Goal: Task Accomplishment & Management: Complete application form

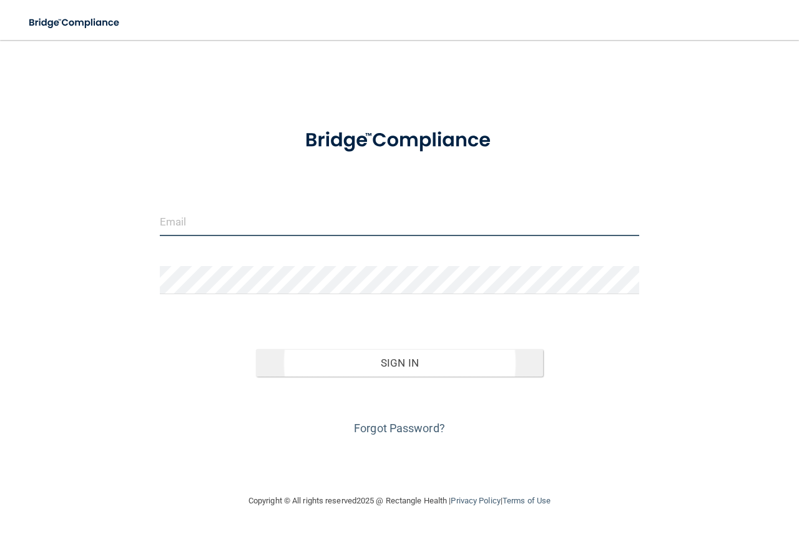
type input "[EMAIL_ADDRESS][DOMAIN_NAME]"
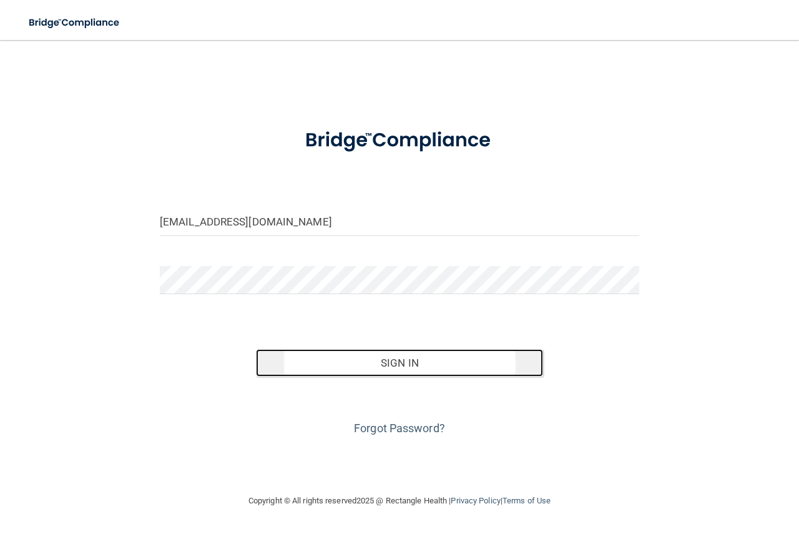
click at [401, 360] on button "Sign In" at bounding box center [400, 362] width 288 height 27
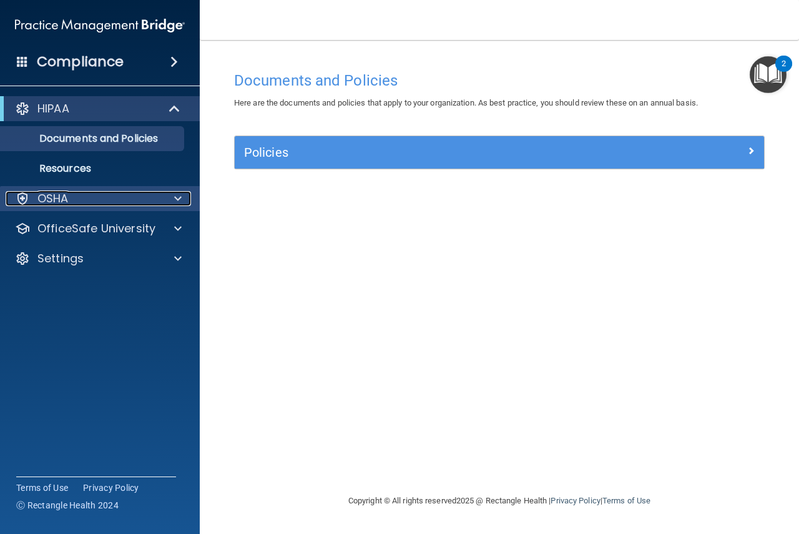
click at [170, 192] on div at bounding box center [175, 198] width 31 height 15
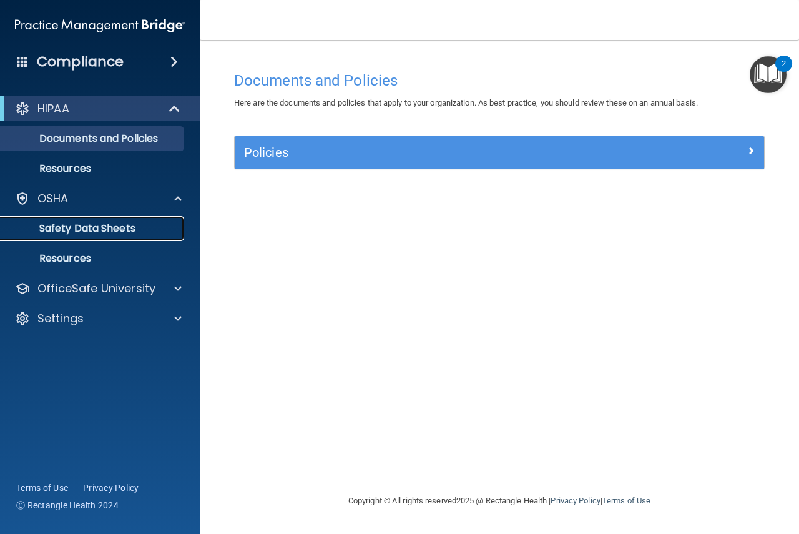
click at [87, 222] on p "Safety Data Sheets" at bounding box center [93, 228] width 170 height 12
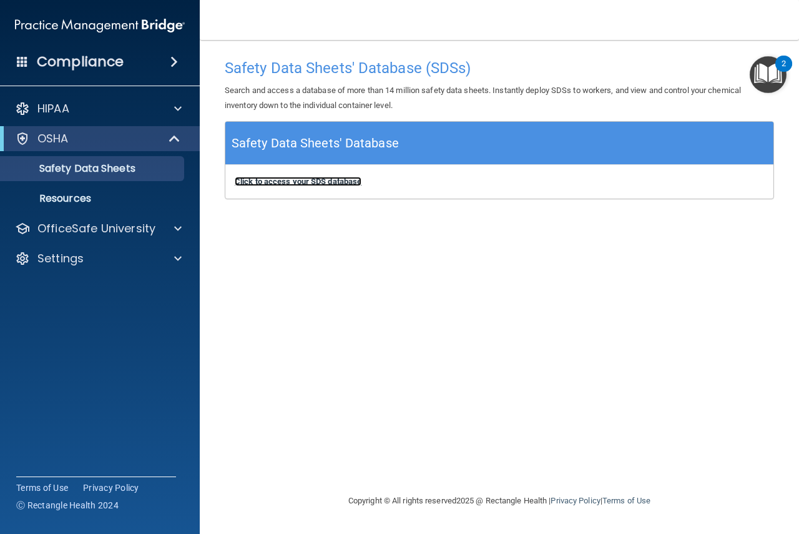
click at [275, 184] on b "Click to access your SDS database" at bounding box center [298, 181] width 127 height 9
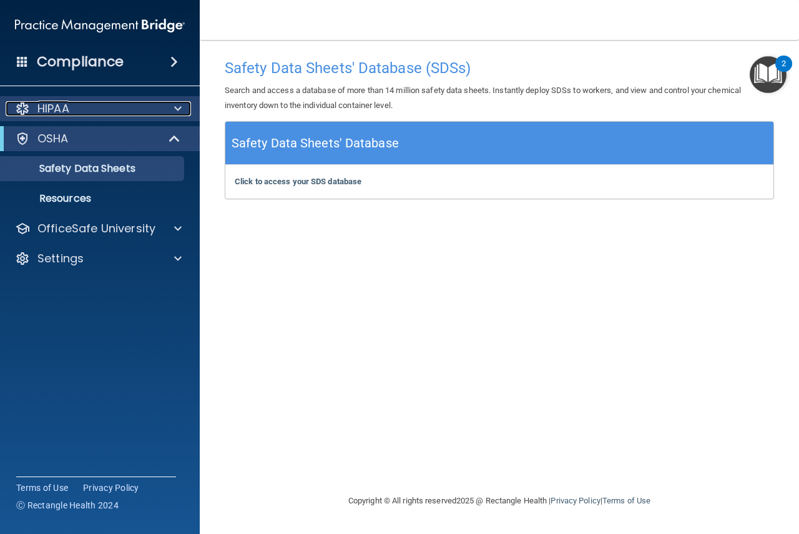
click at [154, 104] on div "HIPAA" at bounding box center [83, 108] width 155 height 15
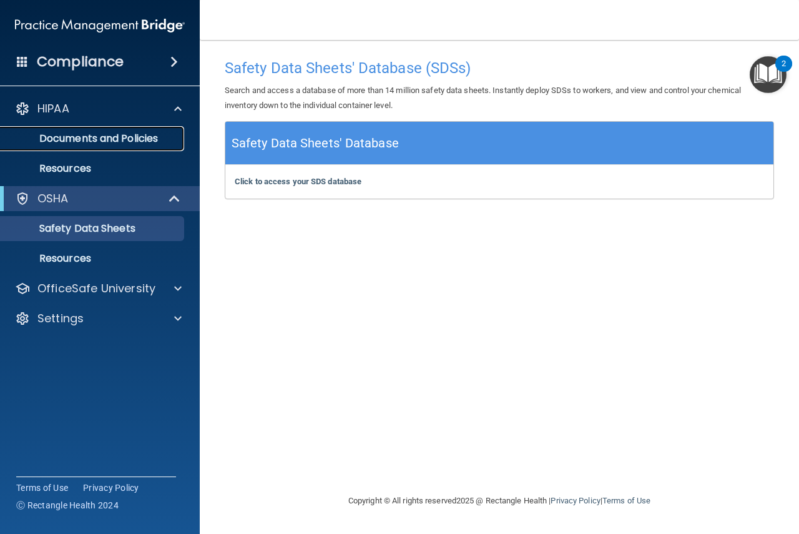
click at [108, 140] on p "Documents and Policies" at bounding box center [93, 138] width 170 height 12
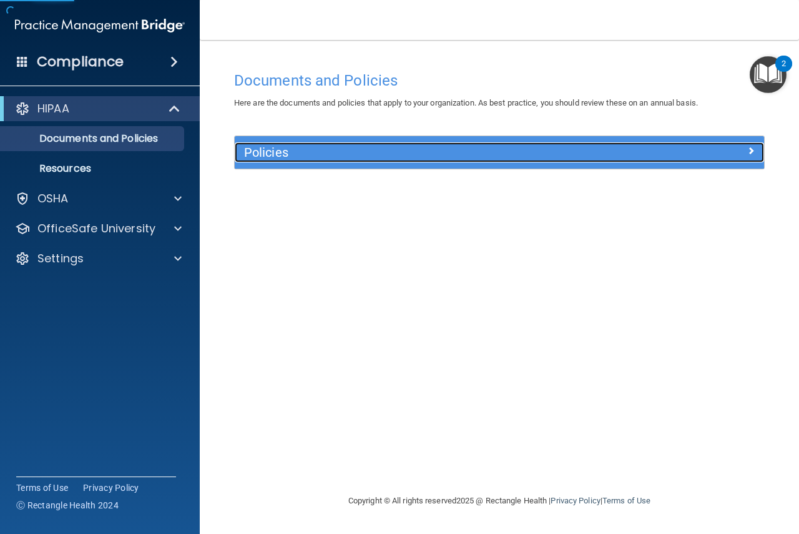
click at [752, 149] on span at bounding box center [751, 150] width 7 height 15
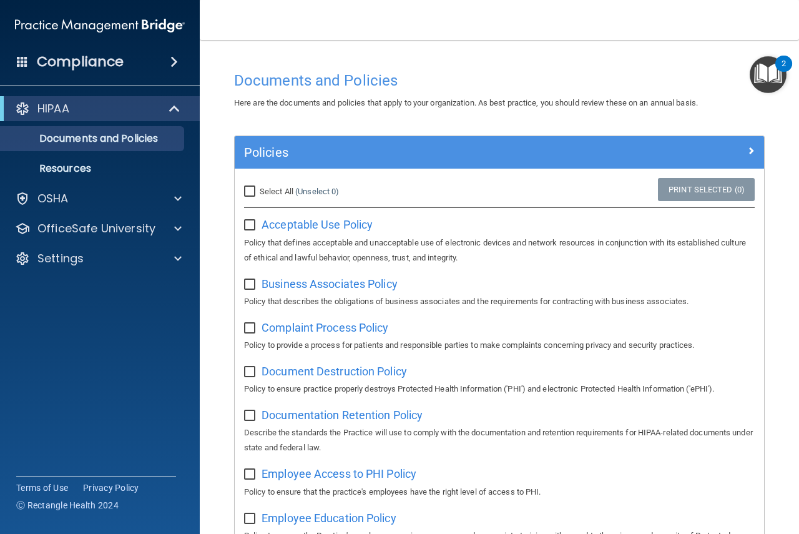
click at [758, 76] on img "Open Resource Center, 2 new notifications" at bounding box center [768, 74] width 37 height 37
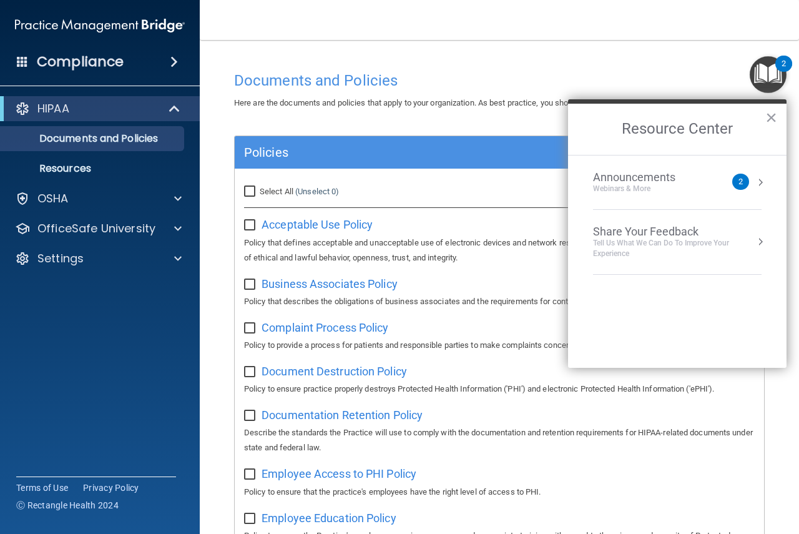
click at [753, 184] on div "Announcements Webinars & More 2" at bounding box center [677, 182] width 169 height 24
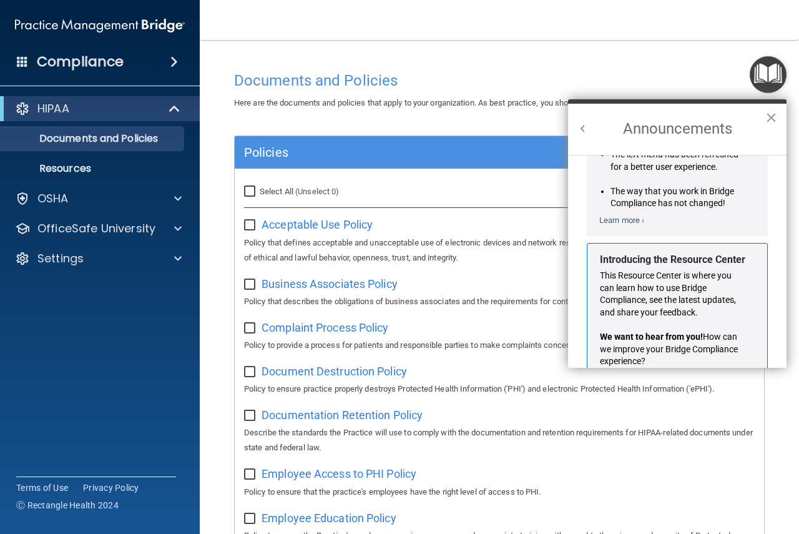
scroll to position [219, 0]
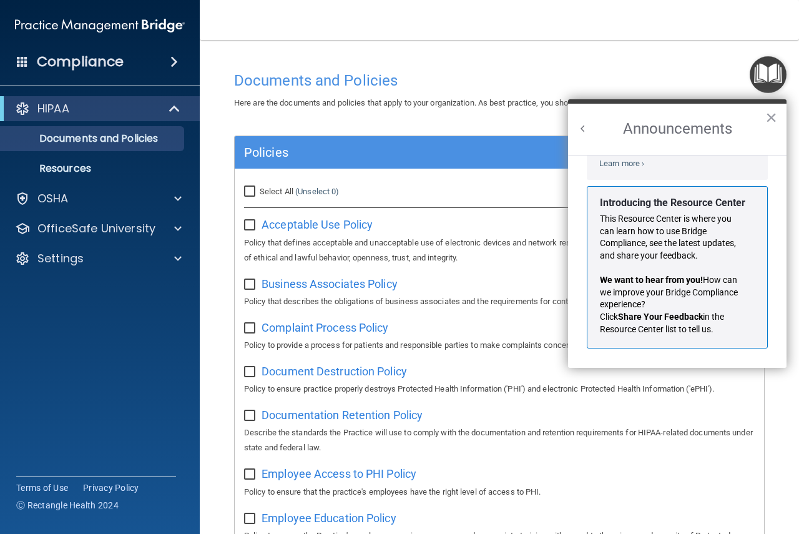
click at [625, 66] on div "Documents and Policies" at bounding box center [500, 80] width 550 height 31
click at [773, 109] on button "×" at bounding box center [772, 117] width 12 height 20
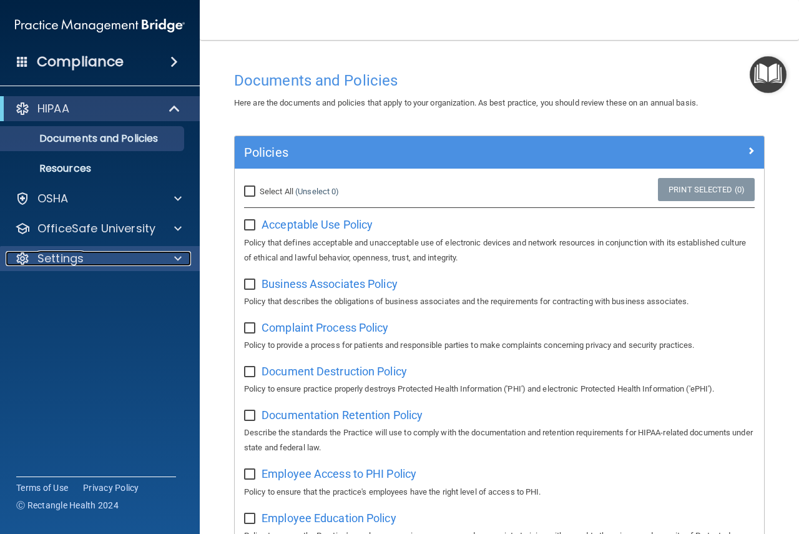
click at [142, 264] on div "Settings" at bounding box center [83, 258] width 155 height 15
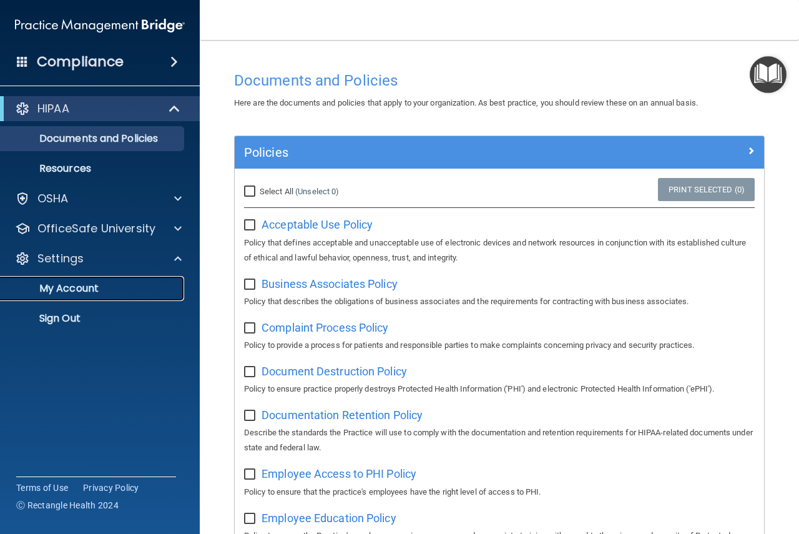
click at [64, 282] on p "My Account" at bounding box center [93, 288] width 170 height 12
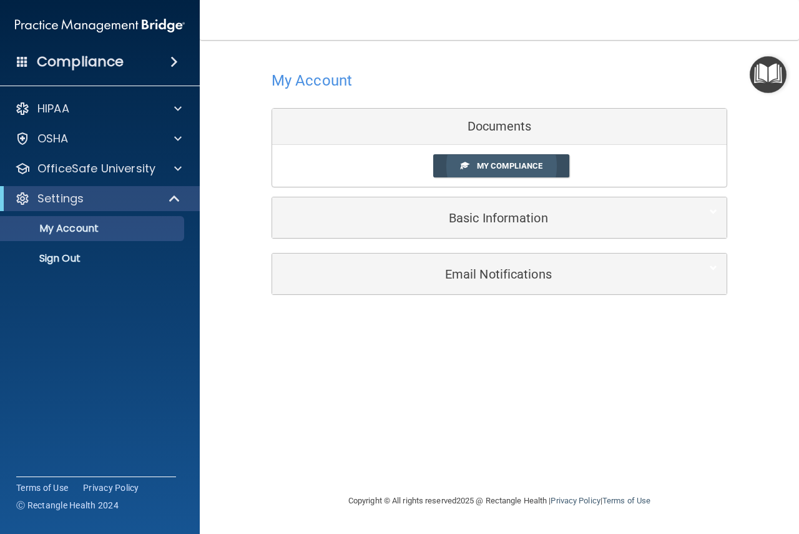
click at [520, 159] on link "My Compliance" at bounding box center [501, 165] width 137 height 23
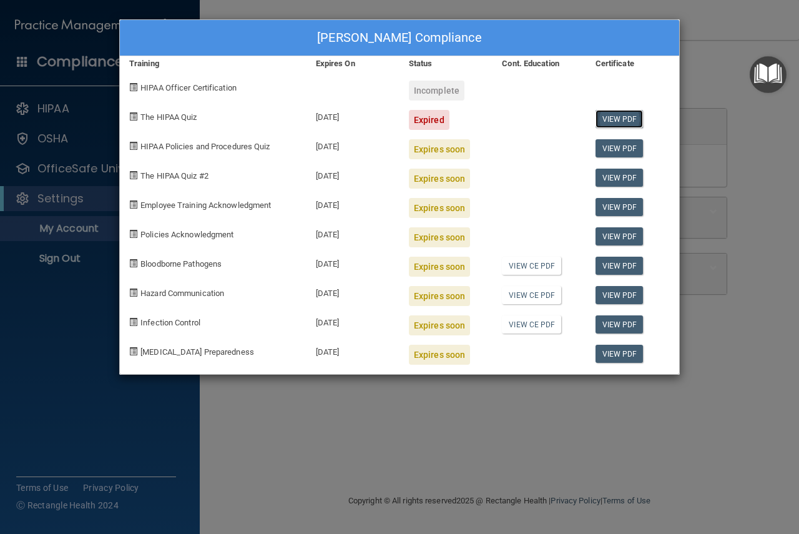
click at [613, 115] on link "View PDF" at bounding box center [620, 119] width 48 height 18
click at [628, 121] on link "View PDF" at bounding box center [620, 119] width 48 height 18
click at [140, 115] on div "The HIPAA Quiz" at bounding box center [213, 115] width 187 height 29
click at [60, 301] on div "[PERSON_NAME] Compliance Training Expires On Status Cont. Education Certificate…" at bounding box center [399, 267] width 799 height 534
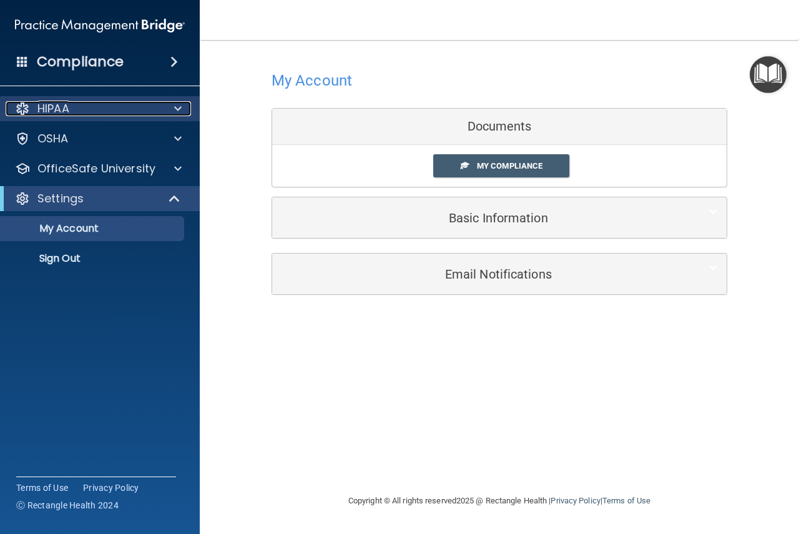
click at [56, 112] on p "HIPAA" at bounding box center [53, 108] width 32 height 15
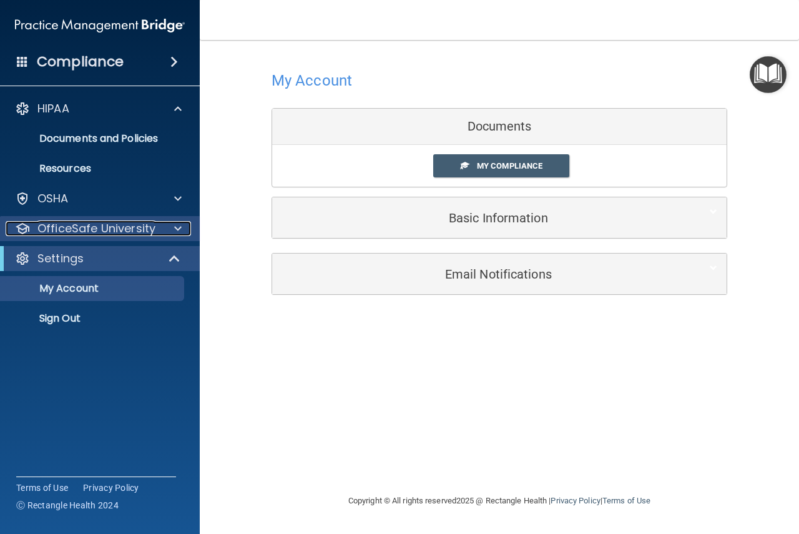
click at [64, 229] on p "OfficeSafe University" at bounding box center [96, 228] width 118 height 15
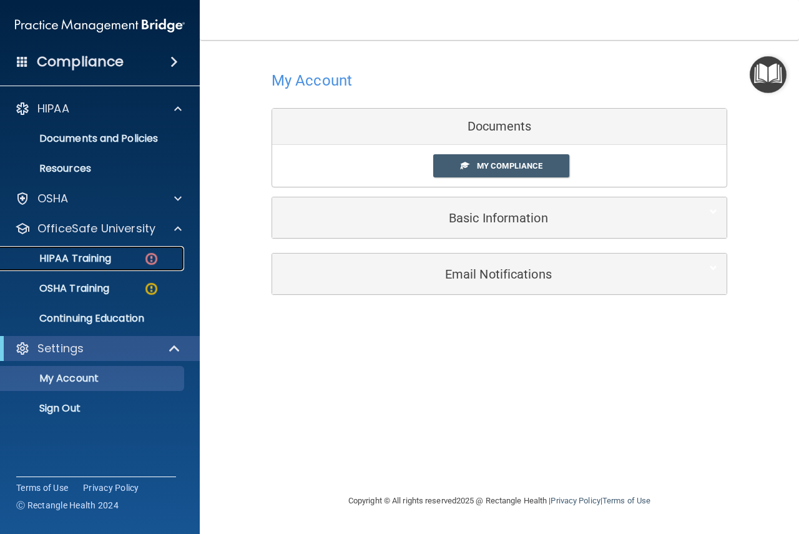
click at [66, 259] on p "HIPAA Training" at bounding box center [59, 258] width 103 height 12
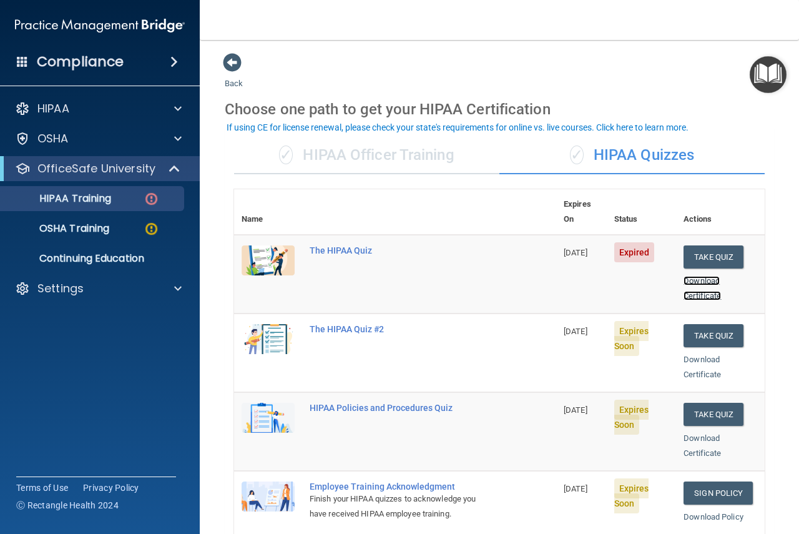
click at [689, 277] on link "Download Certificate" at bounding box center [702, 288] width 37 height 24
click at [697, 245] on button "Take Quiz" at bounding box center [714, 256] width 60 height 23
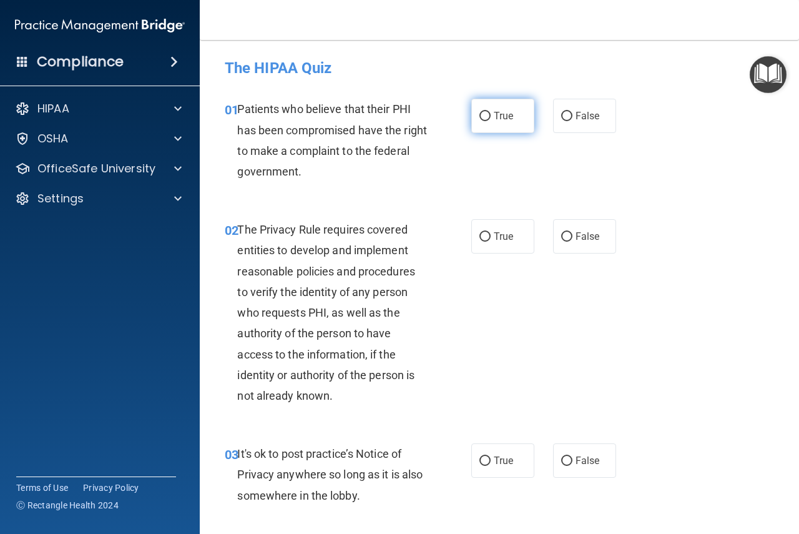
click at [472, 118] on label "True" at bounding box center [502, 116] width 63 height 34
click at [480, 118] on input "True" at bounding box center [485, 116] width 11 height 9
radio input "true"
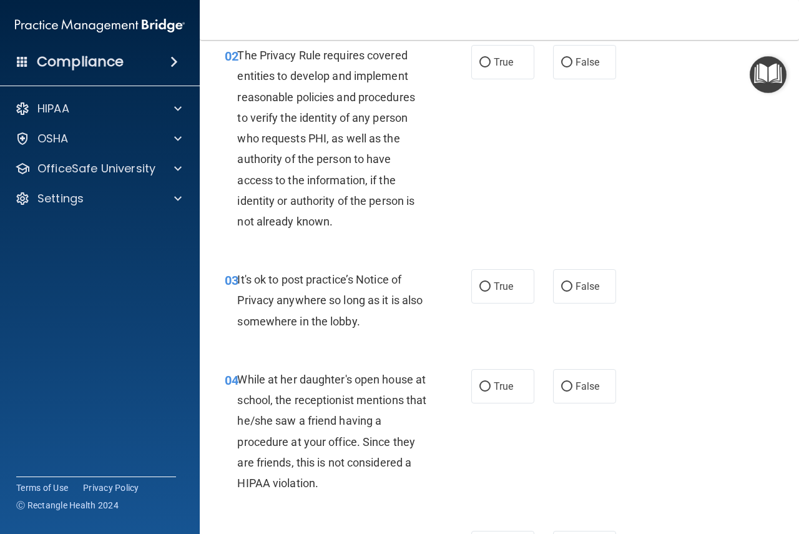
scroll to position [187, 0]
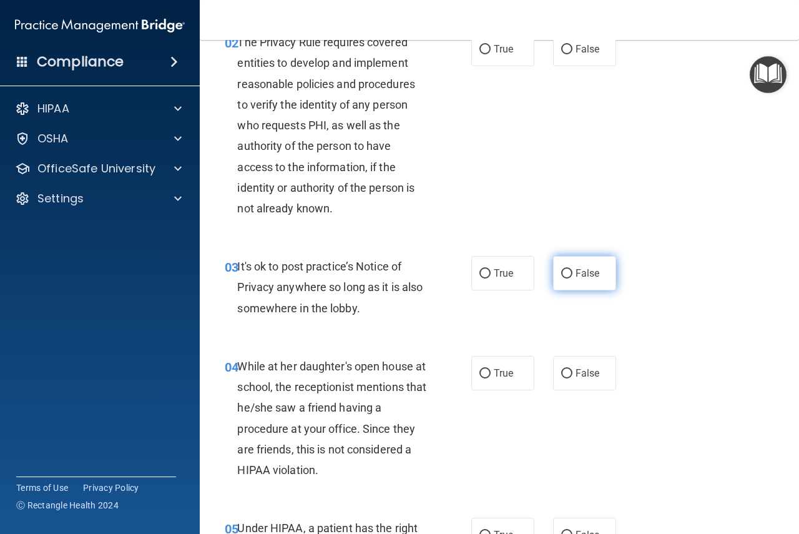
click at [578, 275] on span "False" at bounding box center [588, 273] width 24 height 12
click at [573, 275] on input "False" at bounding box center [566, 273] width 11 height 9
radio input "true"
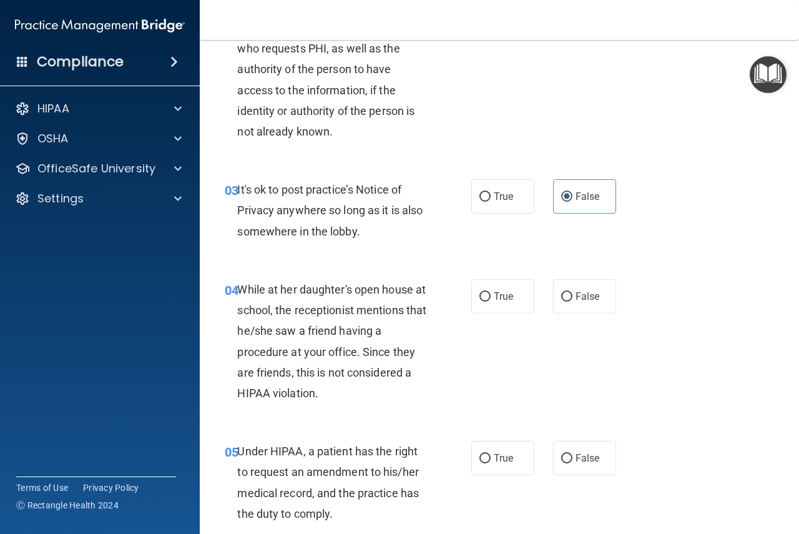
scroll to position [265, 0]
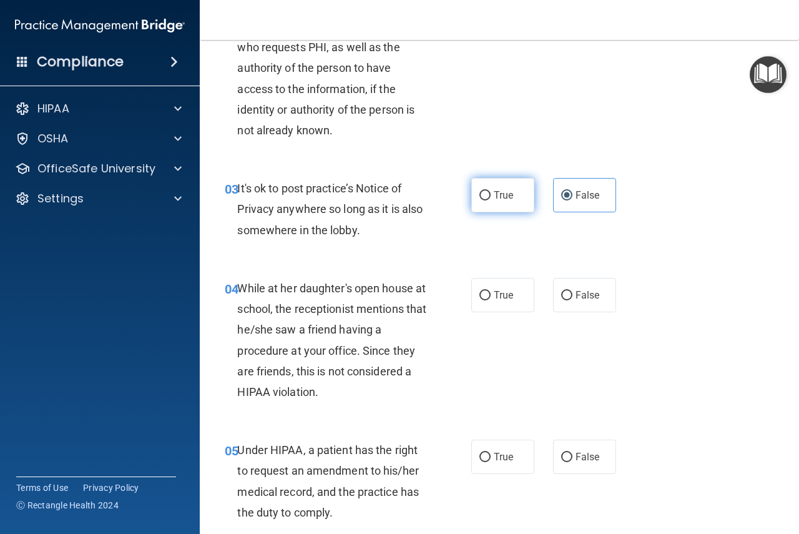
click at [494, 191] on span "True" at bounding box center [503, 195] width 19 height 12
click at [490, 191] on input "True" at bounding box center [485, 195] width 11 height 9
radio input "true"
click at [561, 198] on input "False" at bounding box center [566, 195] width 11 height 9
radio input "true"
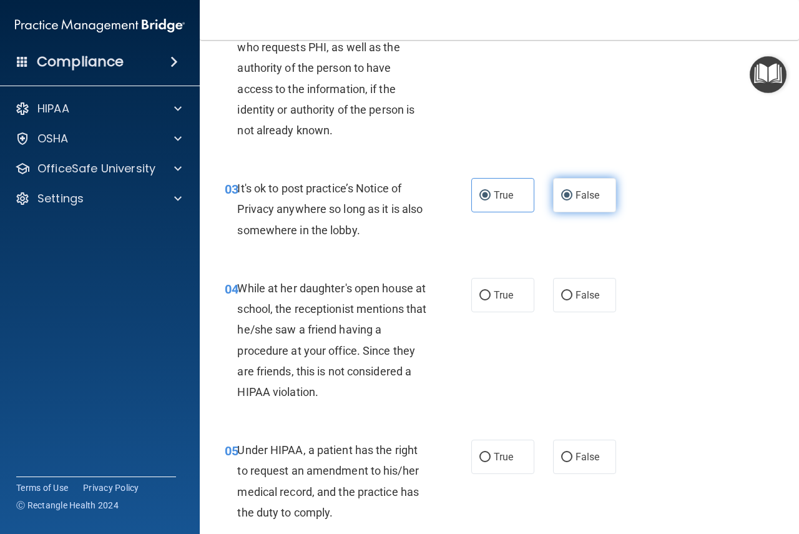
radio input "false"
click at [578, 296] on span "False" at bounding box center [588, 295] width 24 height 12
click at [573, 296] on input "False" at bounding box center [566, 295] width 11 height 9
radio input "true"
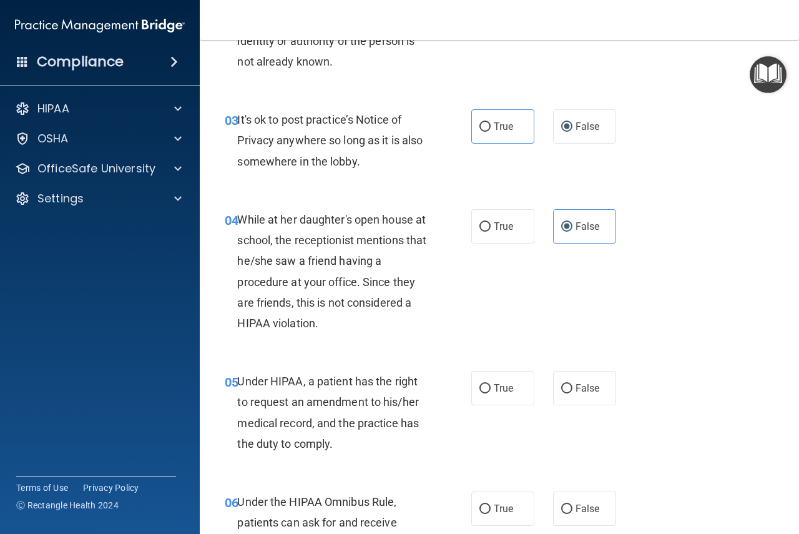
scroll to position [343, 0]
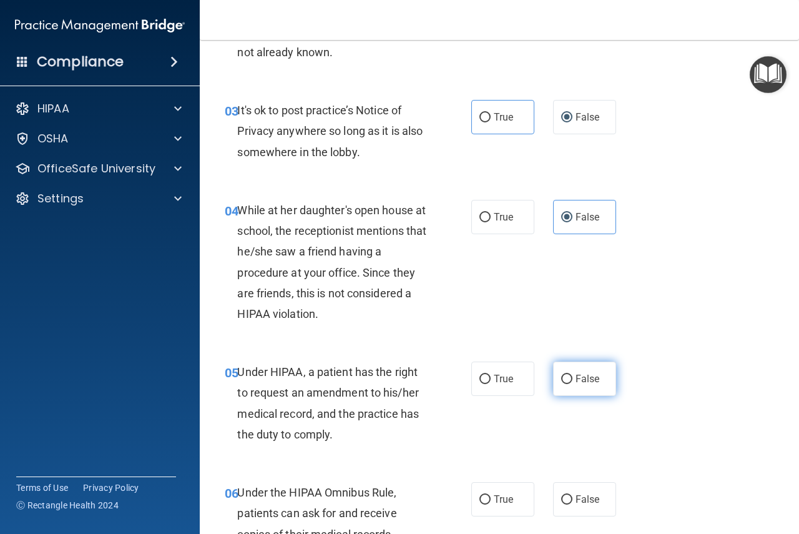
click at [561, 377] on input "False" at bounding box center [566, 379] width 11 height 9
radio input "true"
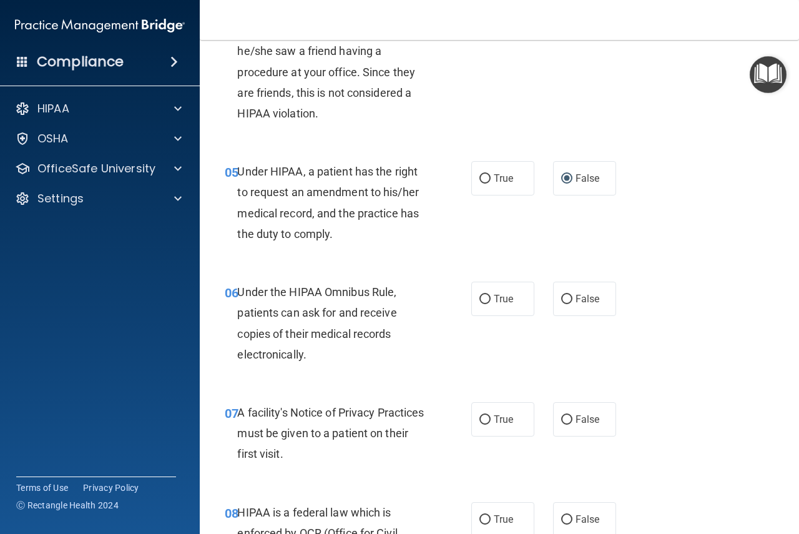
scroll to position [578, 0]
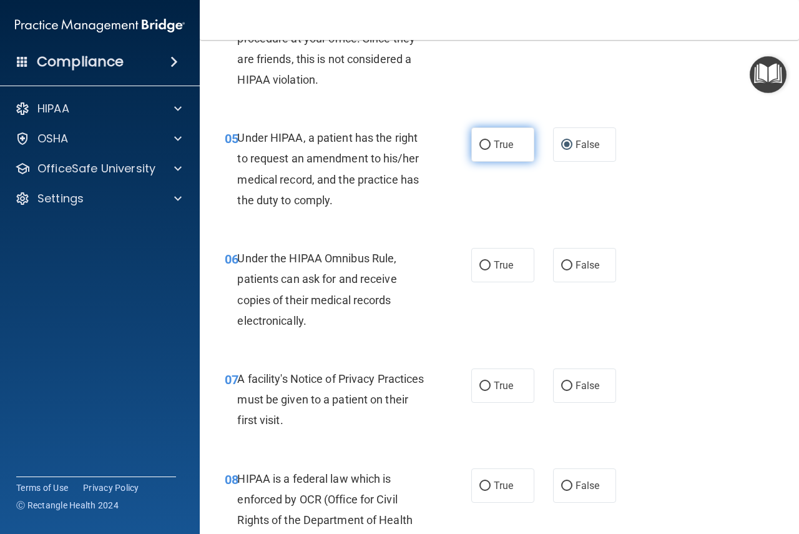
click at [481, 152] on label "True" at bounding box center [502, 144] width 63 height 34
click at [481, 150] on input "True" at bounding box center [485, 145] width 11 height 9
radio input "true"
click at [563, 146] on input "False" at bounding box center [566, 145] width 11 height 9
radio input "true"
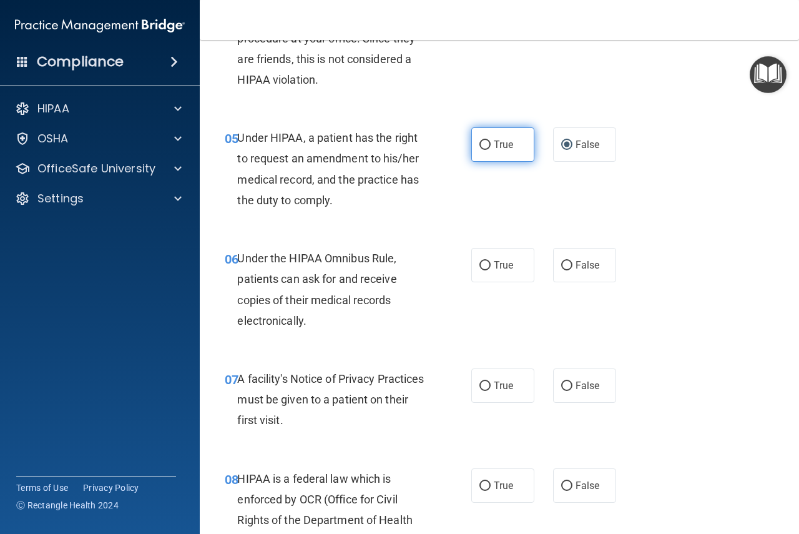
click at [486, 146] on label "True" at bounding box center [502, 144] width 63 height 34
click at [486, 146] on input "True" at bounding box center [485, 145] width 11 height 9
radio input "true"
radio input "false"
click at [489, 269] on label "True" at bounding box center [502, 265] width 63 height 34
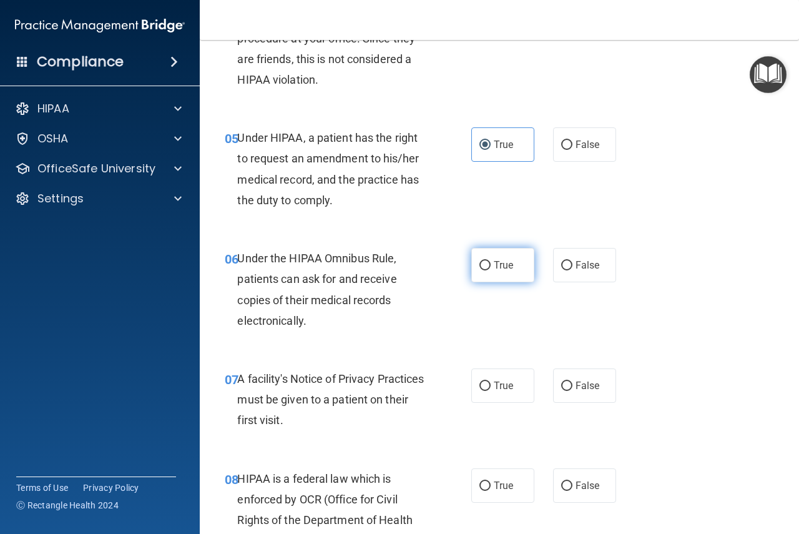
click at [489, 269] on input "True" at bounding box center [485, 265] width 11 height 9
radio input "true"
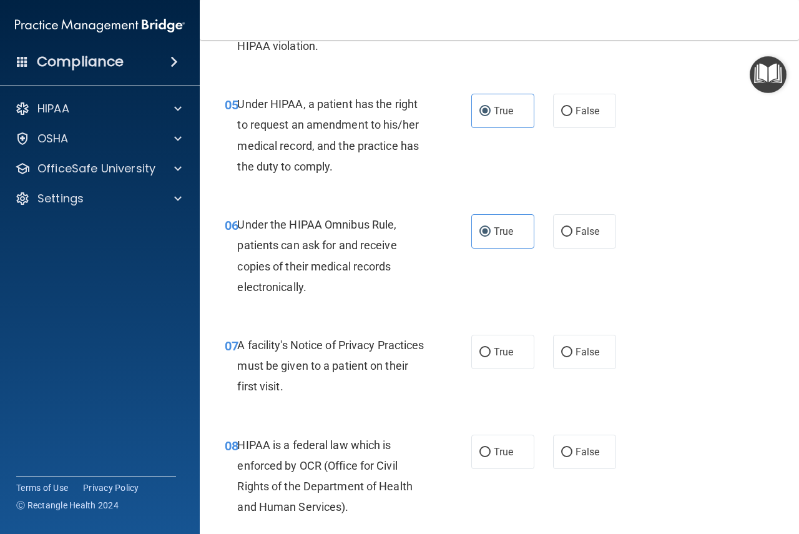
scroll to position [734, 0]
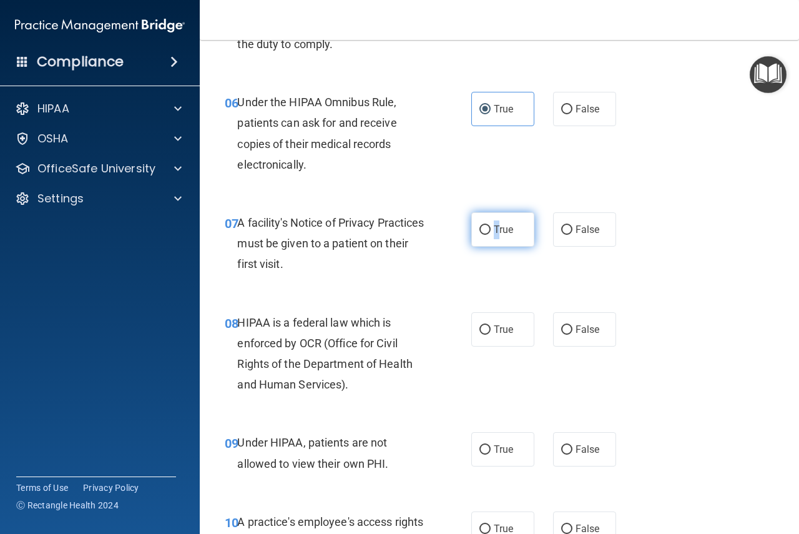
click at [494, 231] on span "True" at bounding box center [503, 230] width 19 height 12
click at [483, 233] on input "True" at bounding box center [485, 229] width 11 height 9
radio input "true"
click at [480, 331] on input "True" at bounding box center [485, 329] width 11 height 9
radio input "true"
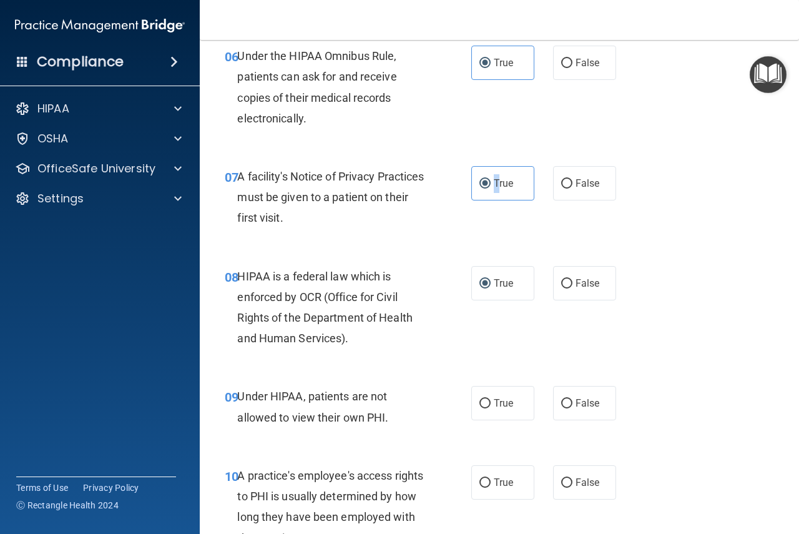
scroll to position [890, 0]
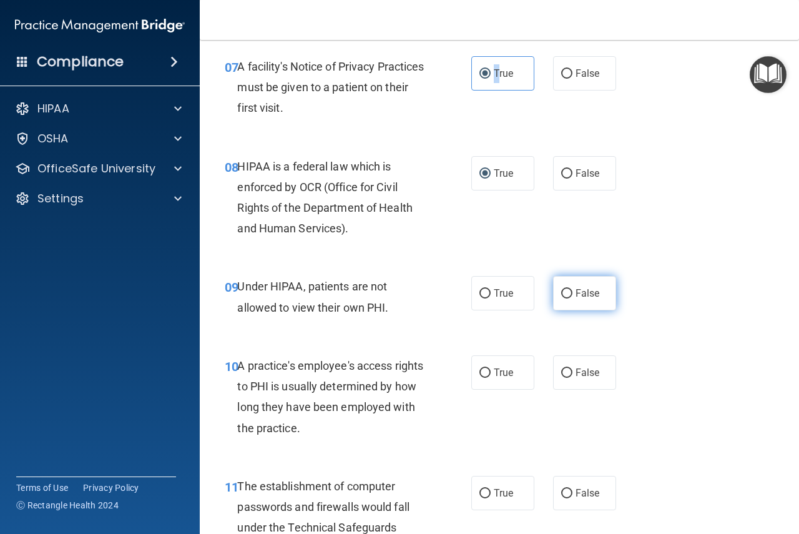
click at [561, 291] on input "False" at bounding box center [566, 293] width 11 height 9
radio input "true"
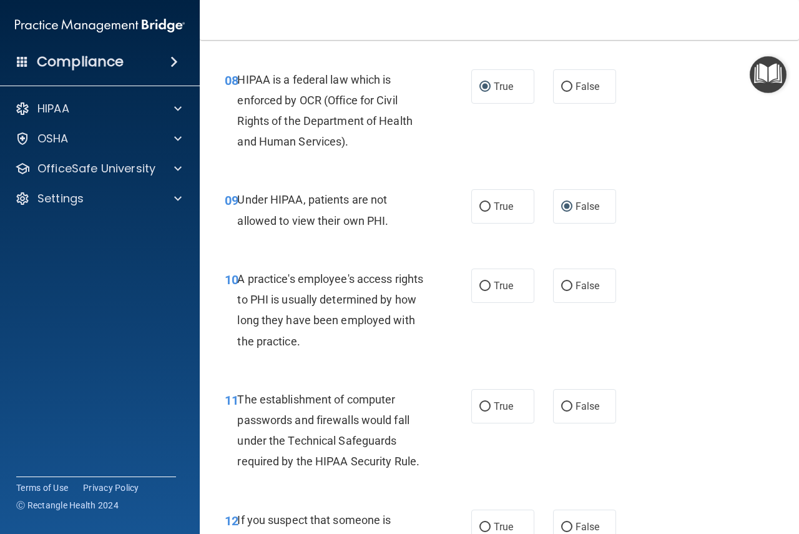
scroll to position [984, 0]
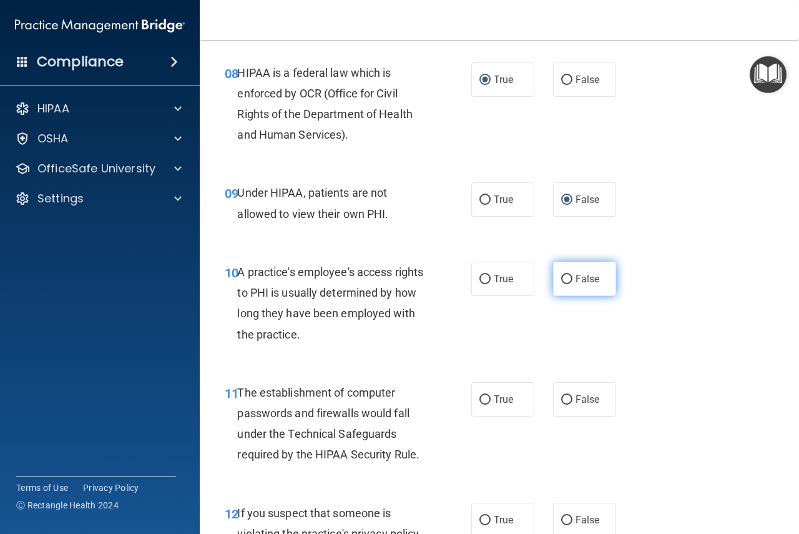
click at [566, 282] on input "False" at bounding box center [566, 279] width 11 height 9
radio input "true"
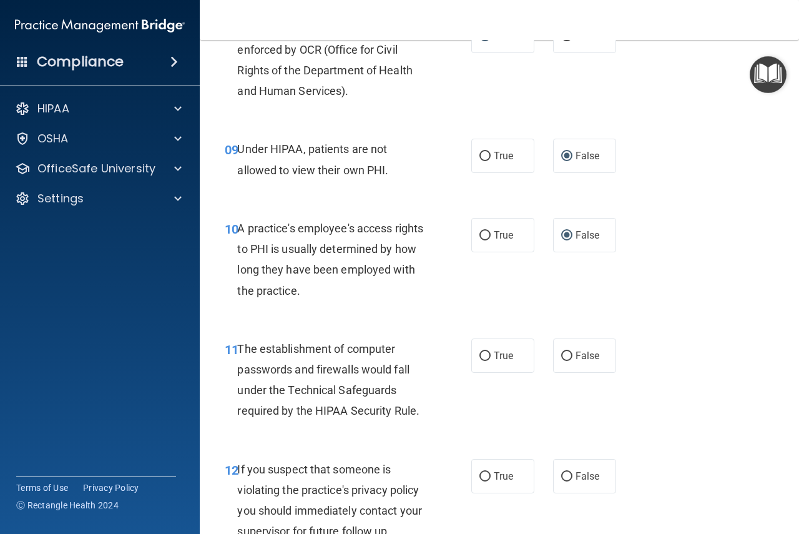
scroll to position [1155, 0]
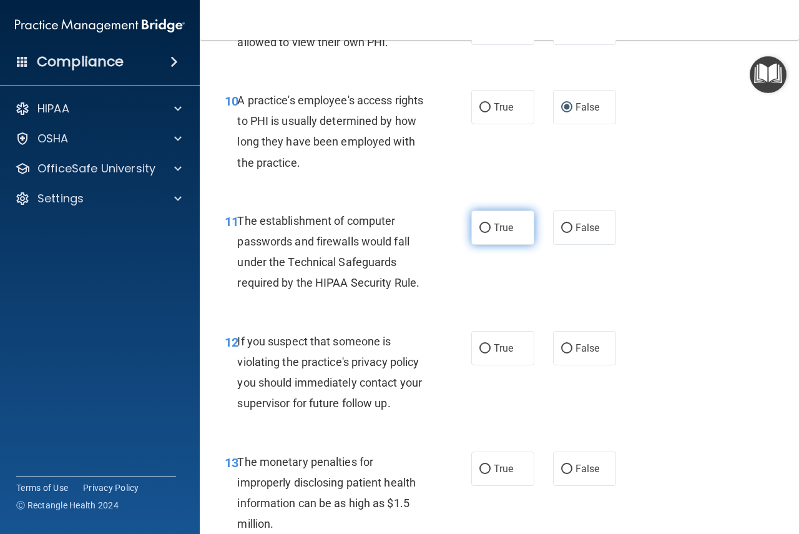
click at [485, 229] on input "True" at bounding box center [485, 228] width 11 height 9
radio input "true"
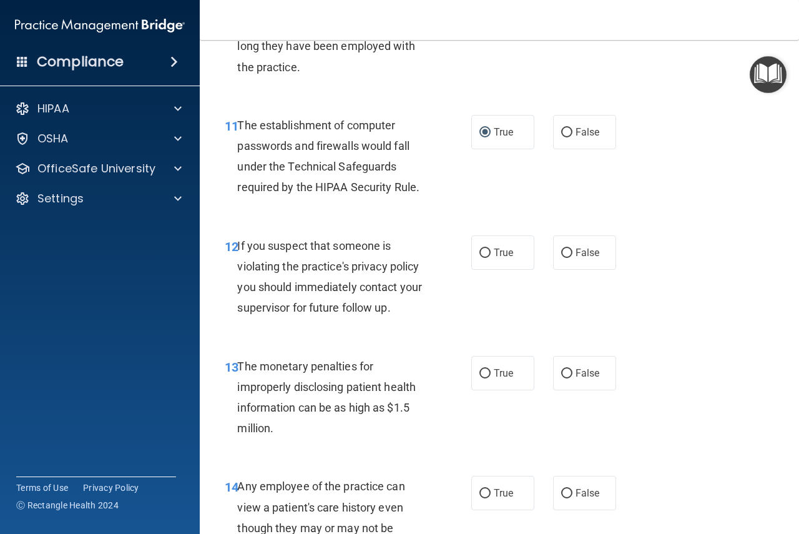
scroll to position [1265, 0]
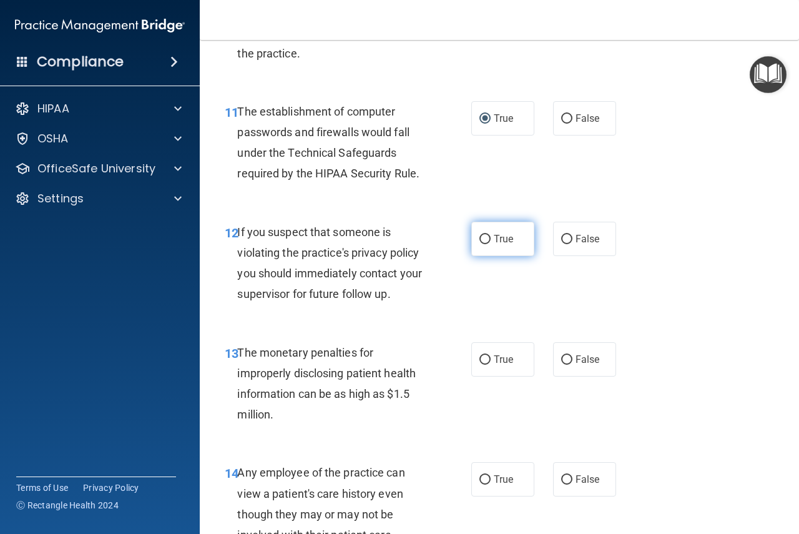
click at [471, 235] on label "True" at bounding box center [502, 239] width 63 height 34
click at [480, 235] on input "True" at bounding box center [485, 239] width 11 height 9
radio input "true"
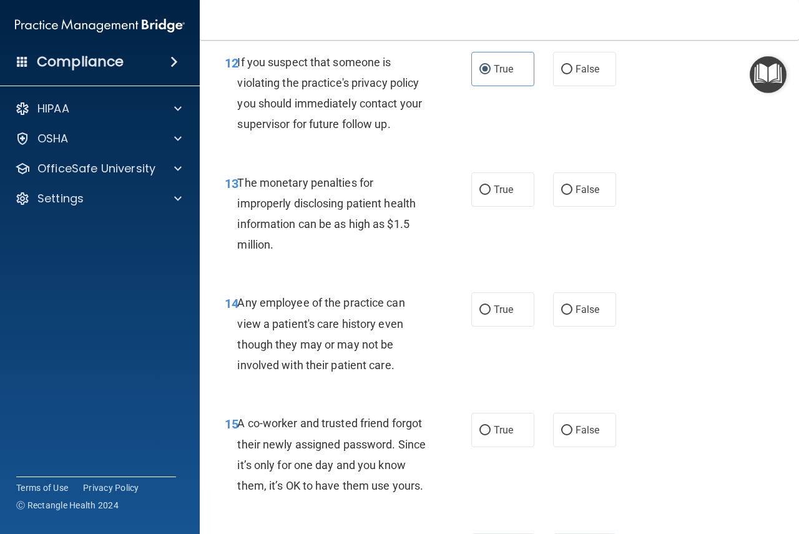
scroll to position [1436, 0]
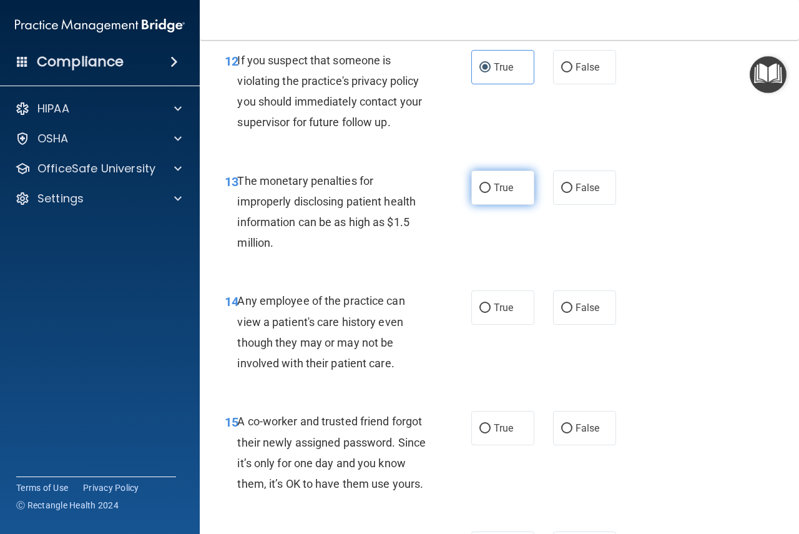
click at [491, 190] on label "True" at bounding box center [502, 187] width 63 height 34
click at [491, 190] on input "True" at bounding box center [485, 188] width 11 height 9
radio input "true"
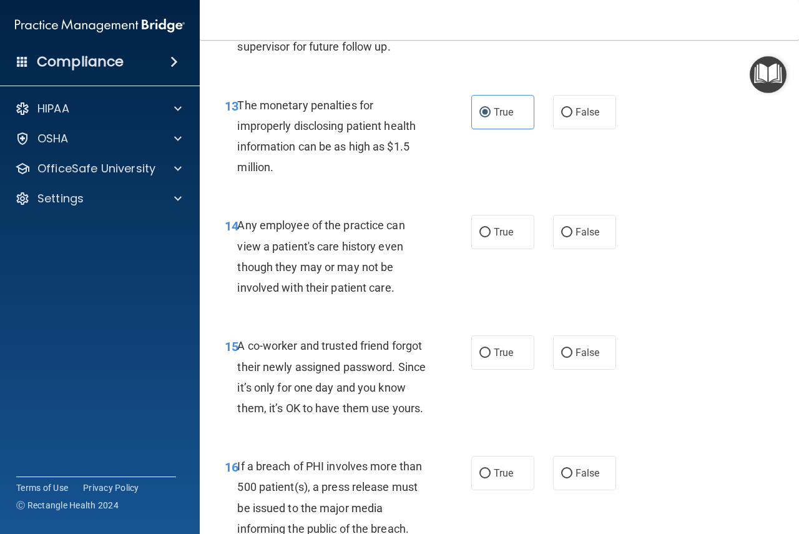
scroll to position [1514, 0]
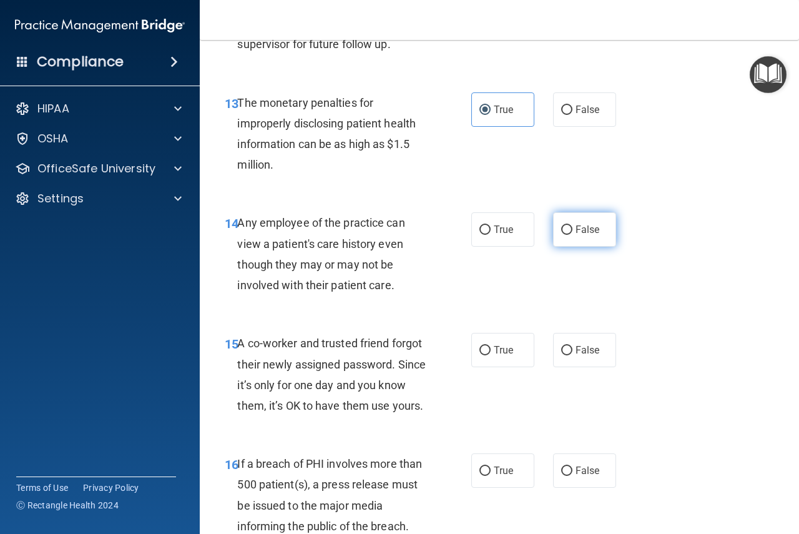
click at [562, 232] on input "False" at bounding box center [566, 229] width 11 height 9
radio input "true"
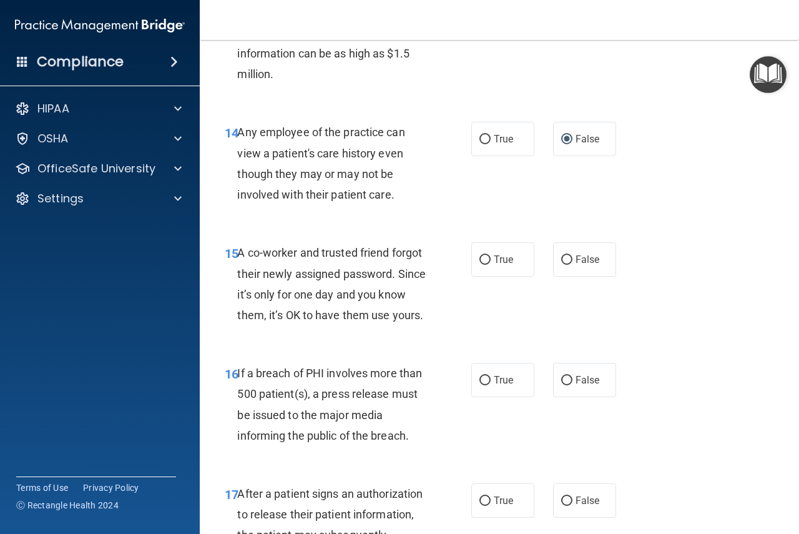
scroll to position [1671, 0]
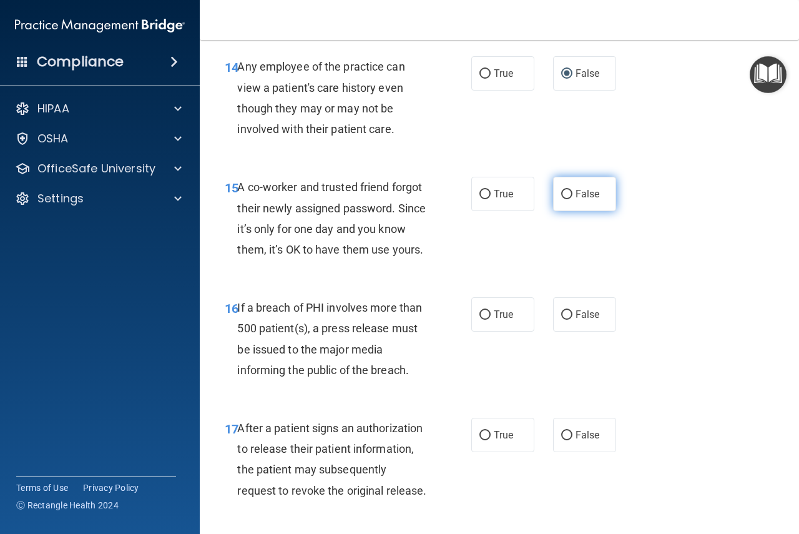
click at [561, 197] on input "False" at bounding box center [566, 194] width 11 height 9
radio input "true"
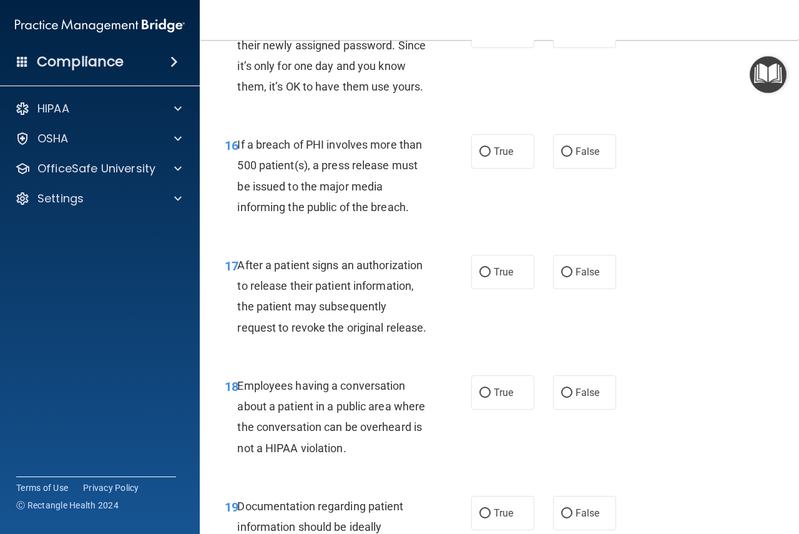
scroll to position [1873, 0]
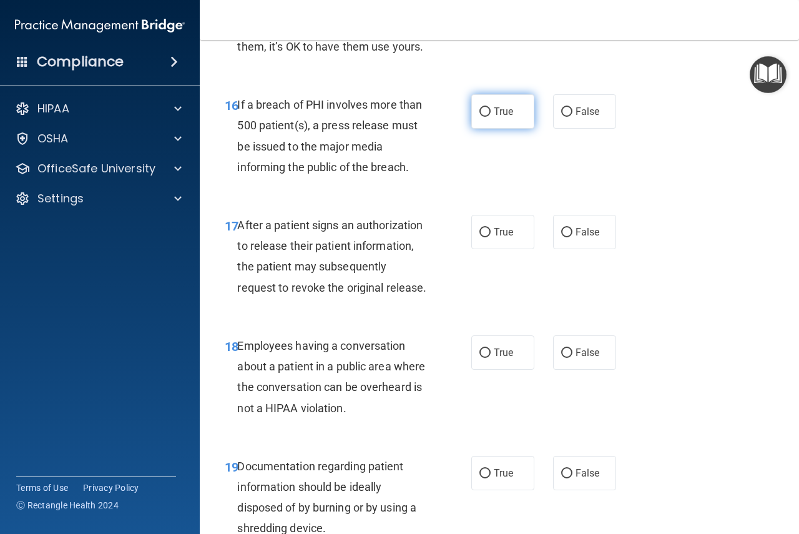
click at [484, 117] on input "True" at bounding box center [485, 111] width 11 height 9
radio input "true"
drag, startPoint x: 486, startPoint y: 251, endPoint x: 501, endPoint y: 254, distance: 14.6
click at [487, 249] on label "True" at bounding box center [502, 232] width 63 height 34
click at [487, 237] on input "True" at bounding box center [485, 232] width 11 height 9
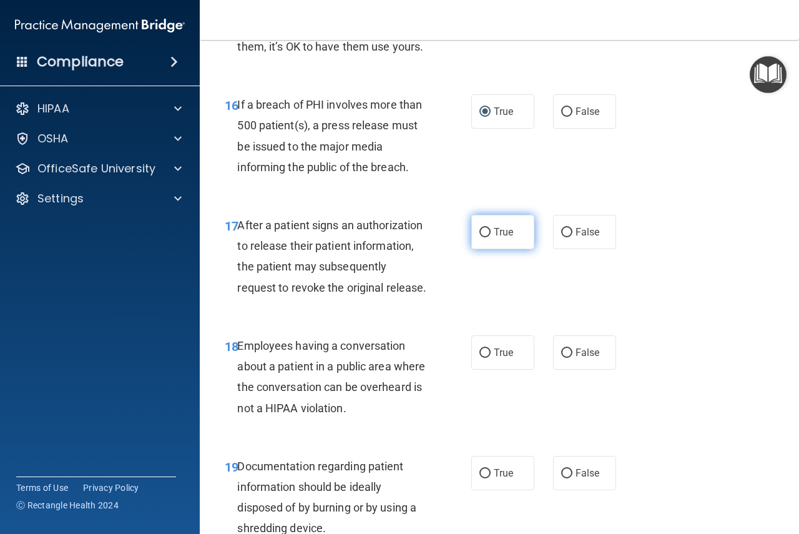
radio input "true"
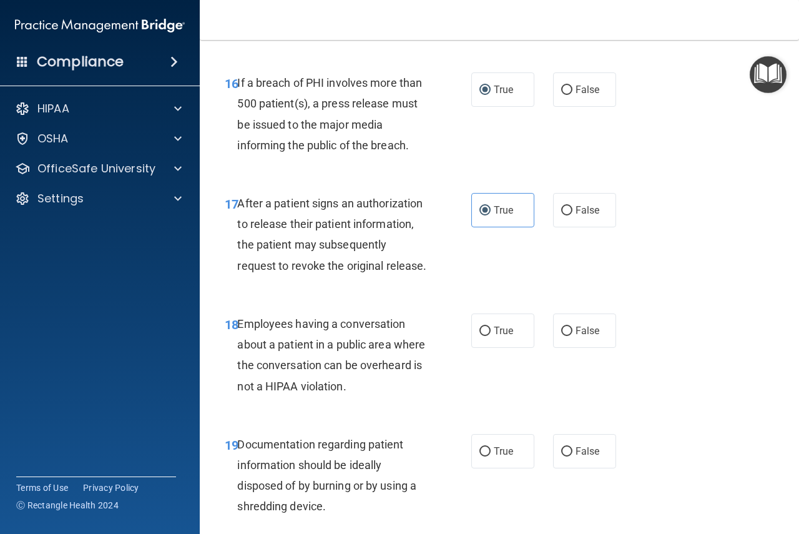
scroll to position [1998, 0]
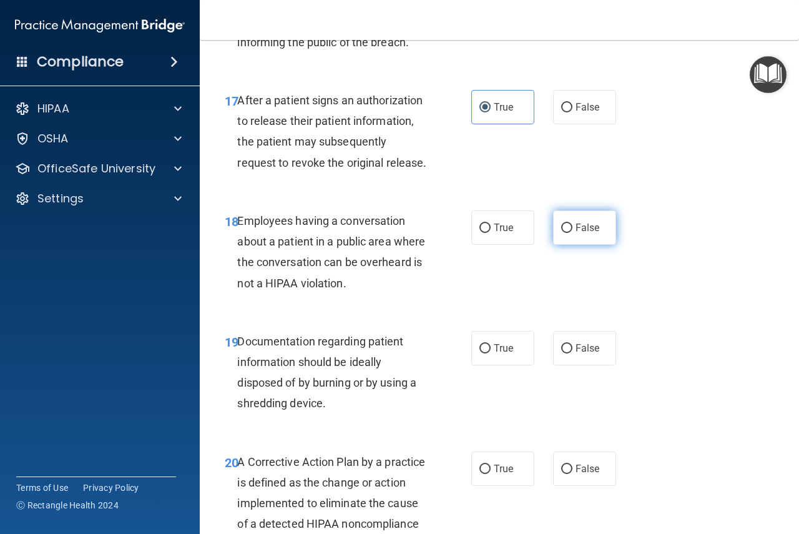
click at [568, 245] on label "False" at bounding box center [584, 227] width 63 height 34
click at [568, 233] on input "False" at bounding box center [566, 228] width 11 height 9
radio input "true"
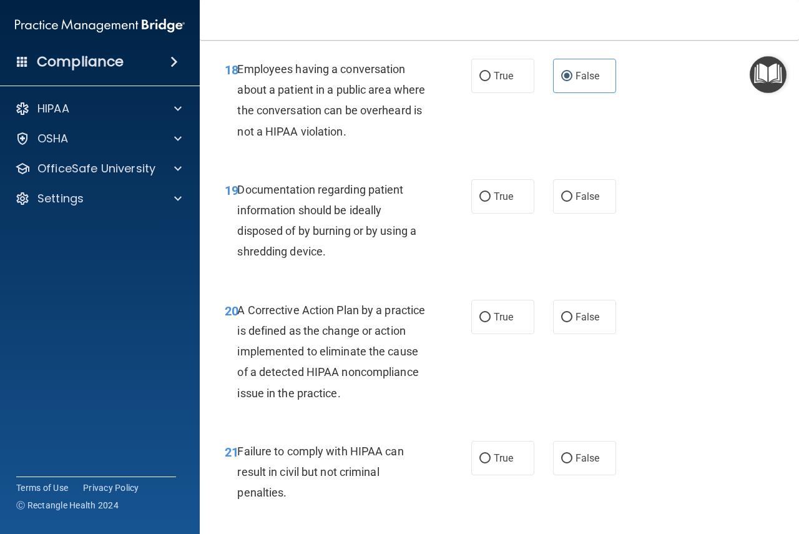
scroll to position [2154, 0]
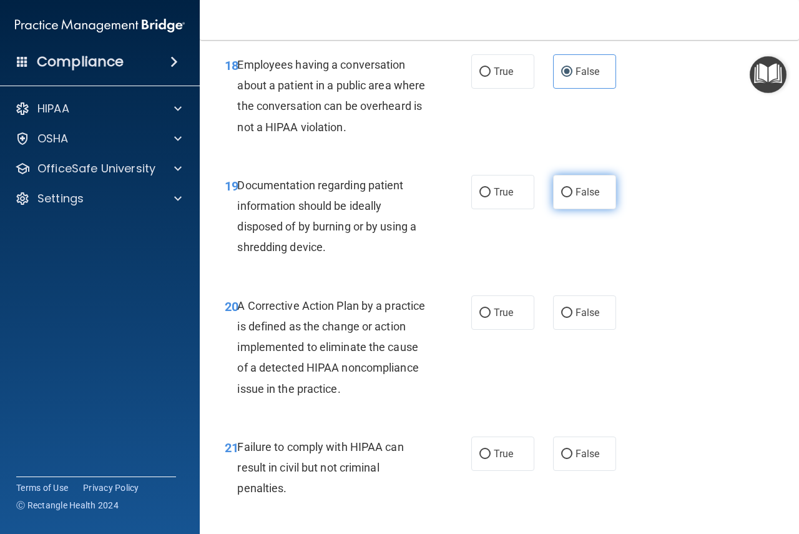
click at [568, 209] on label "False" at bounding box center [584, 192] width 63 height 34
click at [568, 197] on input "False" at bounding box center [566, 192] width 11 height 9
radio input "true"
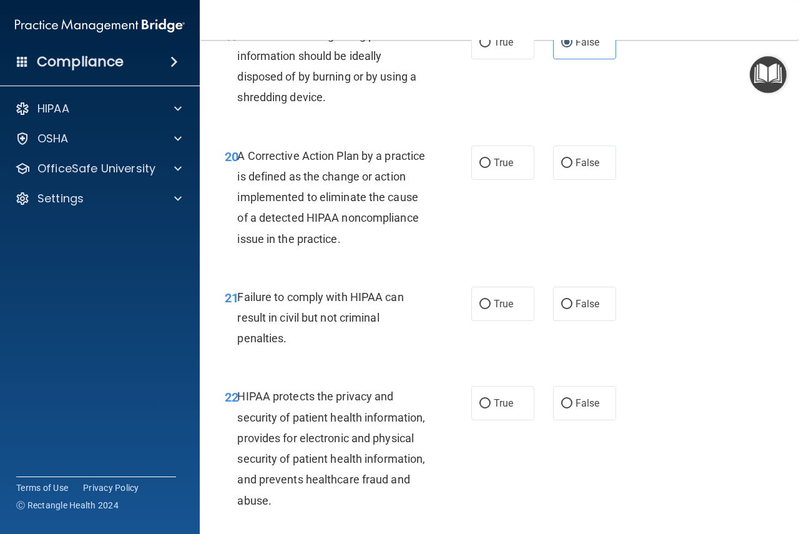
scroll to position [2311, 0]
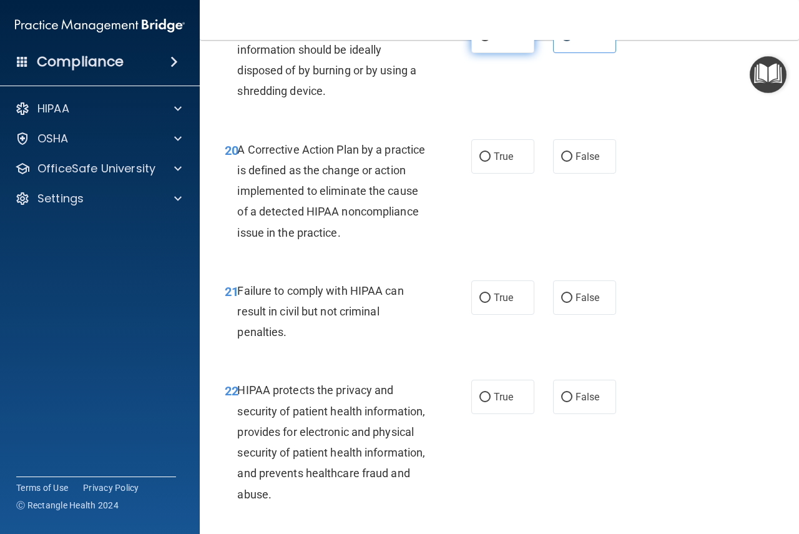
drag, startPoint x: 478, startPoint y: 77, endPoint x: 494, endPoint y: 87, distance: 18.5
click at [481, 41] on input "True" at bounding box center [485, 36] width 11 height 9
radio input "true"
radio input "false"
click at [494, 162] on span "True" at bounding box center [503, 157] width 19 height 12
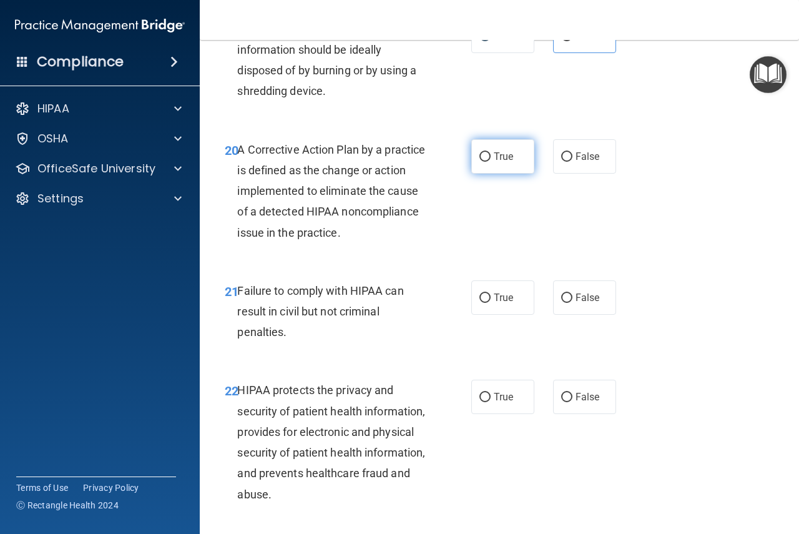
click at [491, 162] on input "True" at bounding box center [485, 156] width 11 height 9
radio input "true"
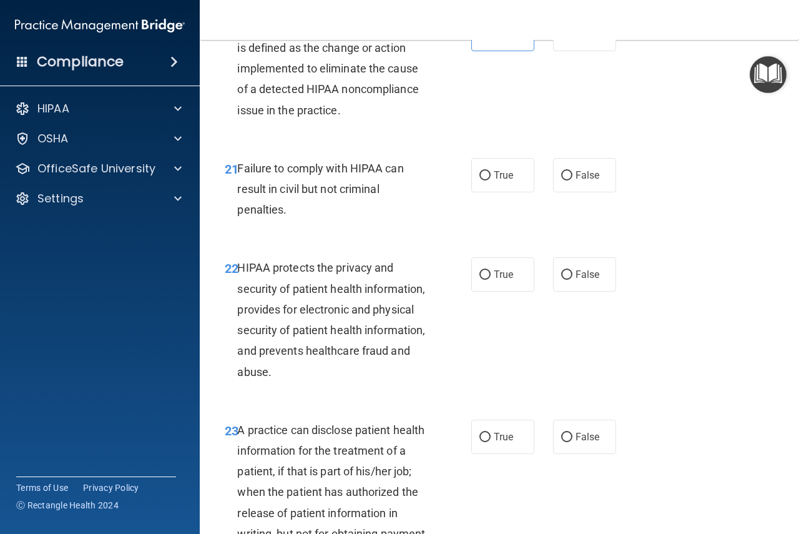
scroll to position [2436, 0]
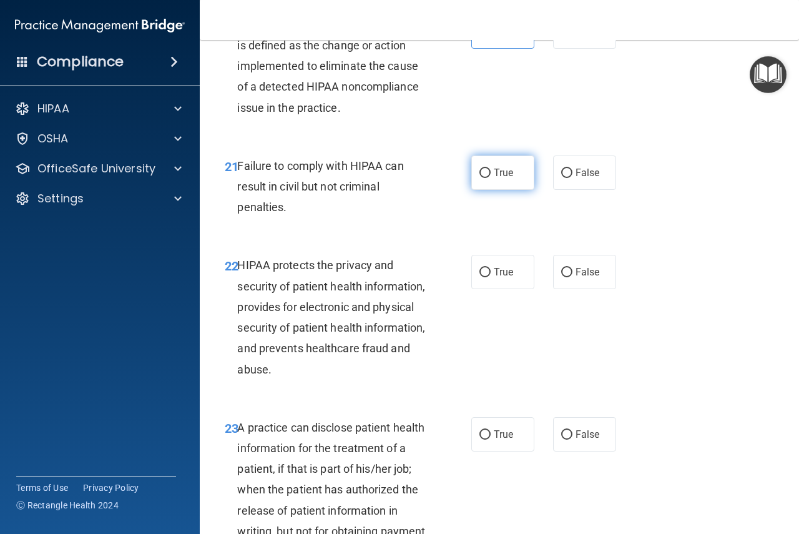
click at [482, 178] on input "True" at bounding box center [485, 173] width 11 height 9
radio input "true"
click at [561, 178] on input "False" at bounding box center [566, 173] width 11 height 9
radio input "true"
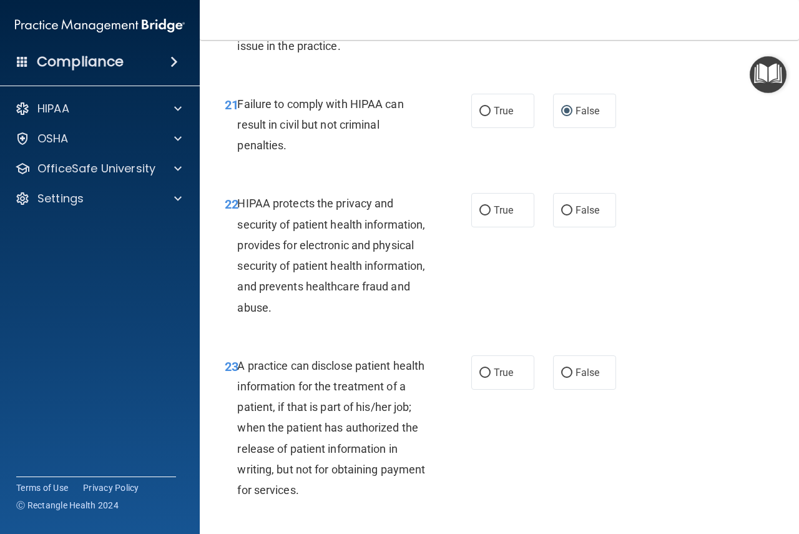
scroll to position [2498, 0]
click at [497, 116] on span "True" at bounding box center [503, 110] width 19 height 12
click at [491, 116] on input "True" at bounding box center [485, 110] width 11 height 9
radio input "true"
radio input "false"
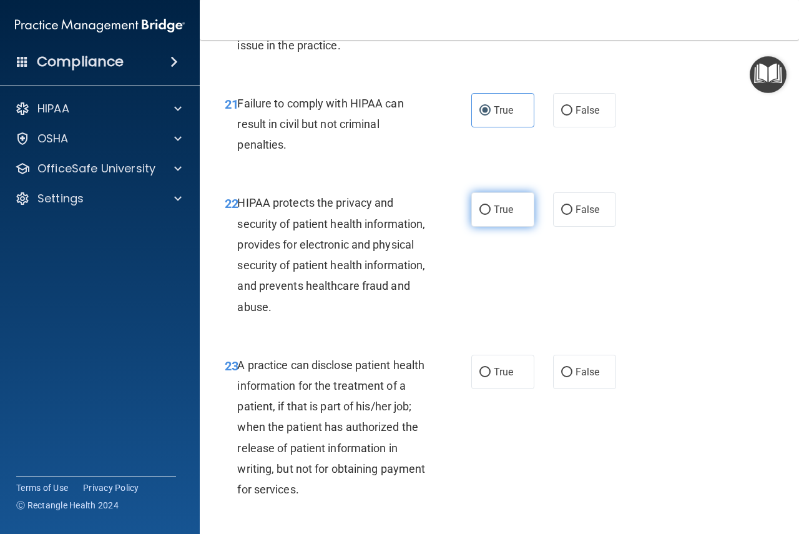
click at [483, 215] on input "True" at bounding box center [485, 209] width 11 height 9
radio input "true"
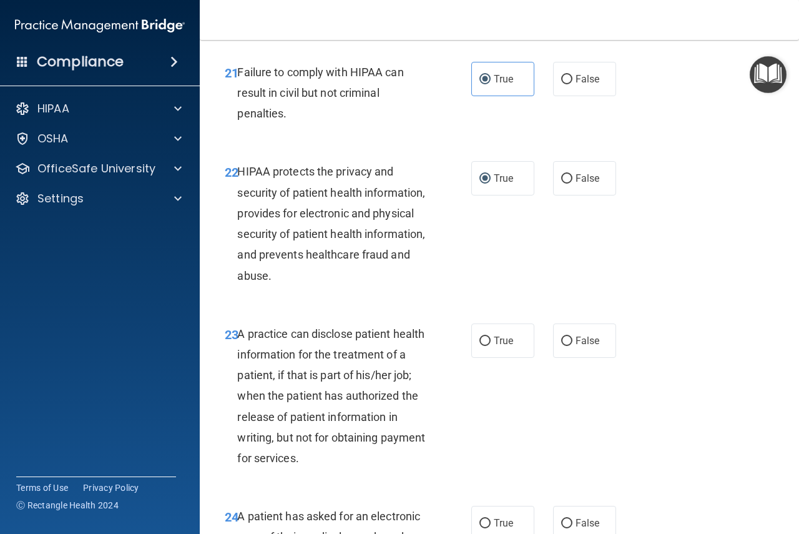
scroll to position [2685, 0]
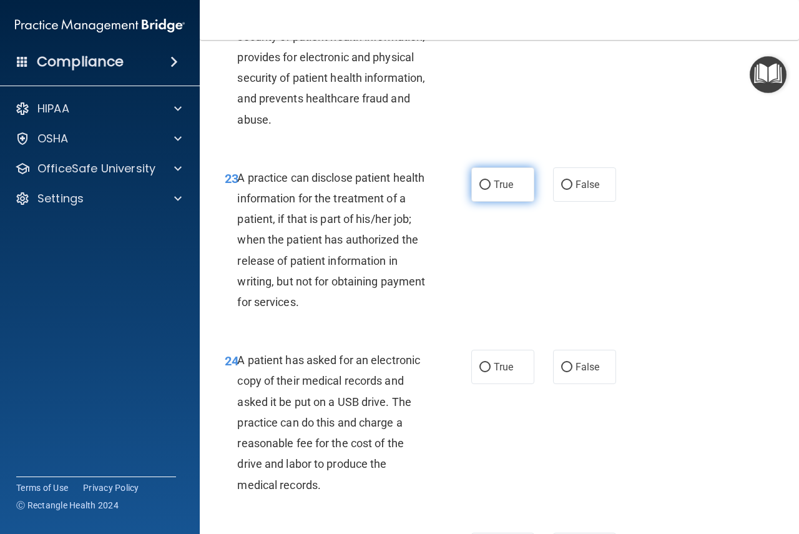
click at [480, 190] on input "True" at bounding box center [485, 184] width 11 height 9
radio input "true"
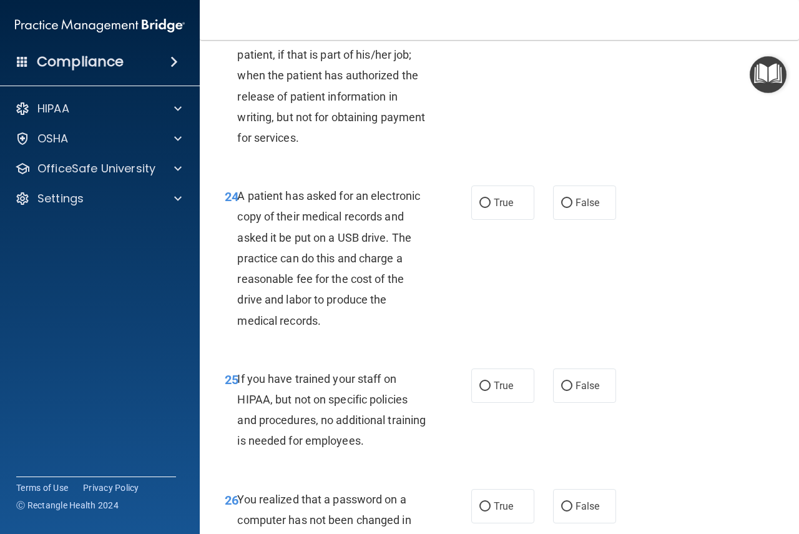
scroll to position [2888, 0]
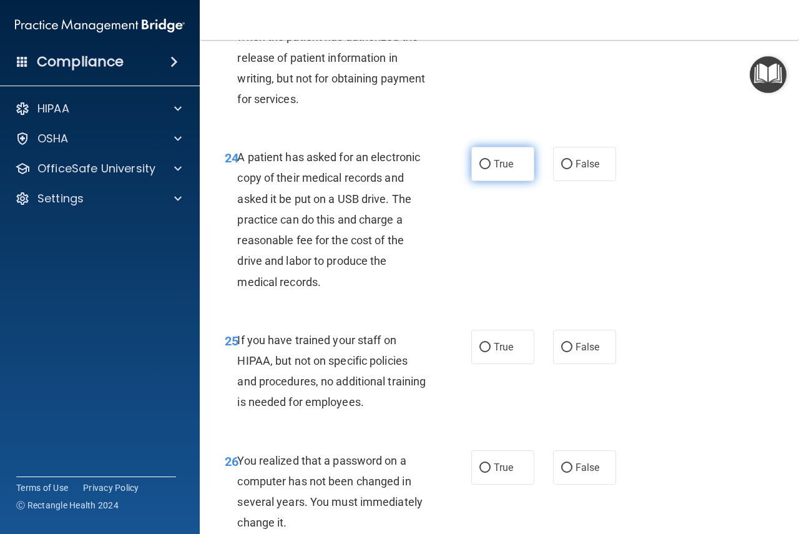
click at [483, 169] on input "True" at bounding box center [485, 164] width 11 height 9
radio input "true"
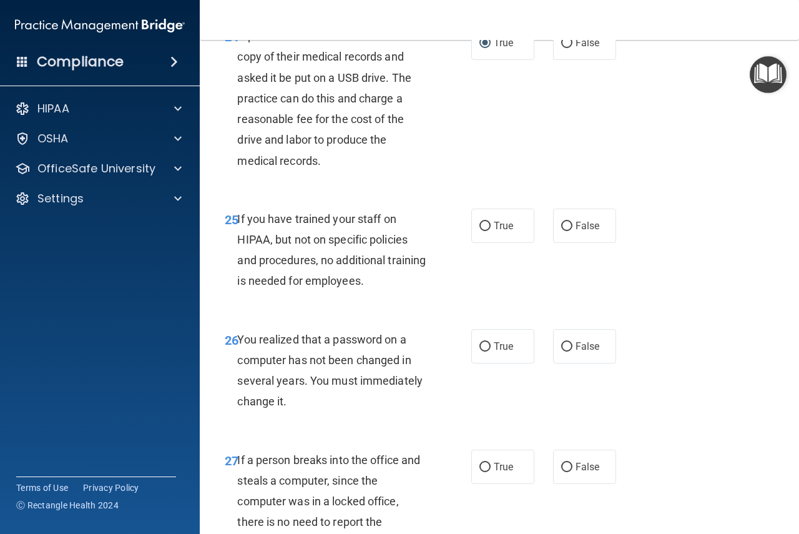
scroll to position [3013, 0]
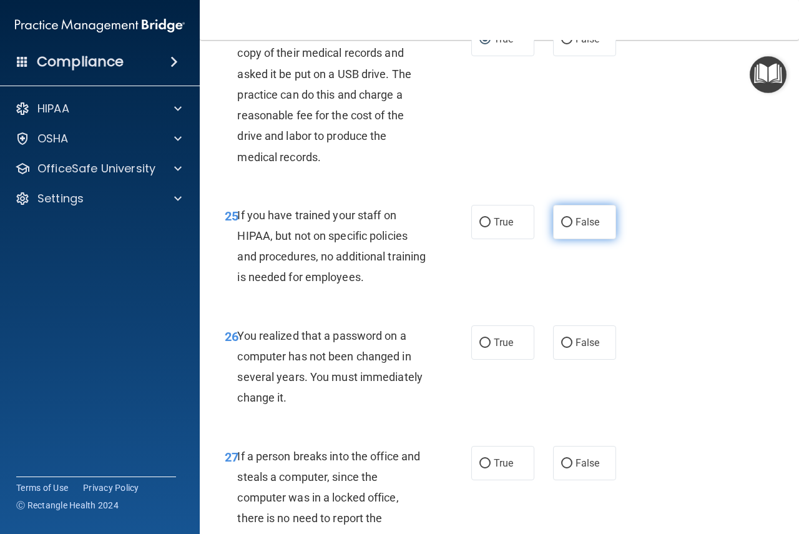
click at [576, 228] on span "False" at bounding box center [588, 222] width 24 height 12
click at [570, 227] on input "False" at bounding box center [566, 222] width 11 height 9
radio input "true"
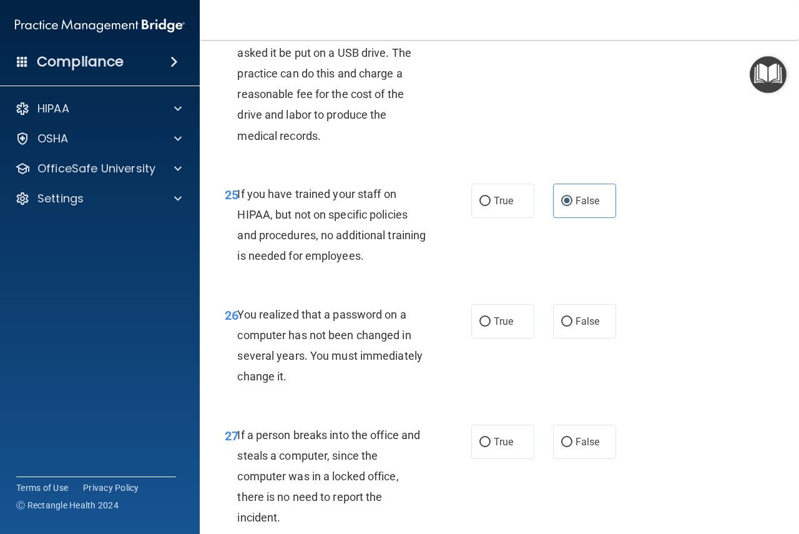
scroll to position [3122, 0]
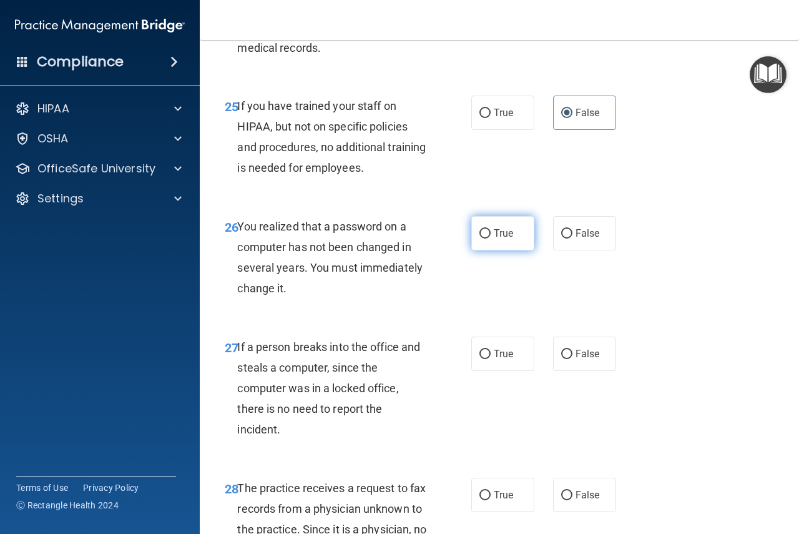
click at [481, 239] on input "True" at bounding box center [485, 233] width 11 height 9
radio input "true"
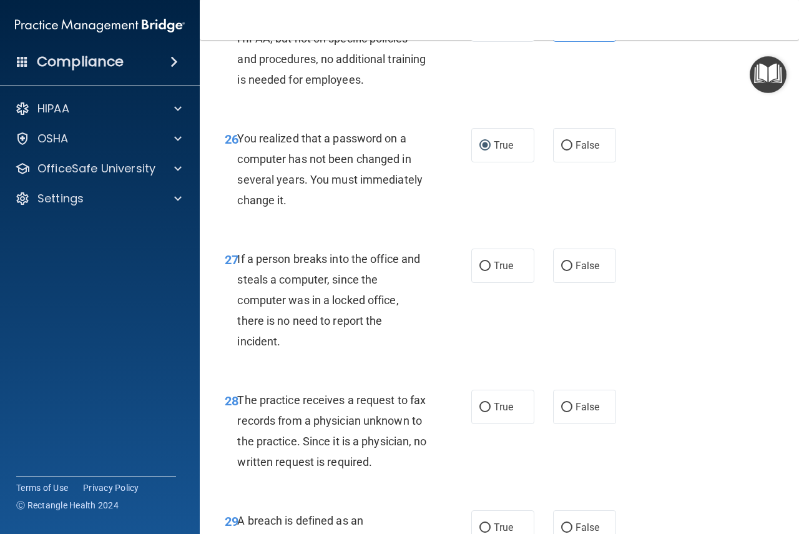
scroll to position [3232, 0]
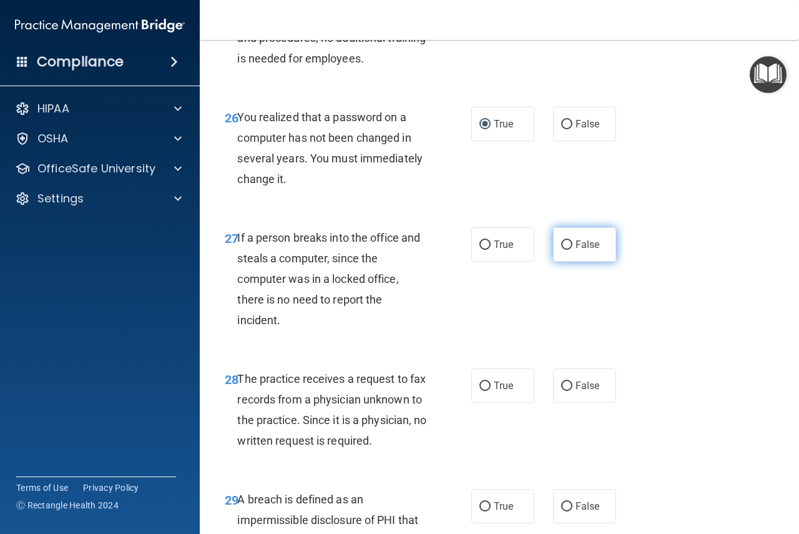
click at [561, 250] on input "False" at bounding box center [566, 244] width 11 height 9
radio input "true"
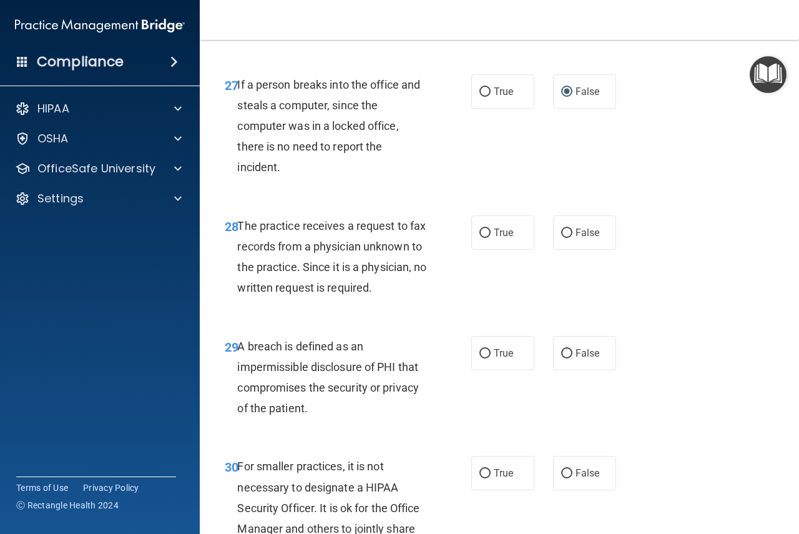
scroll to position [3403, 0]
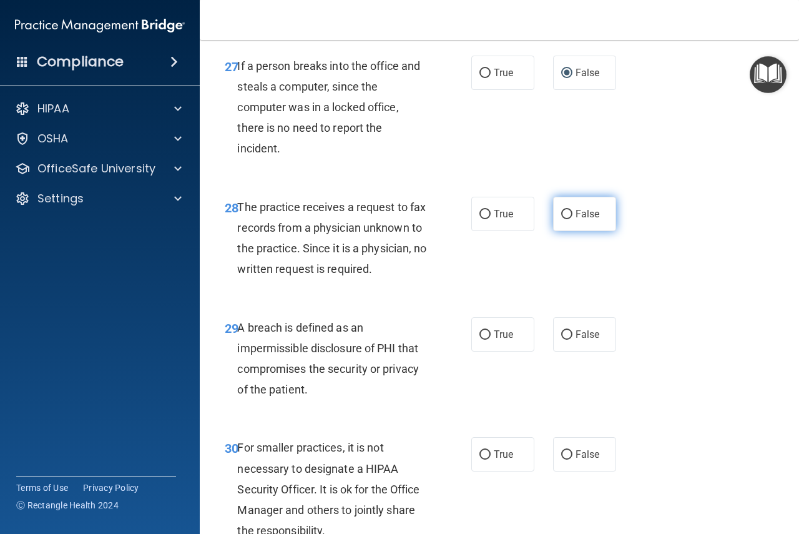
click at [561, 219] on input "False" at bounding box center [566, 214] width 11 height 9
radio input "true"
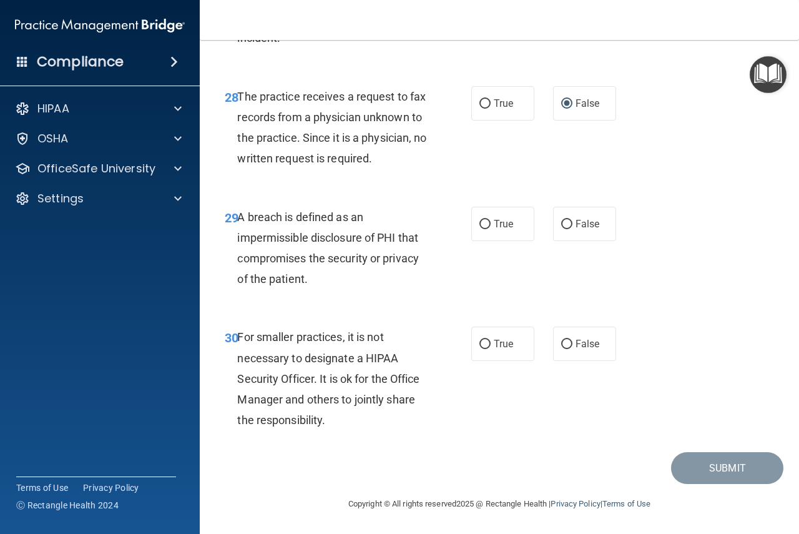
scroll to position [3560, 0]
click at [473, 241] on label "True" at bounding box center [502, 224] width 63 height 34
click at [480, 229] on input "True" at bounding box center [485, 224] width 11 height 9
radio input "true"
drag, startPoint x: 563, startPoint y: 362, endPoint x: 578, endPoint y: 363, distance: 15.0
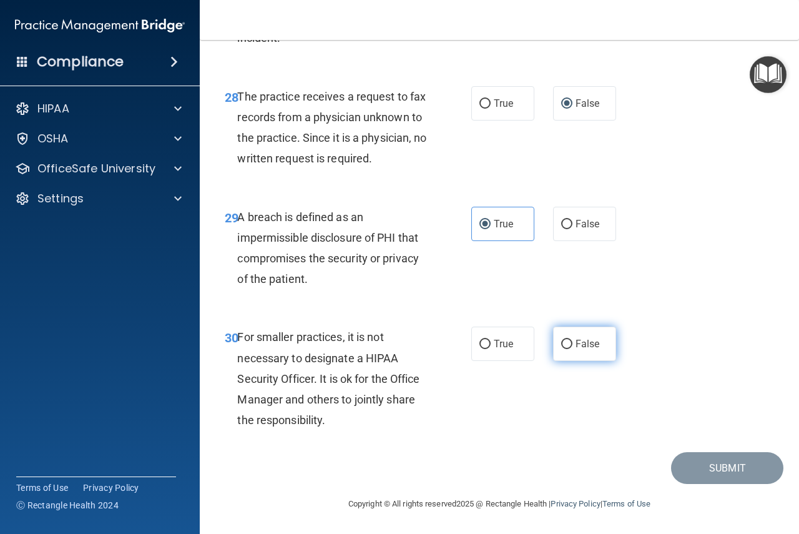
click at [564, 349] on input "False" at bounding box center [566, 344] width 11 height 9
radio input "true"
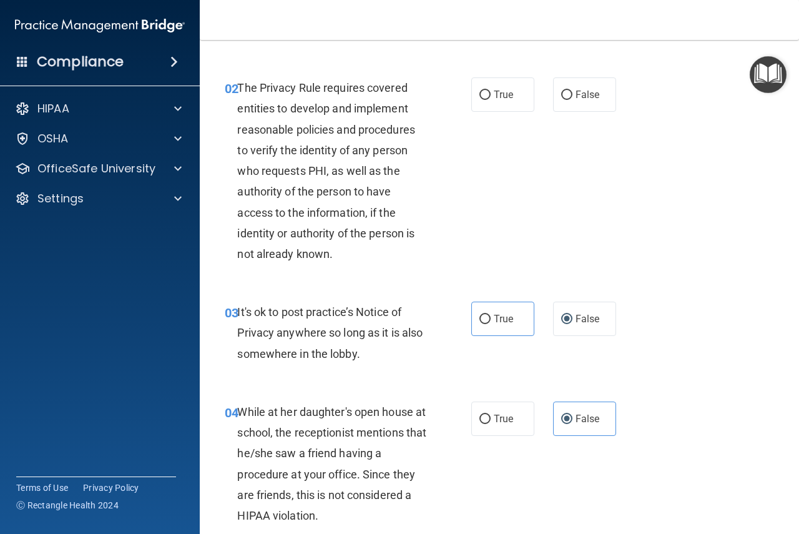
scroll to position [0, 0]
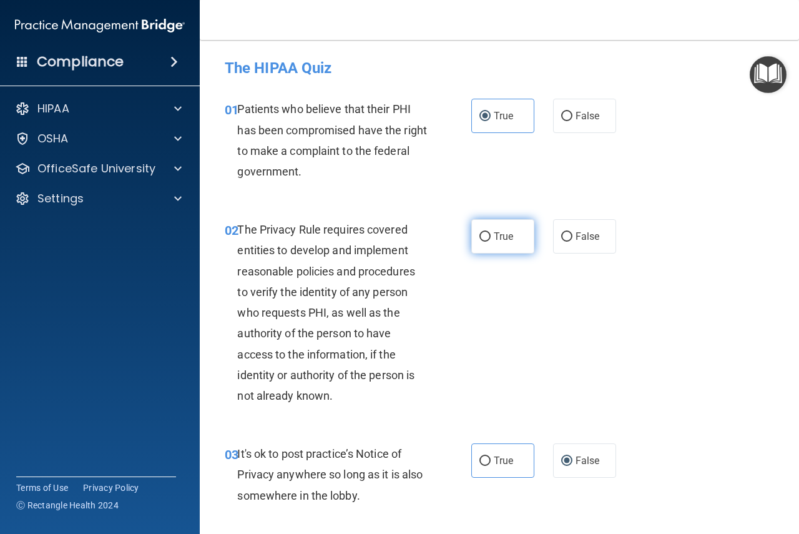
click at [500, 236] on span "True" at bounding box center [503, 236] width 19 height 12
click at [491, 236] on input "True" at bounding box center [485, 236] width 11 height 9
radio input "true"
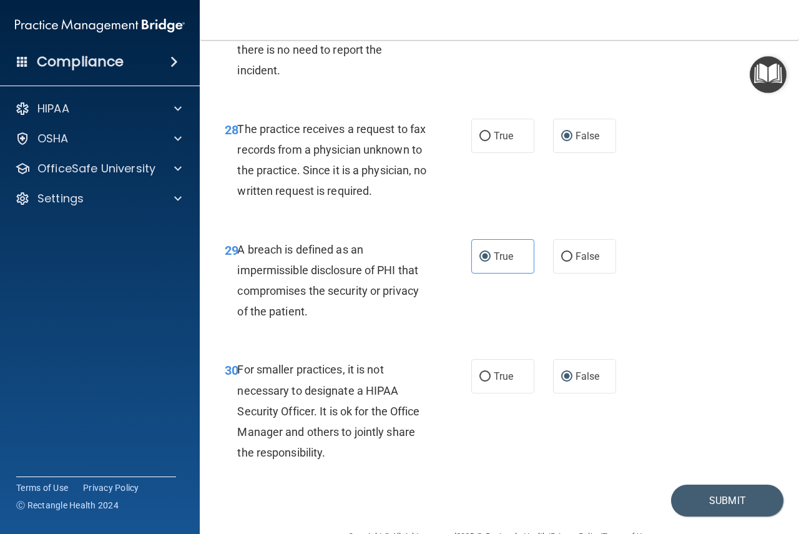
scroll to position [3576, 0]
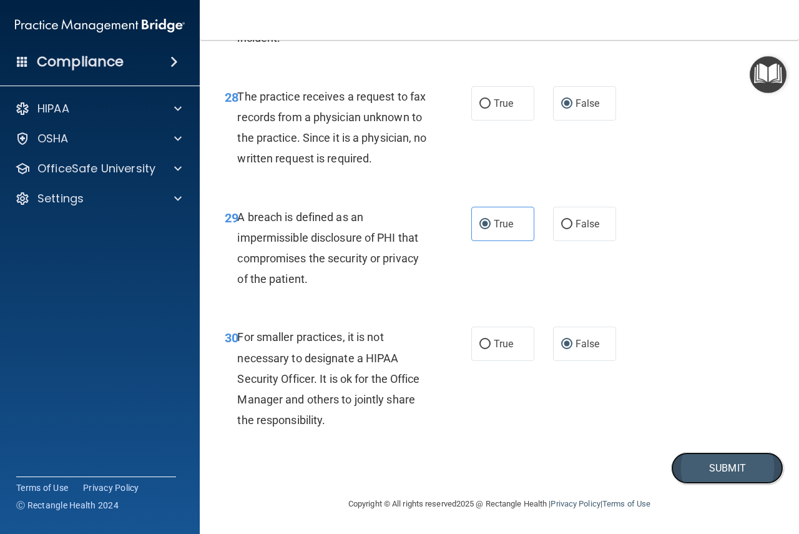
click at [711, 465] on button "Submit" at bounding box center [727, 468] width 112 height 32
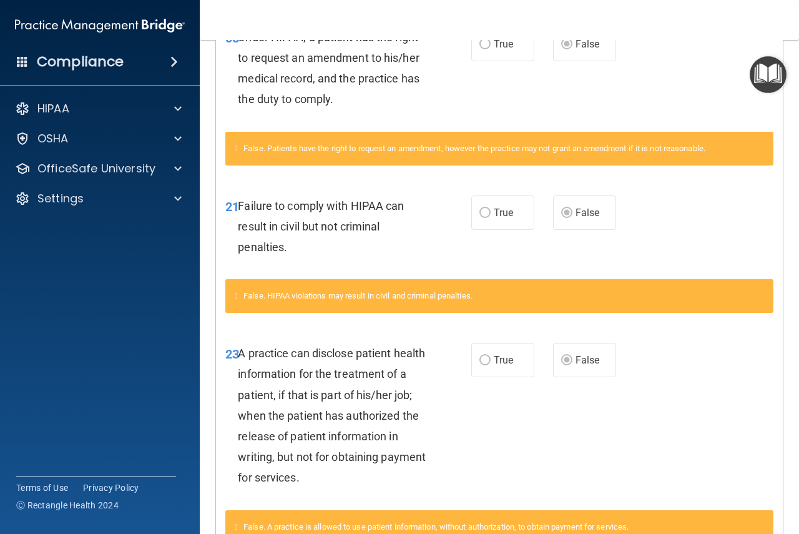
scroll to position [127, 0]
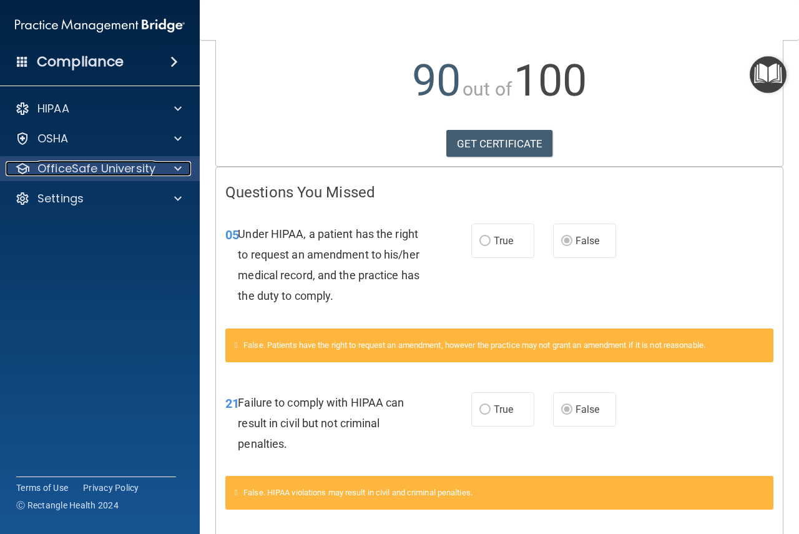
click at [70, 164] on p "OfficeSafe University" at bounding box center [96, 168] width 118 height 15
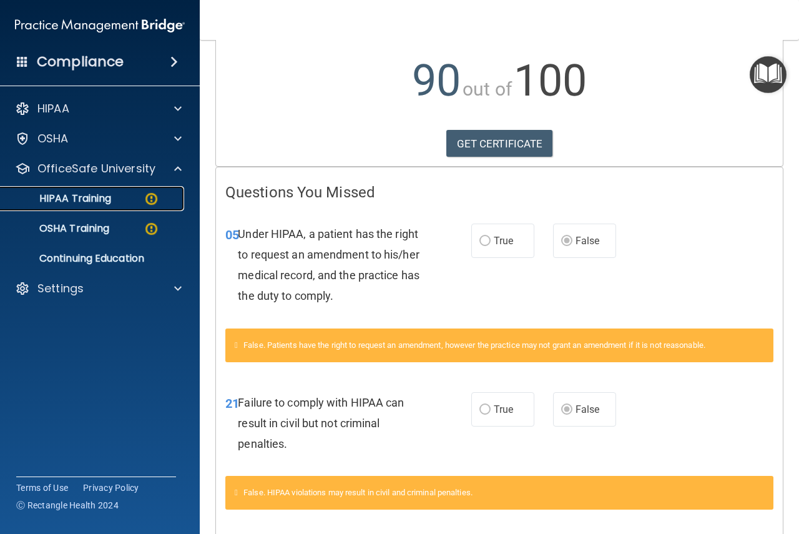
click at [66, 202] on p "HIPAA Training" at bounding box center [59, 198] width 103 height 12
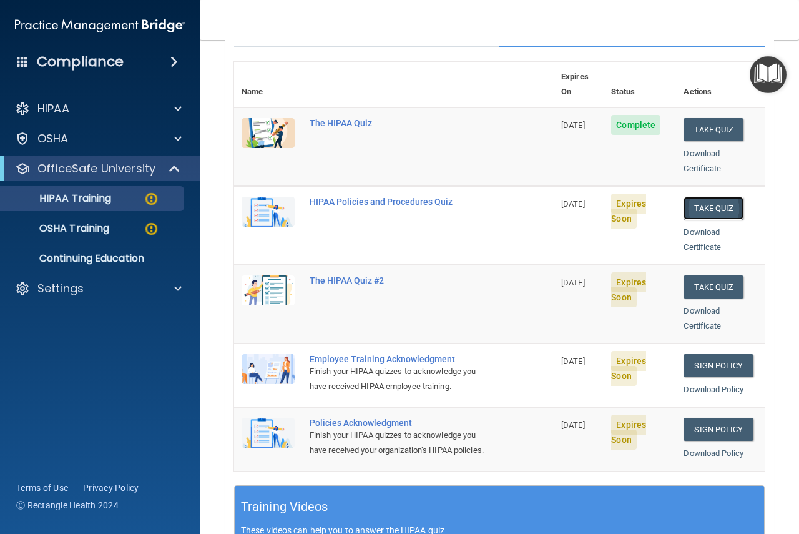
click at [709, 197] on button "Take Quiz" at bounding box center [714, 208] width 60 height 23
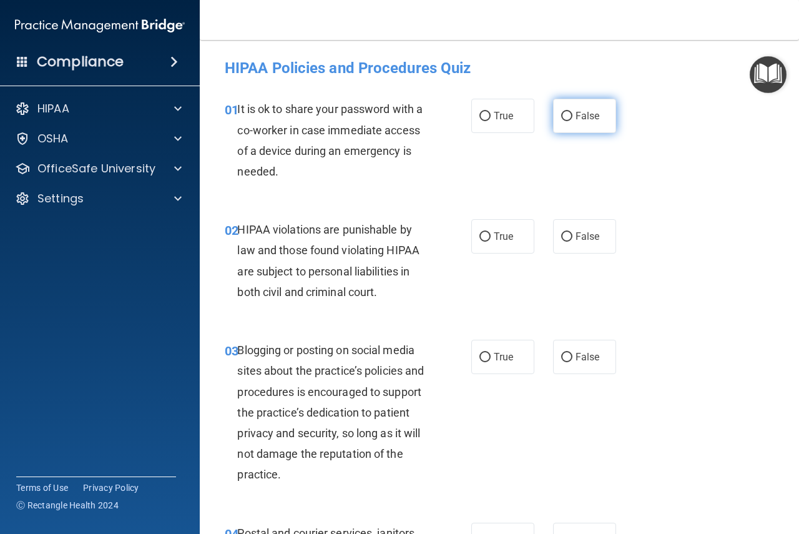
click at [562, 118] on input "False" at bounding box center [566, 116] width 11 height 9
radio input "true"
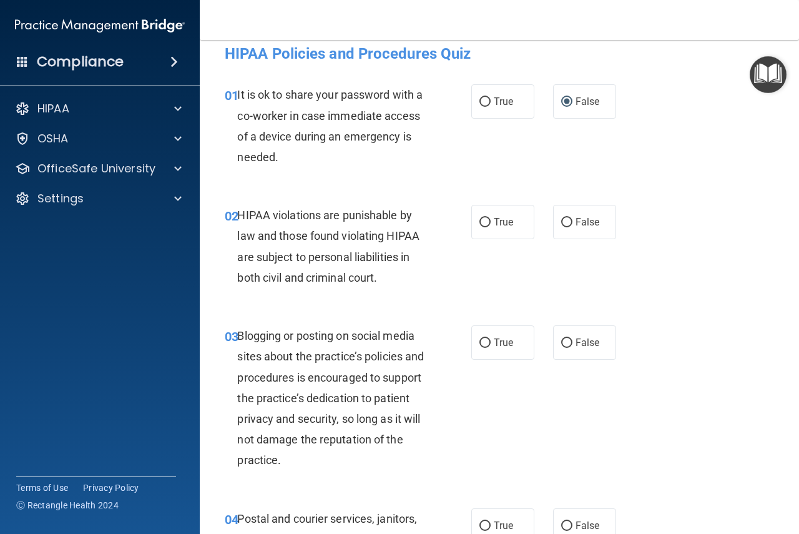
scroll to position [31, 0]
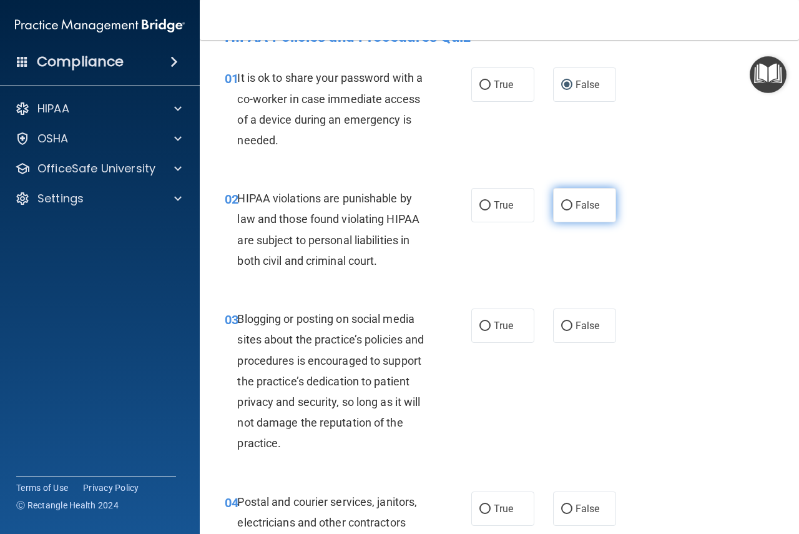
click at [565, 204] on input "False" at bounding box center [566, 205] width 11 height 9
radio input "true"
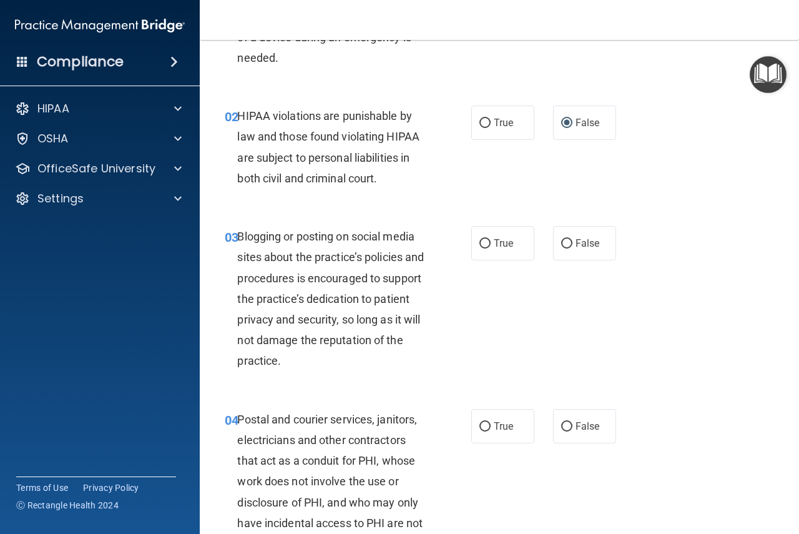
scroll to position [156, 0]
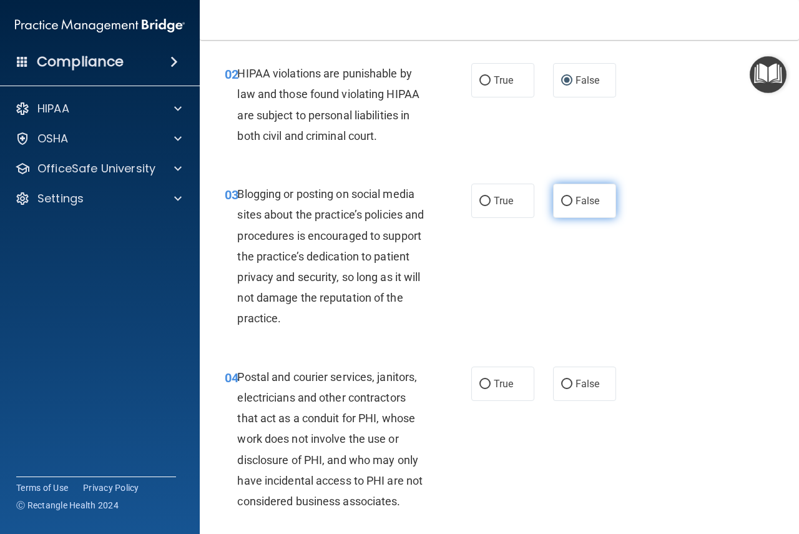
click at [582, 205] on span "False" at bounding box center [588, 201] width 24 height 12
click at [573, 205] on input "False" at bounding box center [566, 201] width 11 height 9
radio input "true"
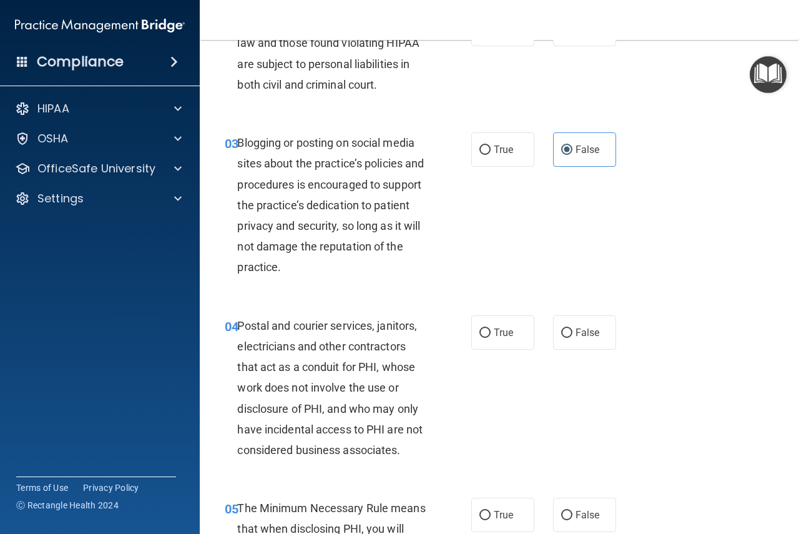
scroll to position [359, 0]
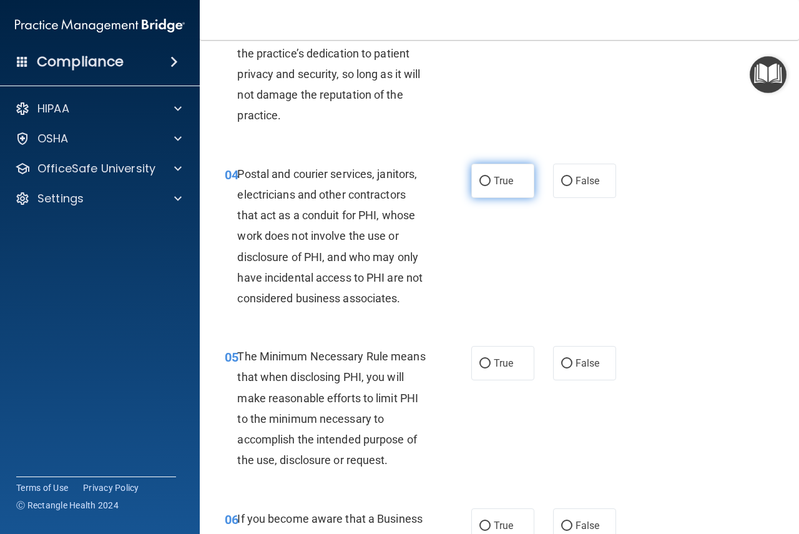
click at [484, 184] on input "True" at bounding box center [485, 181] width 11 height 9
radio input "true"
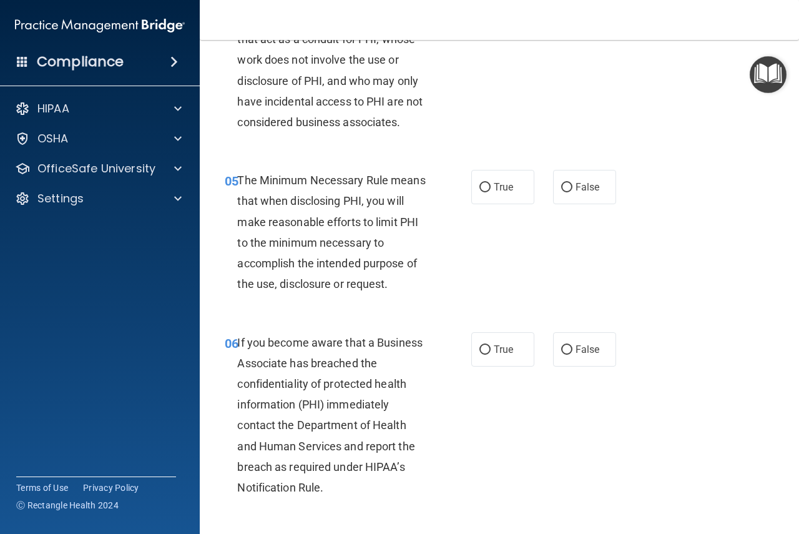
scroll to position [531, 0]
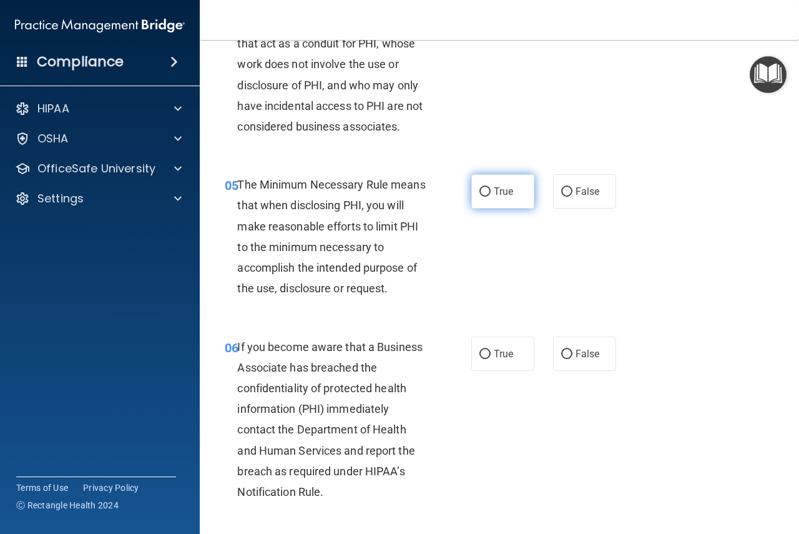
click at [485, 197] on label "True" at bounding box center [502, 191] width 63 height 34
click at [485, 197] on input "True" at bounding box center [485, 191] width 11 height 9
radio input "true"
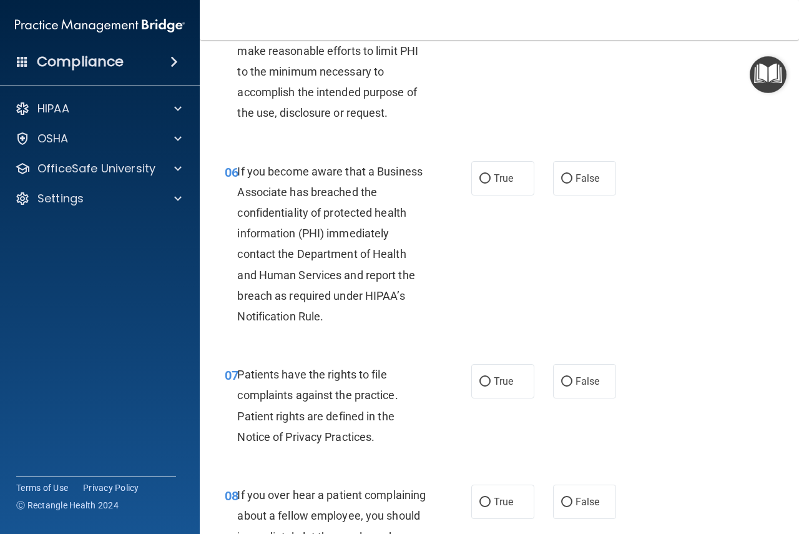
scroll to position [781, 0]
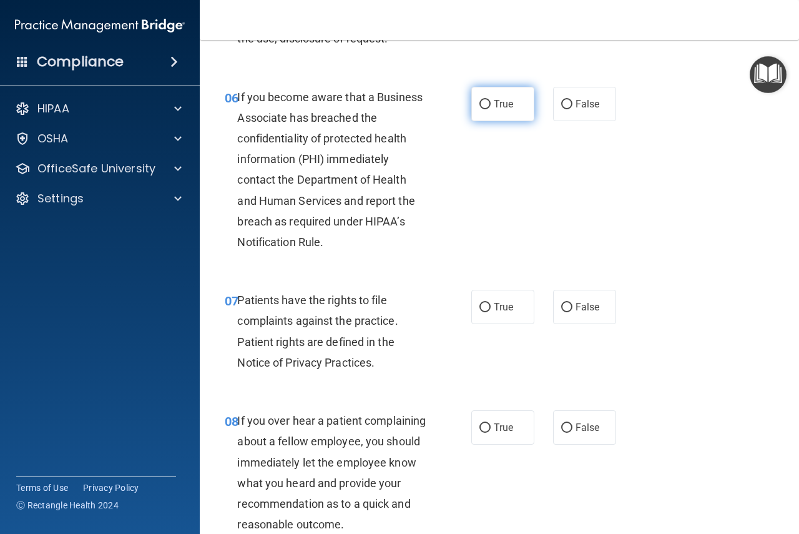
click at [480, 102] on input "True" at bounding box center [485, 104] width 11 height 9
radio input "true"
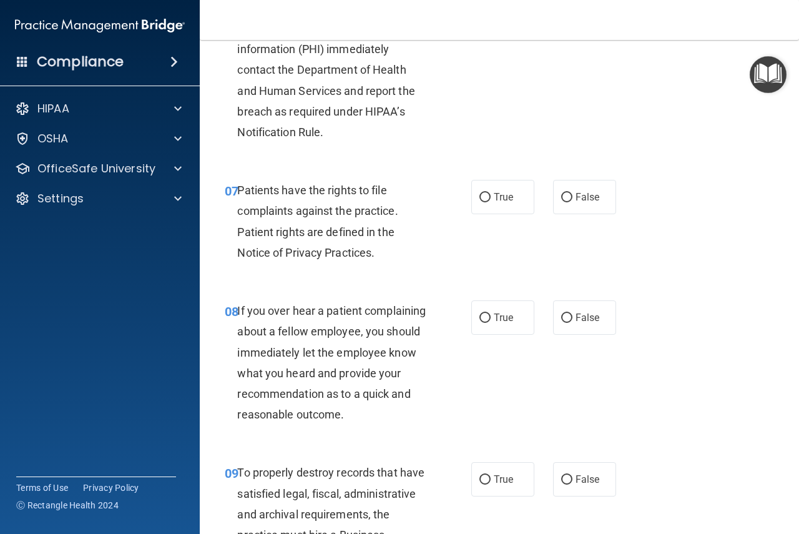
scroll to position [921, 0]
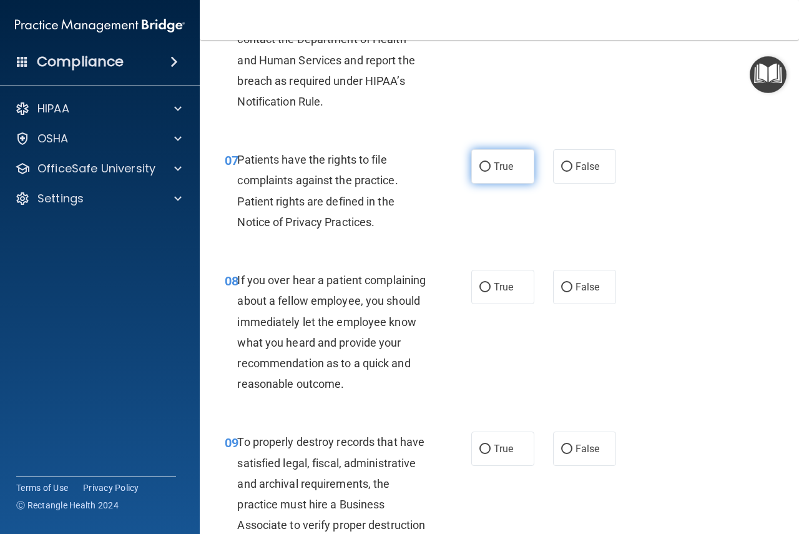
click at [481, 165] on input "True" at bounding box center [485, 166] width 11 height 9
radio input "true"
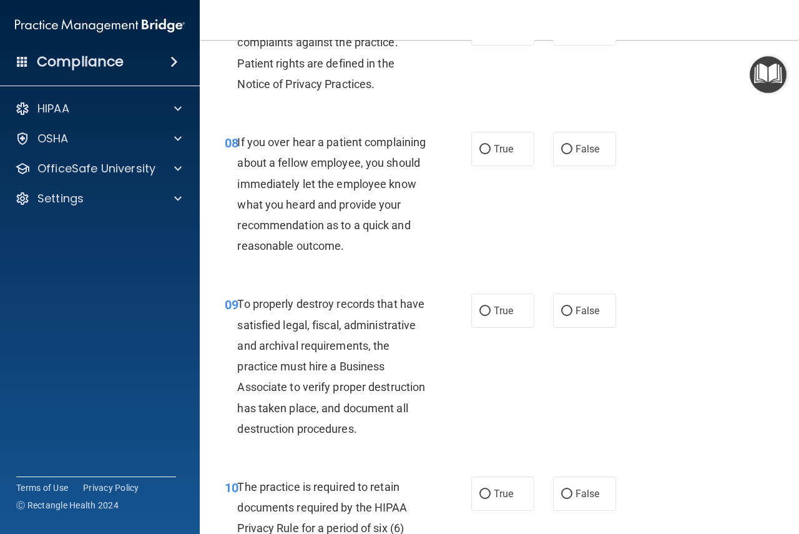
scroll to position [1062, 0]
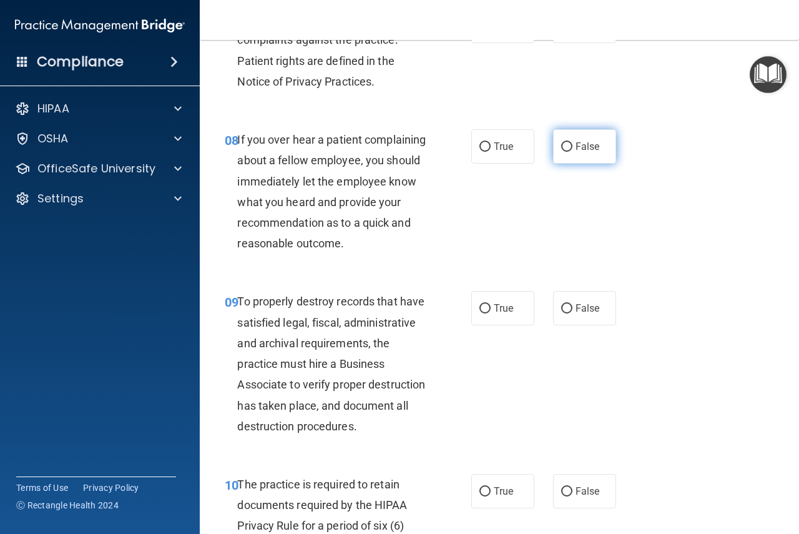
click at [566, 148] on input "False" at bounding box center [566, 146] width 11 height 9
radio input "true"
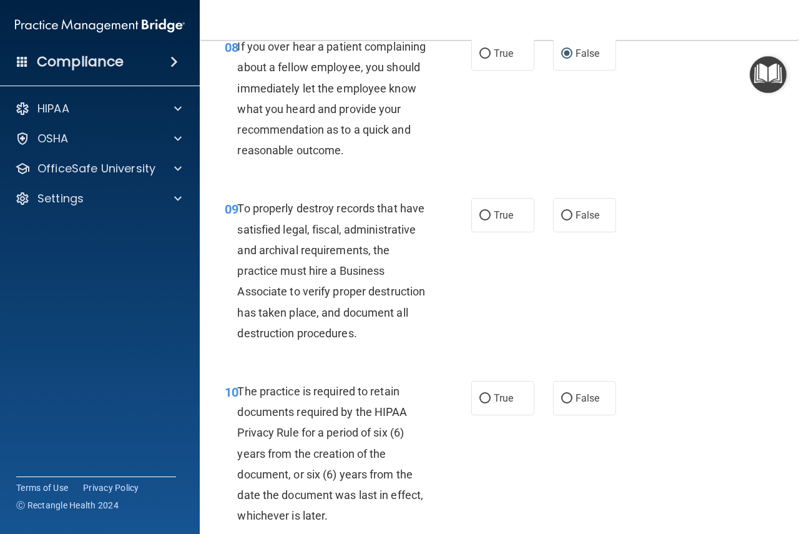
scroll to position [1187, 0]
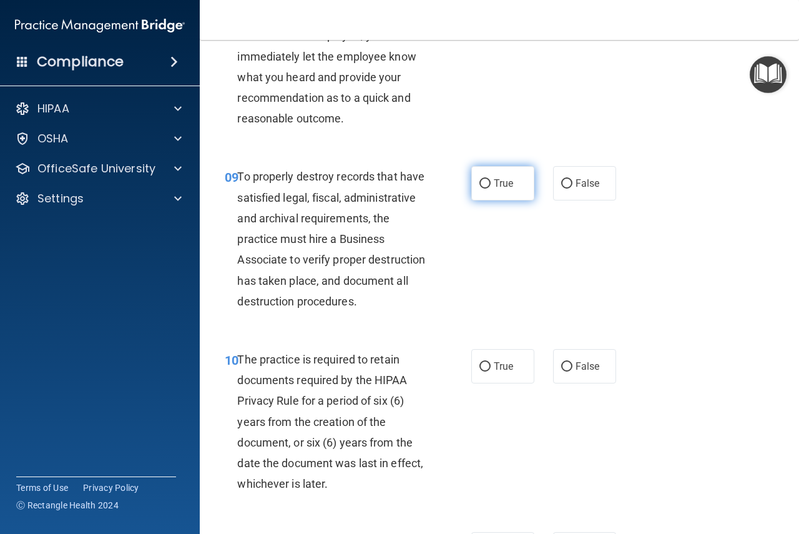
click at [482, 189] on input "True" at bounding box center [485, 183] width 11 height 9
radio input "true"
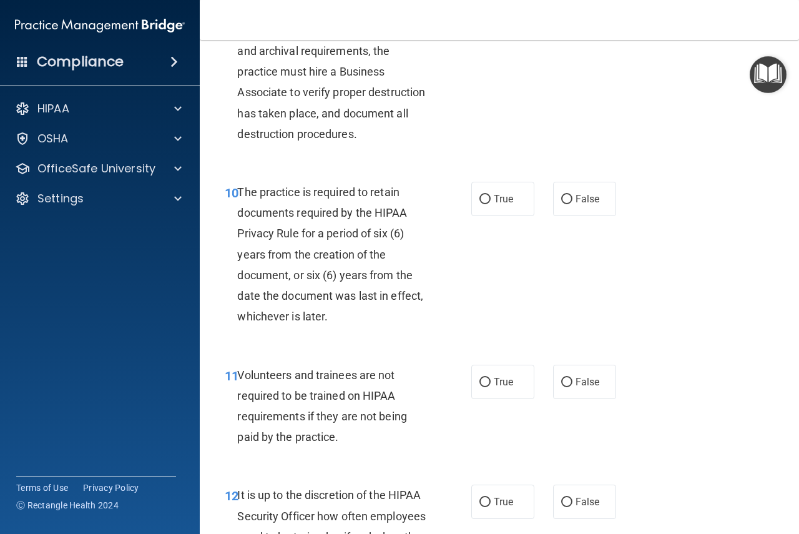
scroll to position [1358, 0]
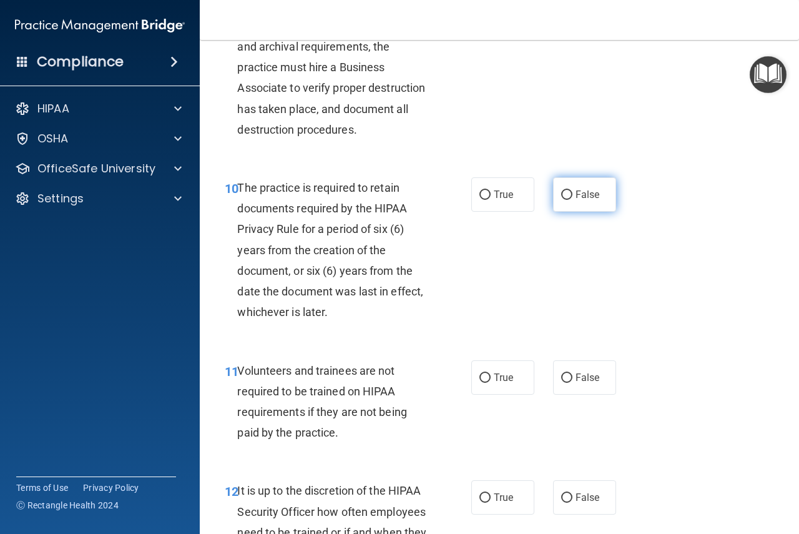
click at [561, 200] on input "False" at bounding box center [566, 194] width 11 height 9
radio input "true"
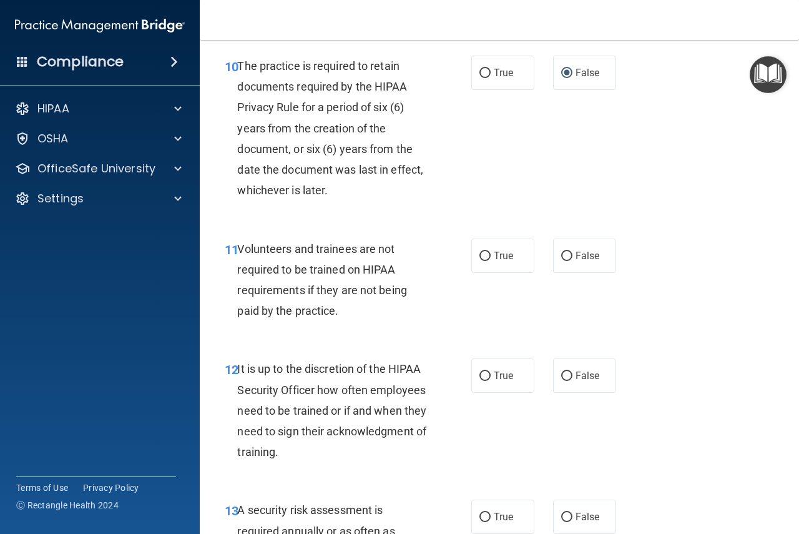
scroll to position [1561, 0]
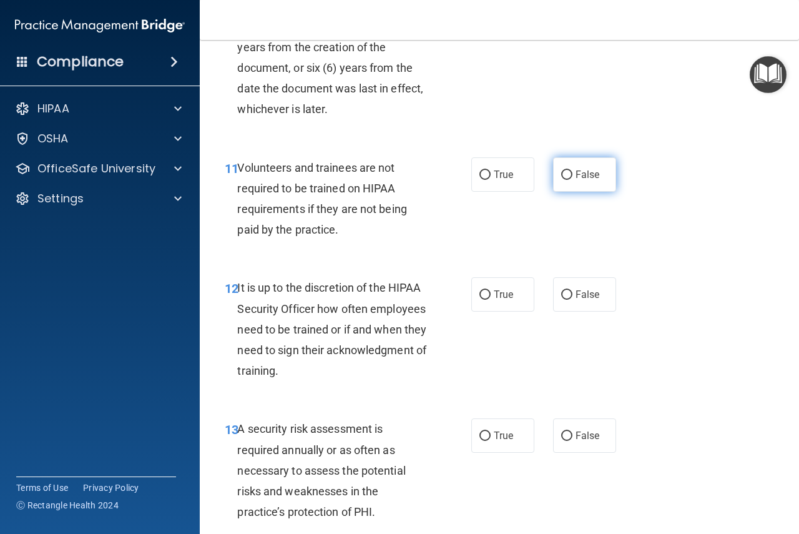
click at [565, 180] on input "False" at bounding box center [566, 174] width 11 height 9
radio input "true"
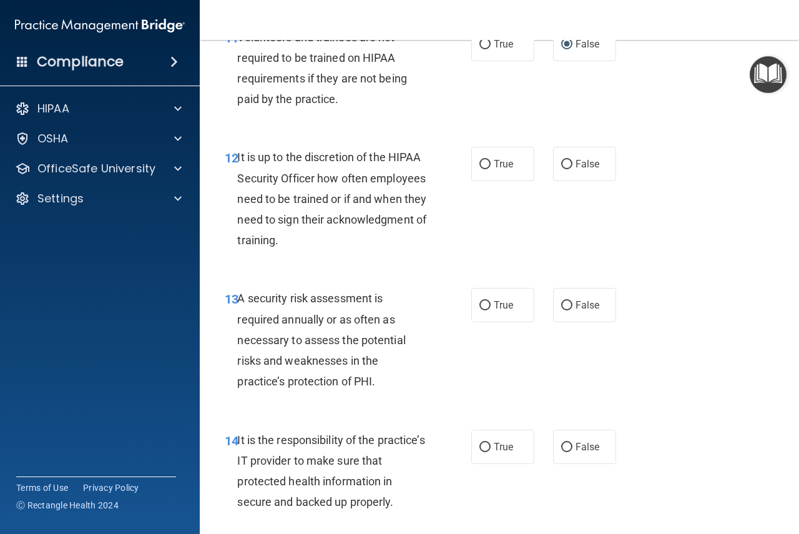
scroll to position [1702, 0]
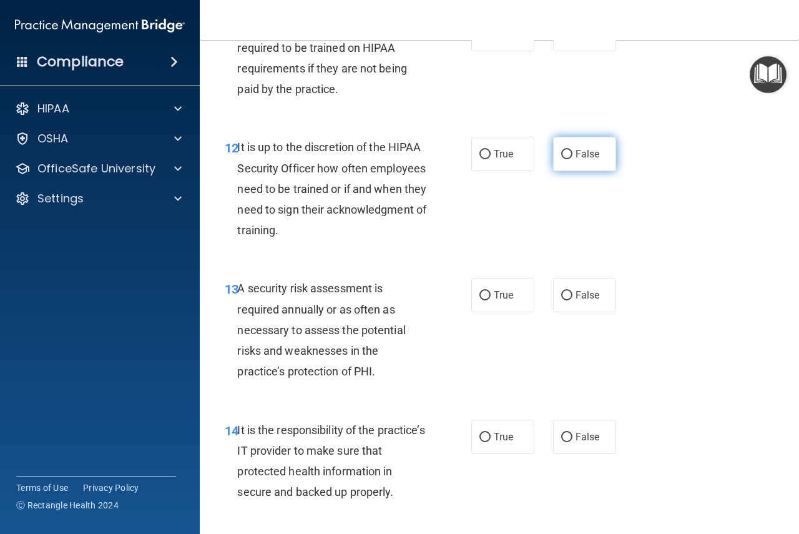
click at [565, 159] on input "False" at bounding box center [566, 154] width 11 height 9
radio input "true"
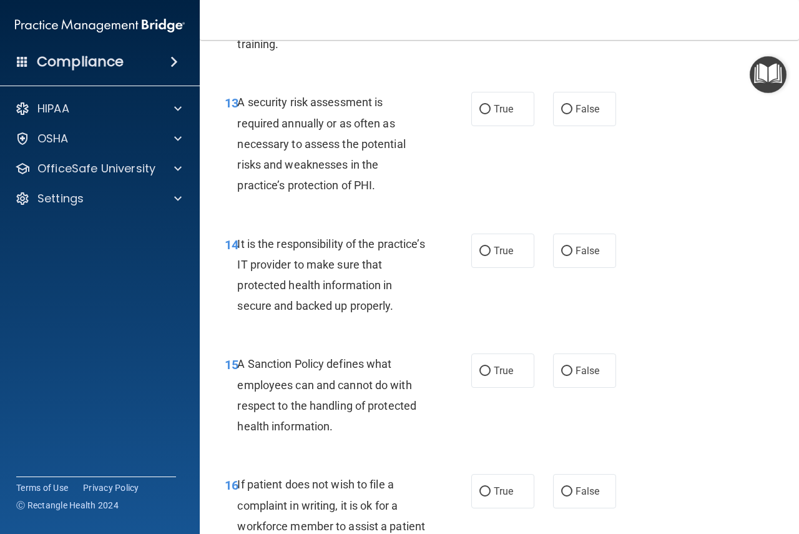
scroll to position [1936, 0]
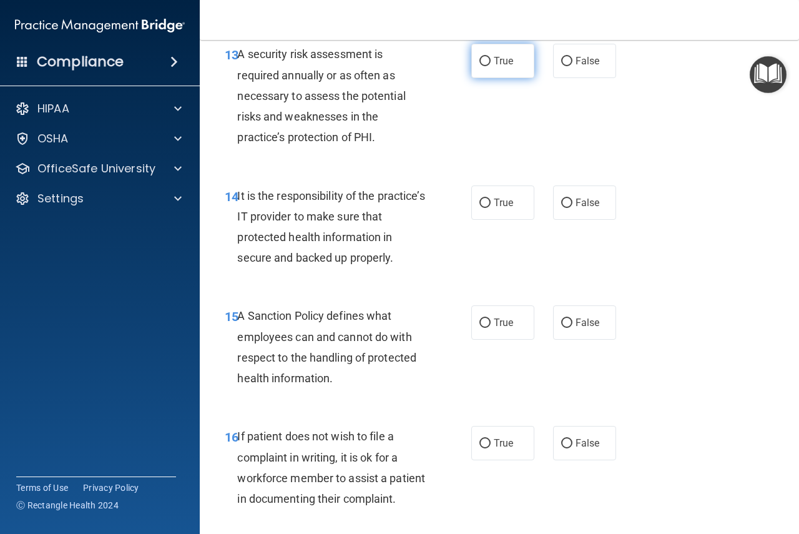
click at [484, 66] on input "True" at bounding box center [485, 61] width 11 height 9
radio input "true"
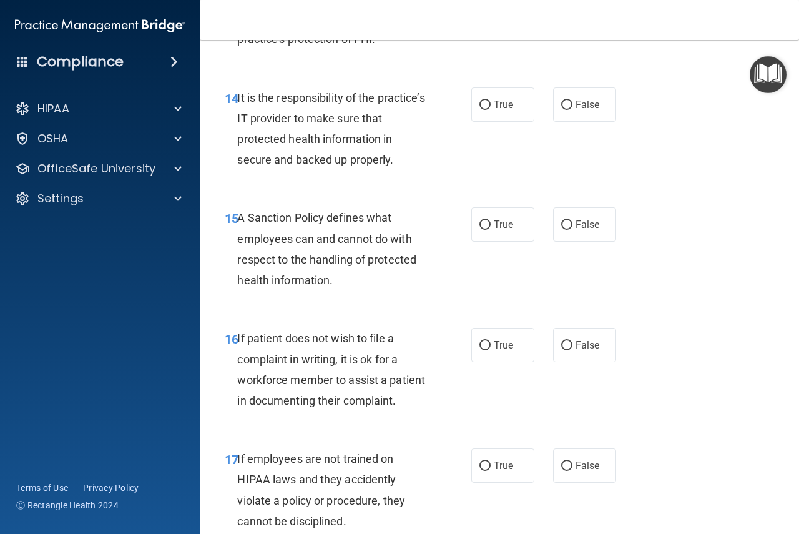
scroll to position [2061, 0]
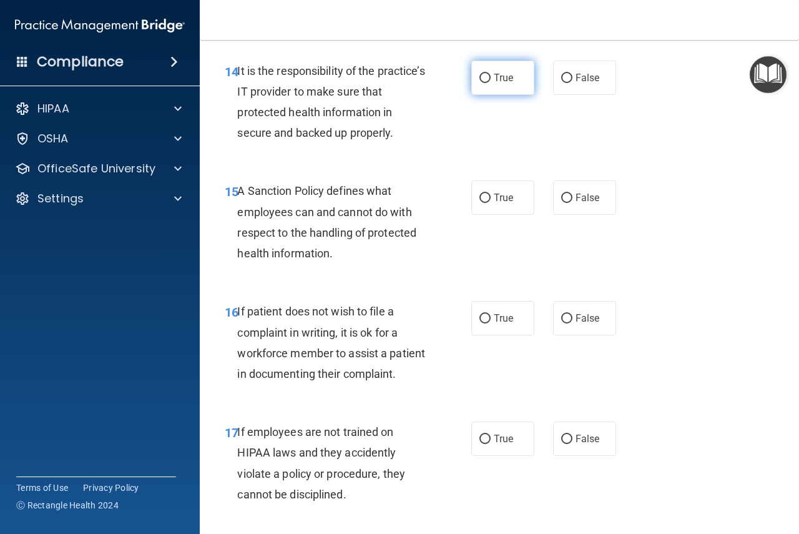
click at [489, 95] on label "True" at bounding box center [502, 78] width 63 height 34
click at [489, 83] on input "True" at bounding box center [485, 78] width 11 height 9
radio input "true"
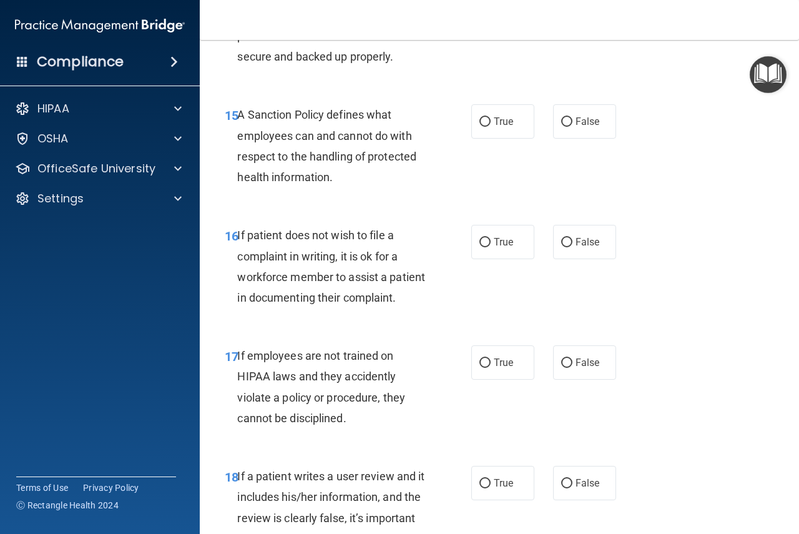
scroll to position [2170, 0]
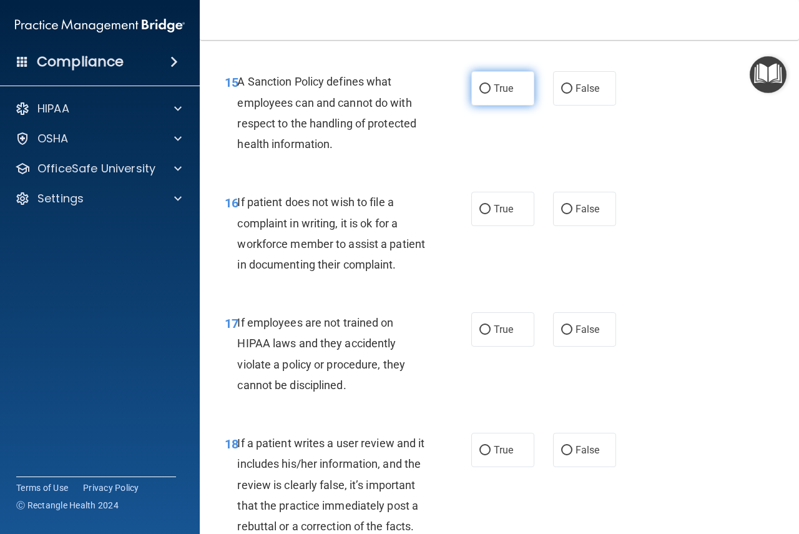
click at [480, 94] on input "True" at bounding box center [485, 88] width 11 height 9
radio input "true"
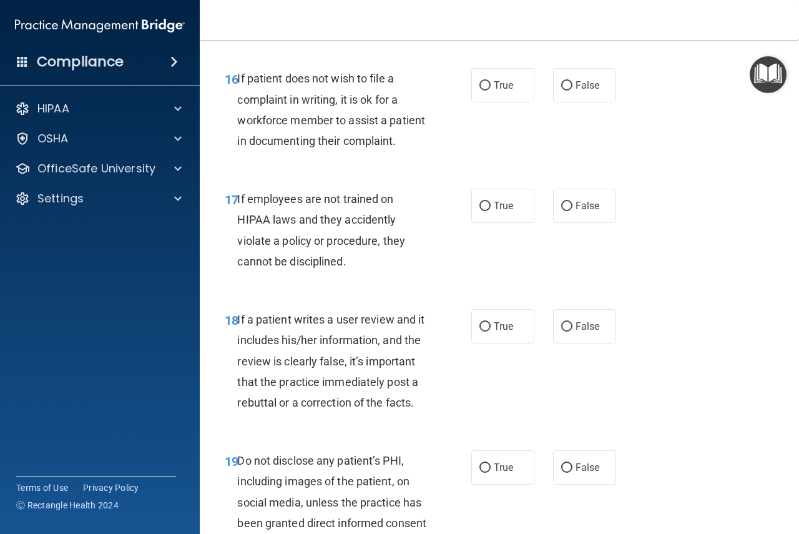
scroll to position [2295, 0]
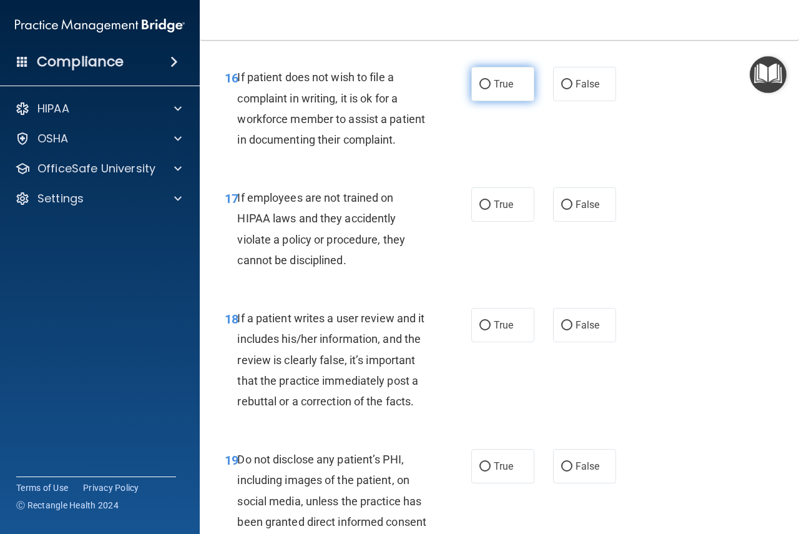
click at [480, 89] on input "True" at bounding box center [485, 84] width 11 height 9
radio input "true"
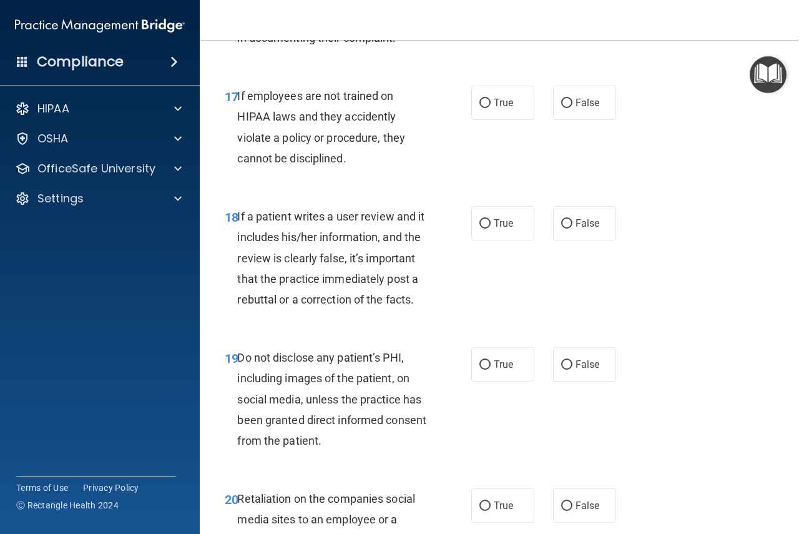
scroll to position [2436, 0]
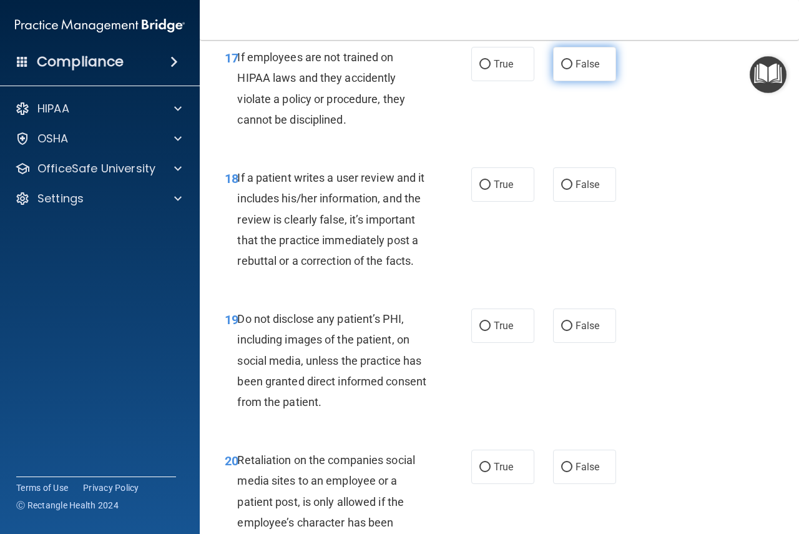
click at [561, 69] on input "False" at bounding box center [566, 64] width 11 height 9
radio input "true"
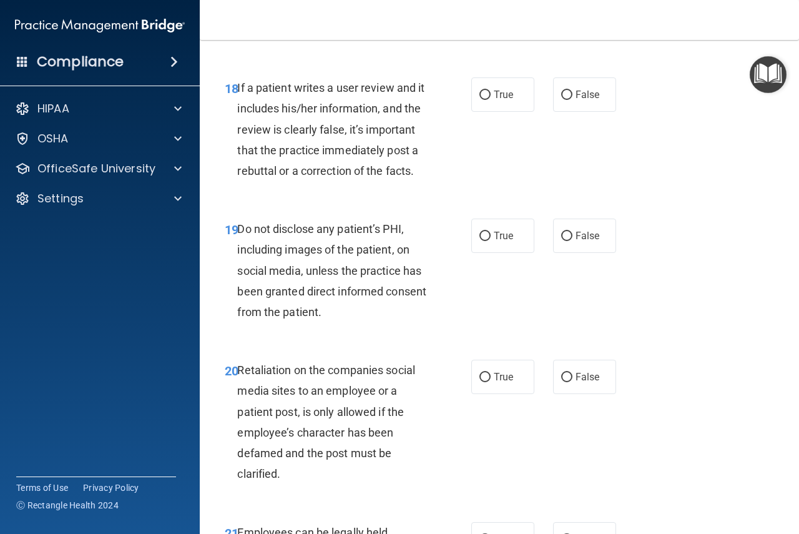
scroll to position [2560, 0]
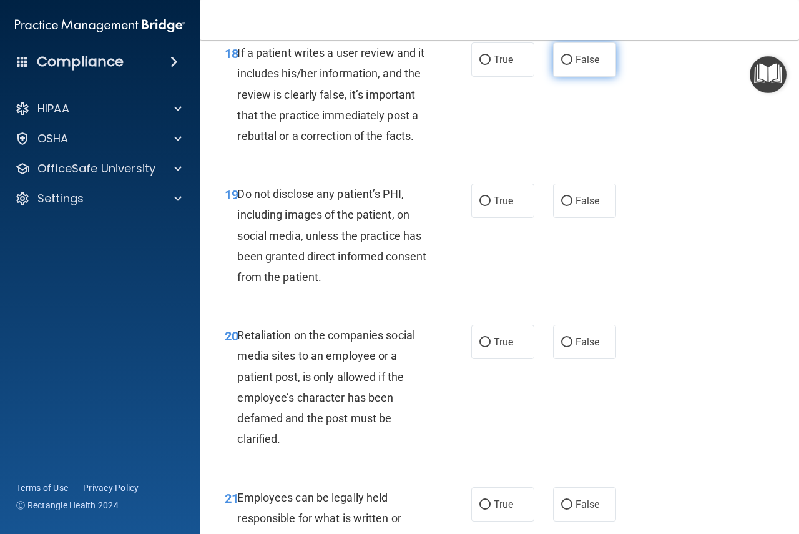
click at [565, 65] on input "False" at bounding box center [566, 60] width 11 height 9
radio input "true"
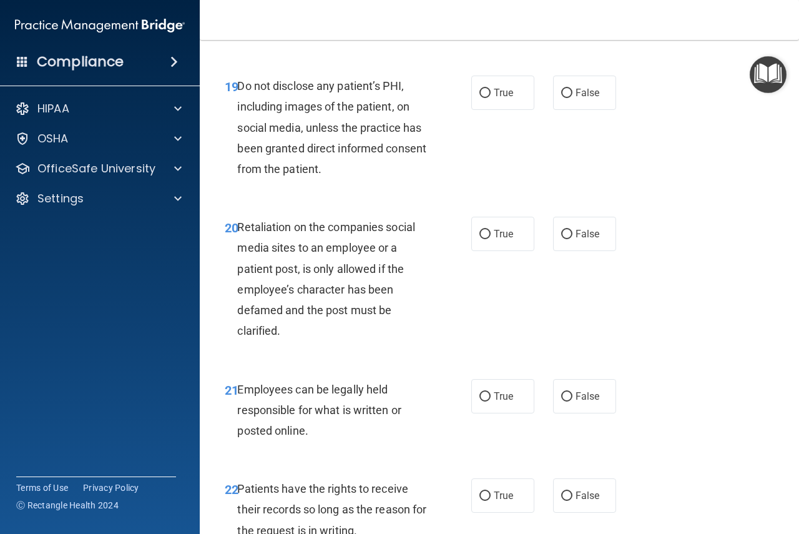
scroll to position [2670, 0]
drag, startPoint x: 481, startPoint y: 178, endPoint x: 533, endPoint y: 206, distance: 59.0
click at [481, 97] on input "True" at bounding box center [485, 91] width 11 height 9
radio input "true"
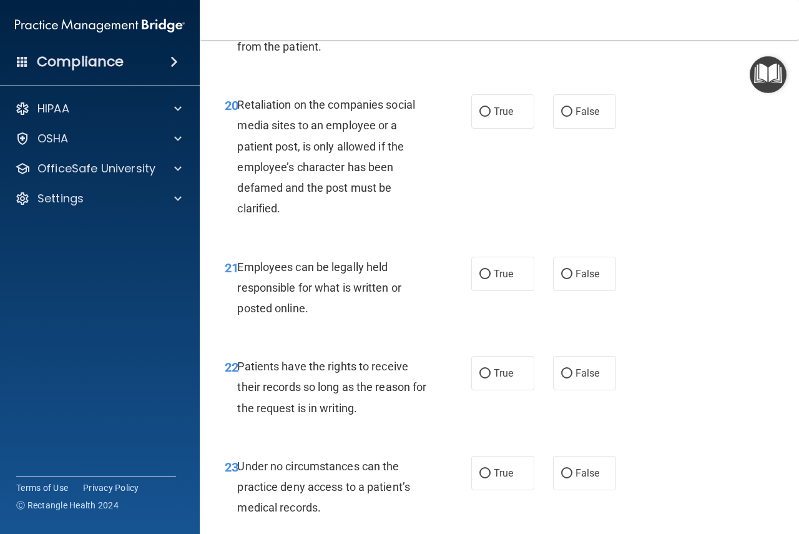
scroll to position [2795, 0]
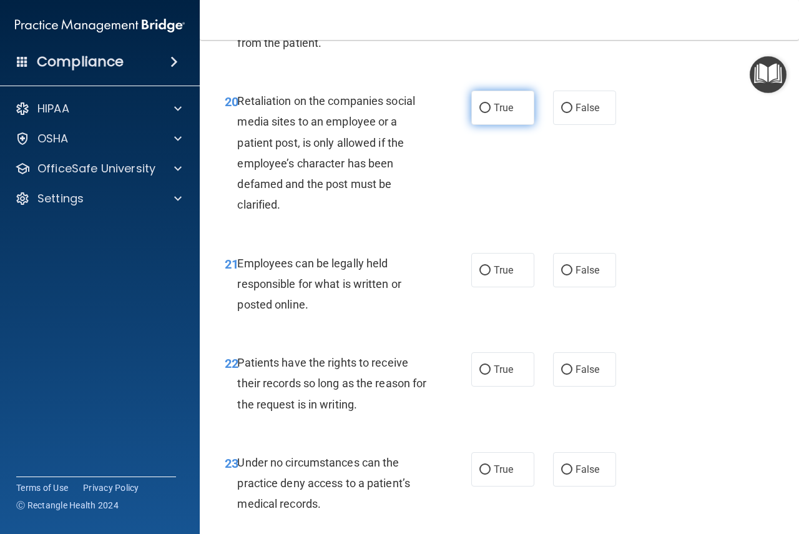
click at [480, 113] on input "True" at bounding box center [485, 108] width 11 height 9
radio input "true"
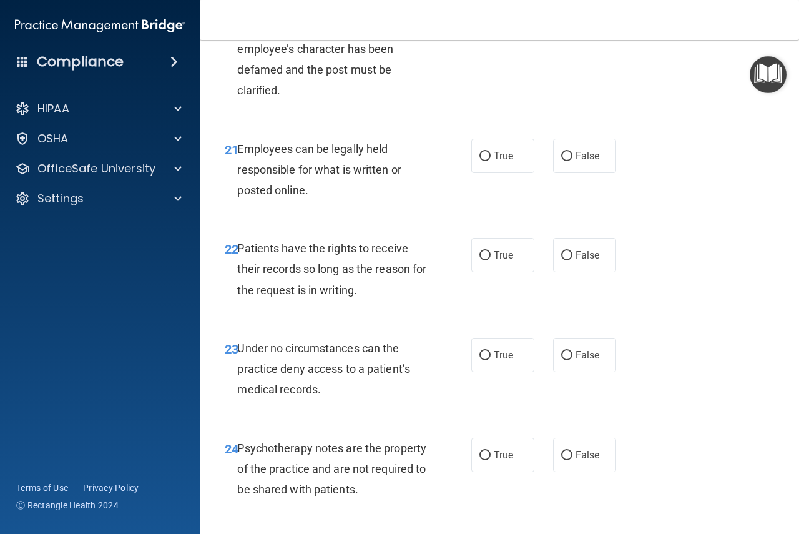
scroll to position [2919, 0]
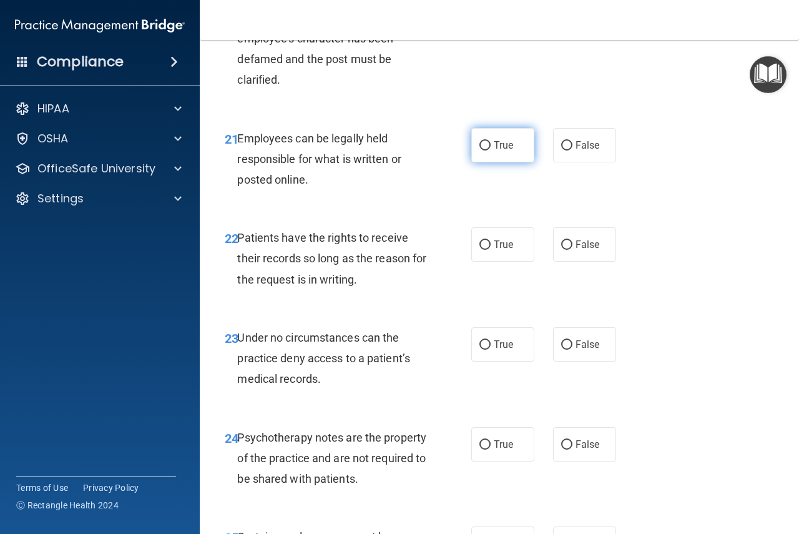
drag, startPoint x: 475, startPoint y: 223, endPoint x: 491, endPoint y: 227, distance: 16.8
click at [475, 162] on label "True" at bounding box center [502, 145] width 63 height 34
click at [480, 151] on input "True" at bounding box center [485, 145] width 11 height 9
radio input "true"
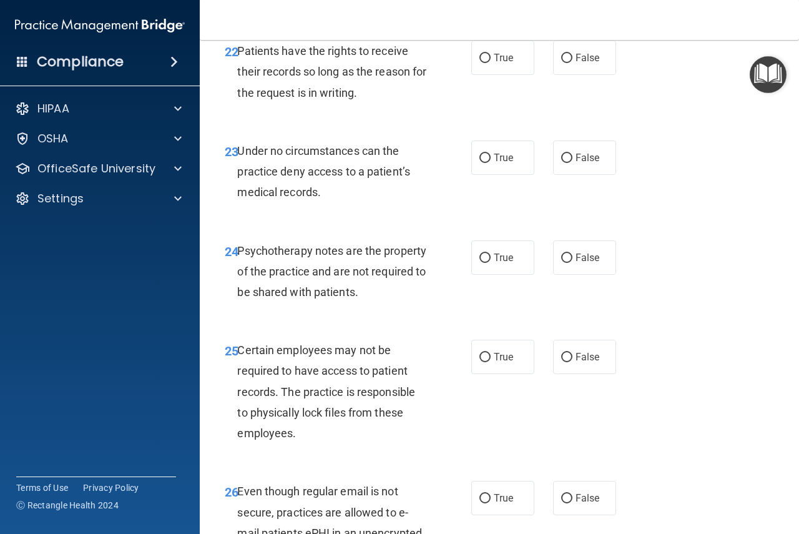
scroll to position [3107, 0]
click at [500, 63] on span "True" at bounding box center [503, 57] width 19 height 12
click at [491, 62] on input "True" at bounding box center [485, 57] width 11 height 9
radio input "true"
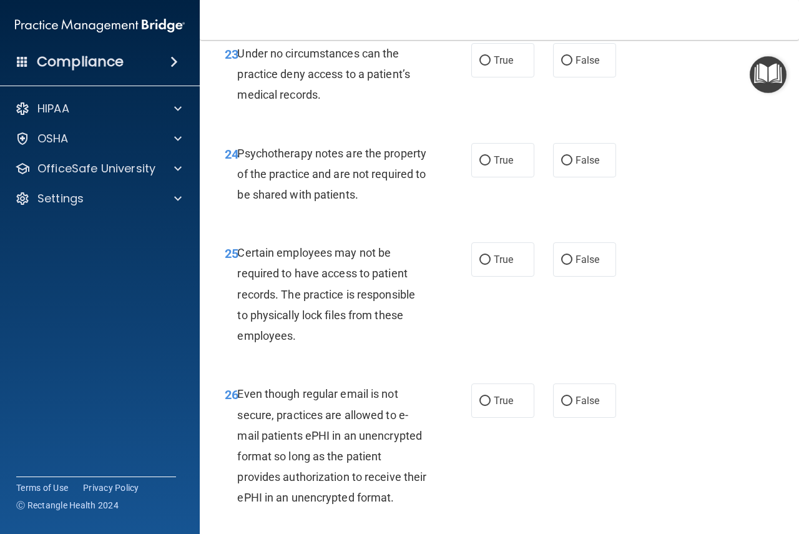
scroll to position [3216, 0]
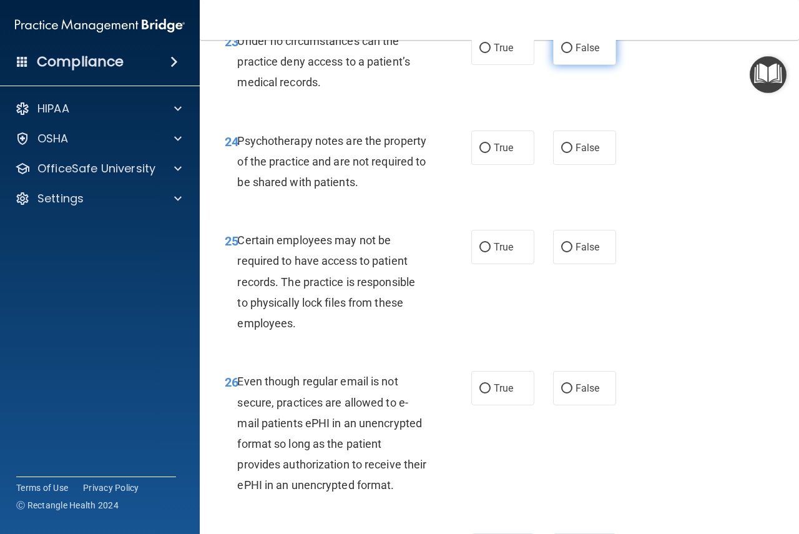
click at [561, 53] on input "False" at bounding box center [566, 48] width 11 height 9
radio input "true"
click at [483, 153] on input "True" at bounding box center [485, 148] width 11 height 9
radio input "true"
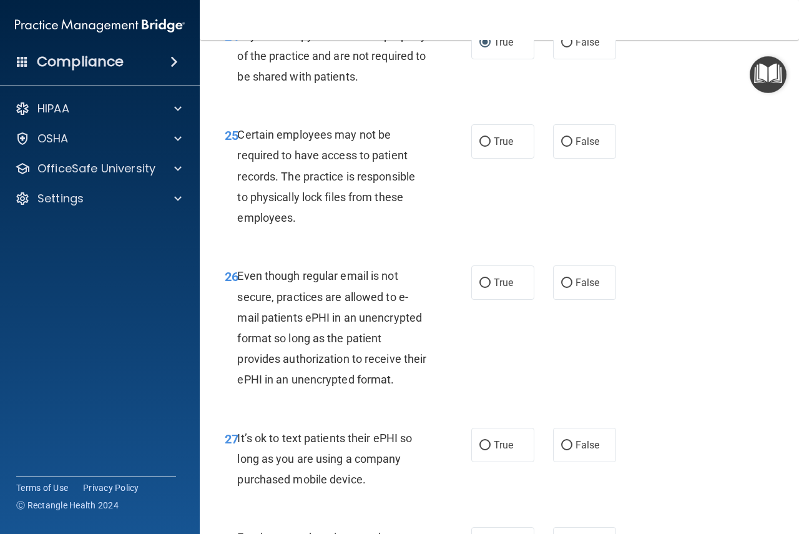
scroll to position [3357, 0]
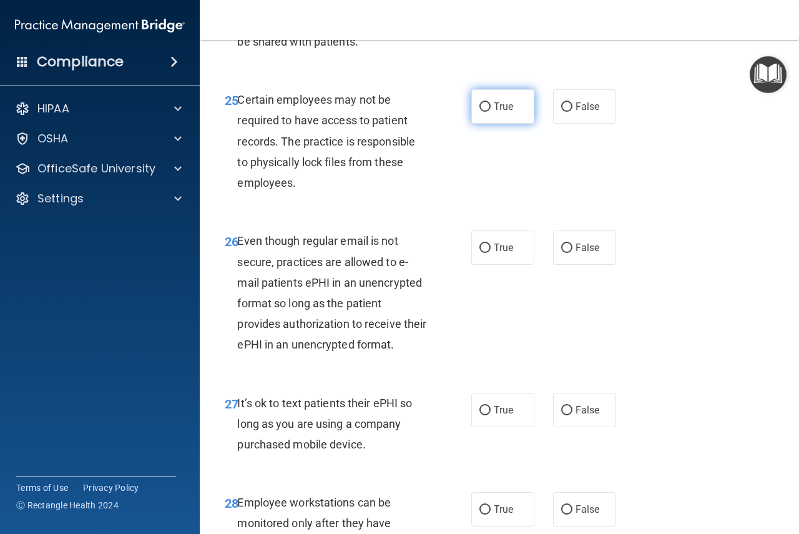
click at [494, 112] on span "True" at bounding box center [503, 107] width 19 height 12
click at [491, 112] on input "True" at bounding box center [485, 106] width 11 height 9
radio input "true"
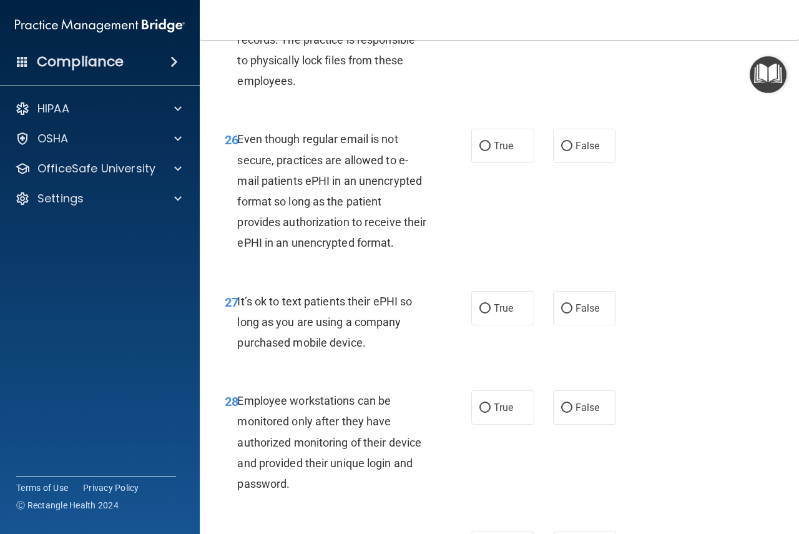
scroll to position [3497, 0]
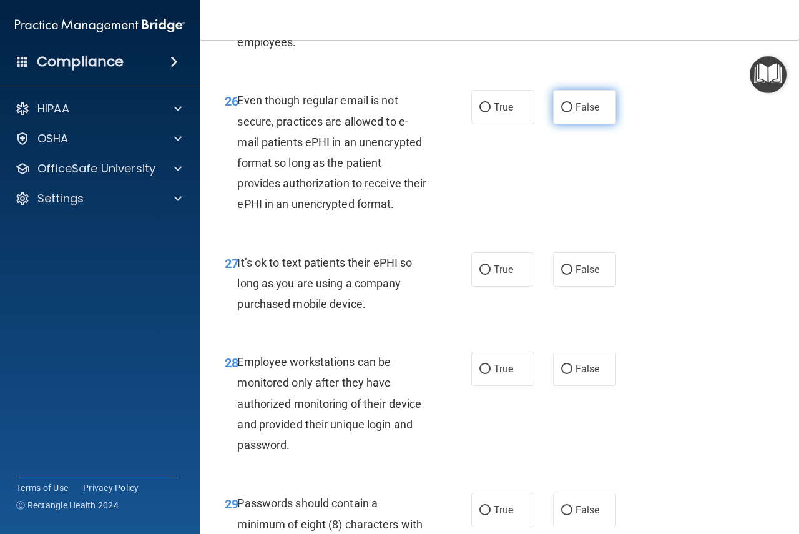
drag, startPoint x: 568, startPoint y: 188, endPoint x: 561, endPoint y: 193, distance: 9.0
click at [561, 124] on label "False" at bounding box center [584, 107] width 63 height 34
click at [561, 112] on input "False" at bounding box center [566, 107] width 11 height 9
radio input "true"
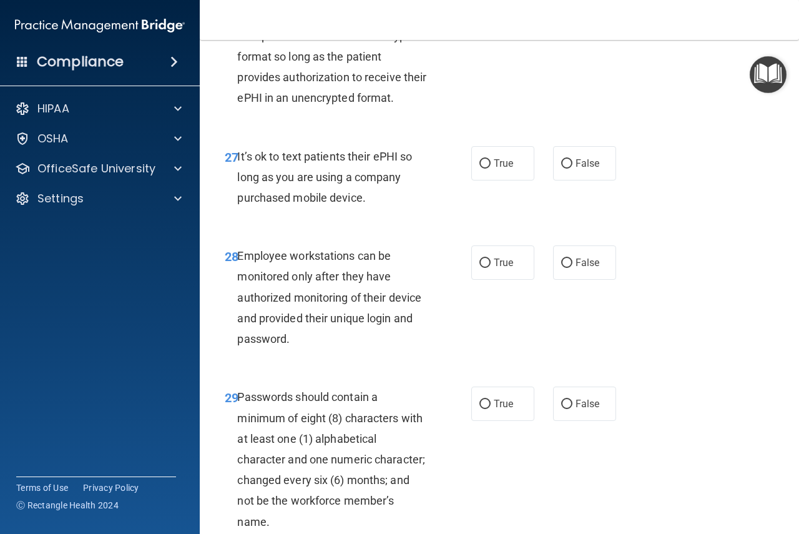
scroll to position [3638, 0]
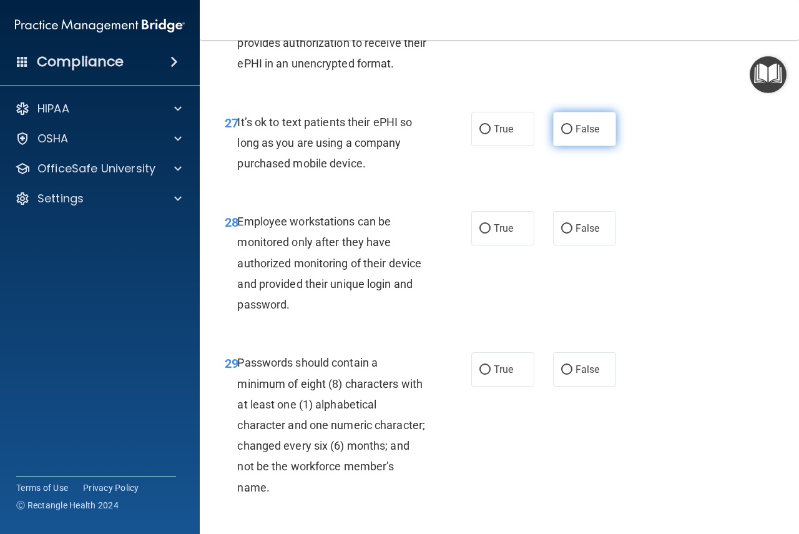
click at [561, 134] on input "False" at bounding box center [566, 129] width 11 height 9
radio input "true"
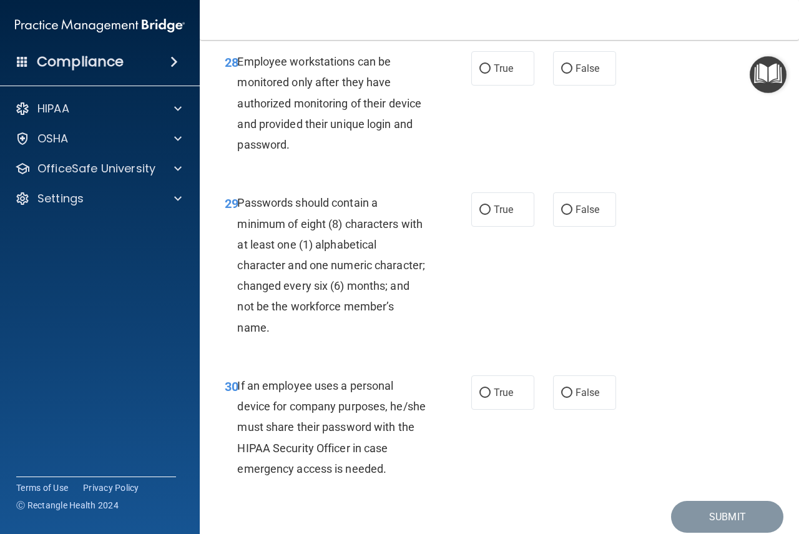
scroll to position [3809, 0]
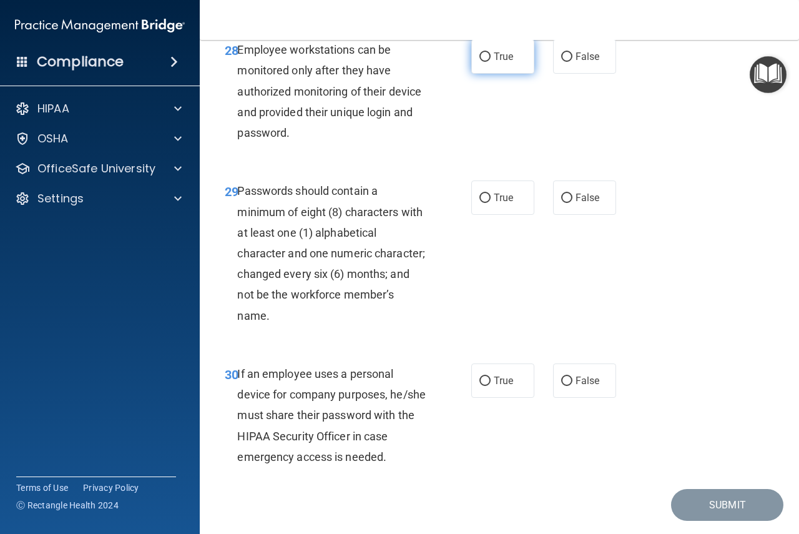
click at [482, 62] on input "True" at bounding box center [485, 56] width 11 height 9
radio input "true"
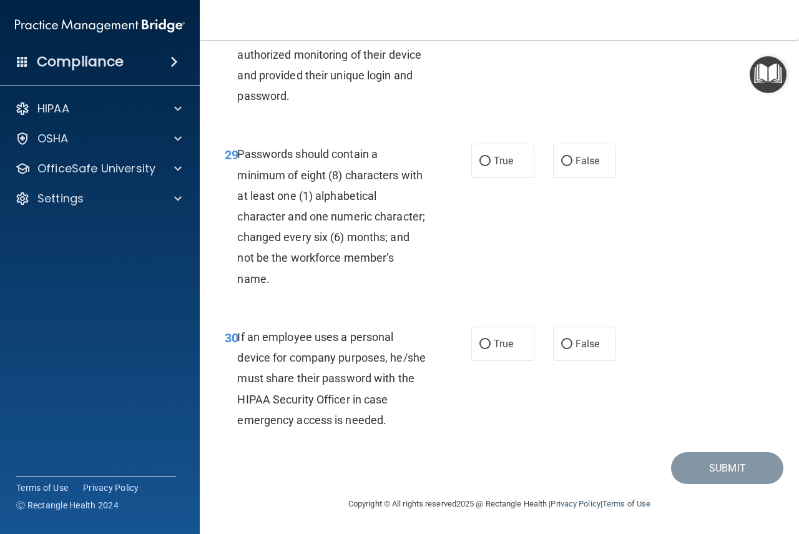
scroll to position [3903, 0]
click at [480, 166] on input "True" at bounding box center [485, 161] width 11 height 9
radio input "true"
click at [561, 342] on input "False" at bounding box center [566, 344] width 11 height 9
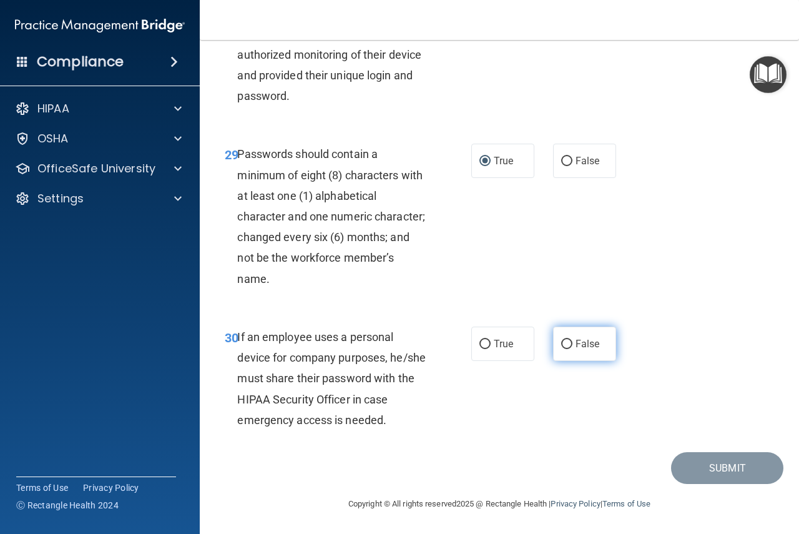
radio input "true"
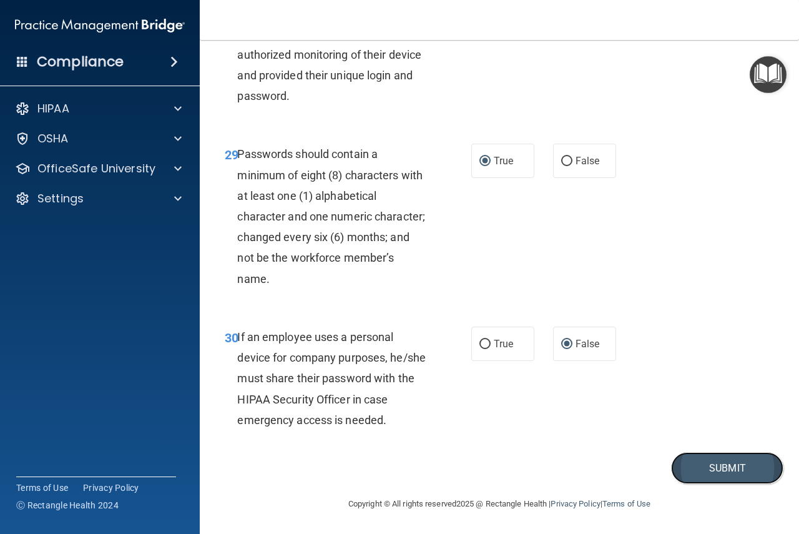
click at [696, 461] on button "Submit" at bounding box center [727, 468] width 112 height 32
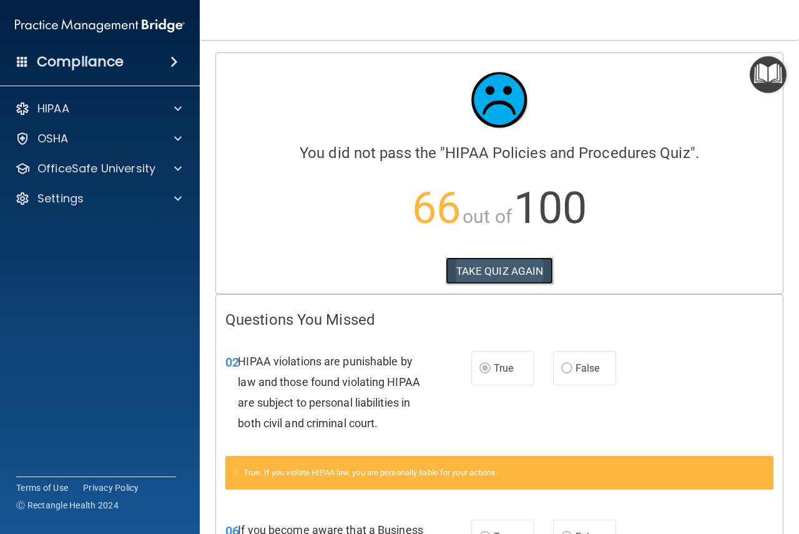
click at [519, 270] on button "TAKE QUIZ AGAIN" at bounding box center [500, 270] width 108 height 27
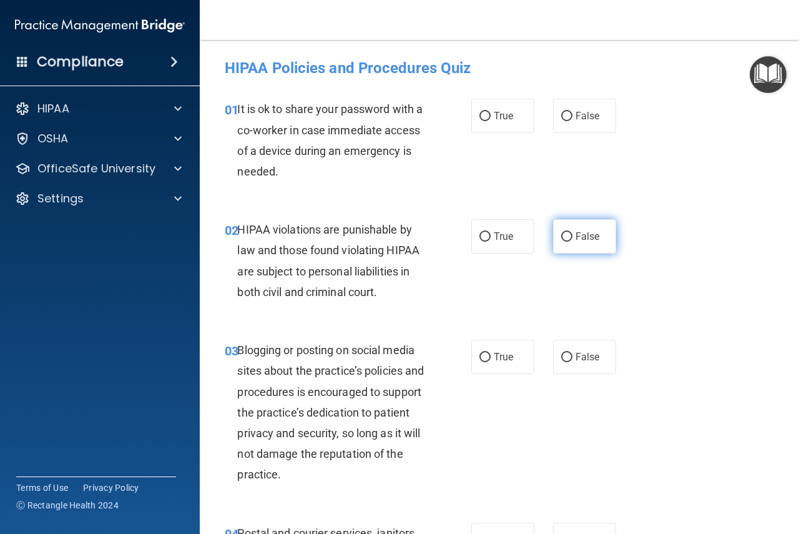
click at [566, 235] on input "False" at bounding box center [566, 236] width 11 height 9
radio input "true"
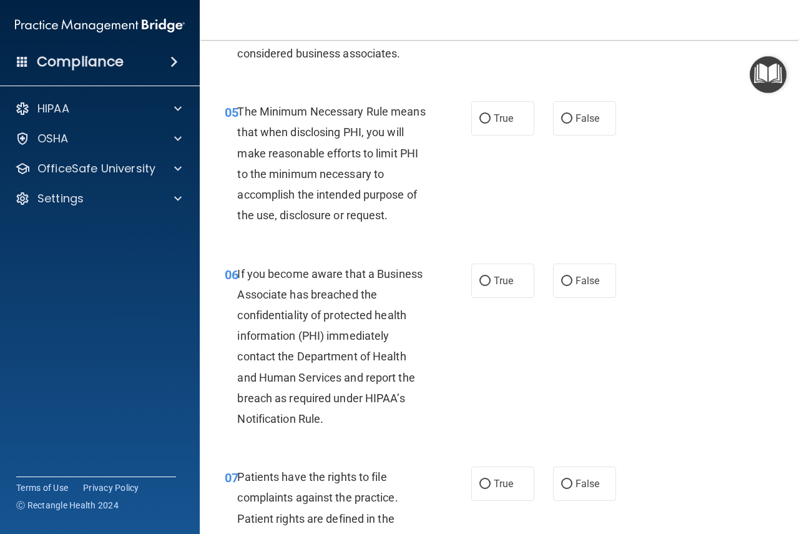
scroll to position [640, 0]
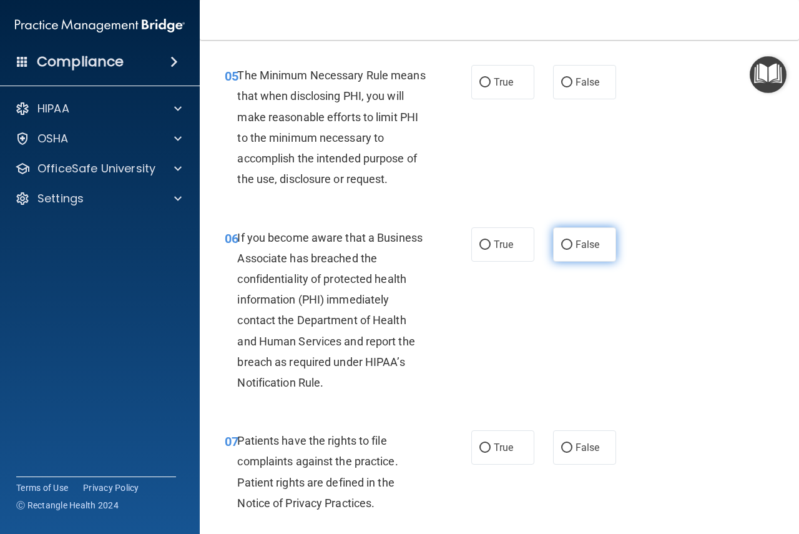
drag, startPoint x: 556, startPoint y: 244, endPoint x: 579, endPoint y: 261, distance: 28.5
click at [561, 244] on input "False" at bounding box center [566, 244] width 11 height 9
radio input "true"
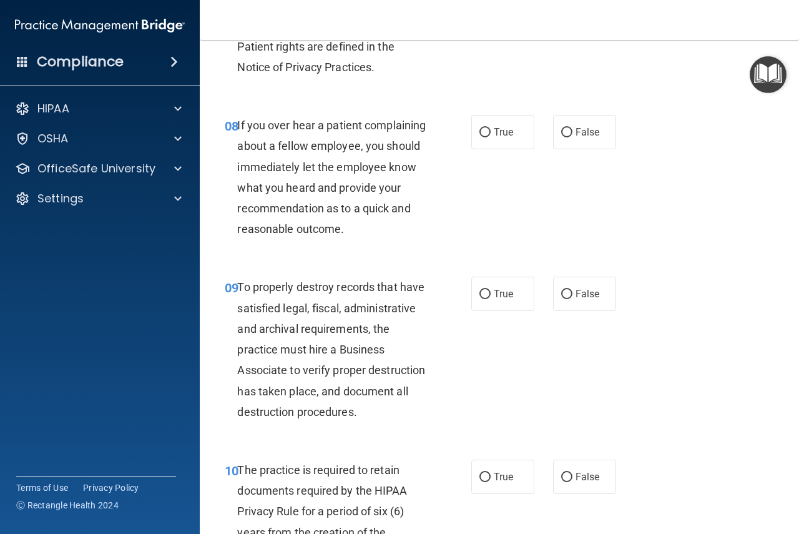
scroll to position [1077, 0]
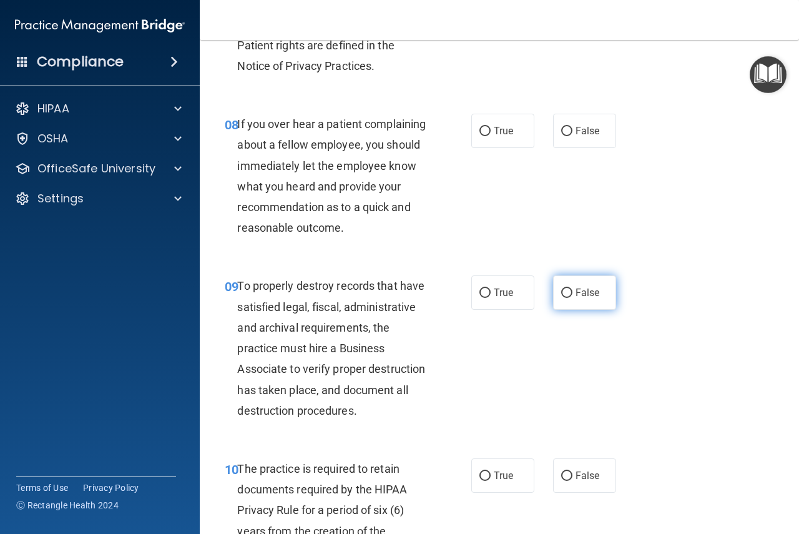
click at [561, 298] on input "False" at bounding box center [566, 293] width 11 height 9
radio input "true"
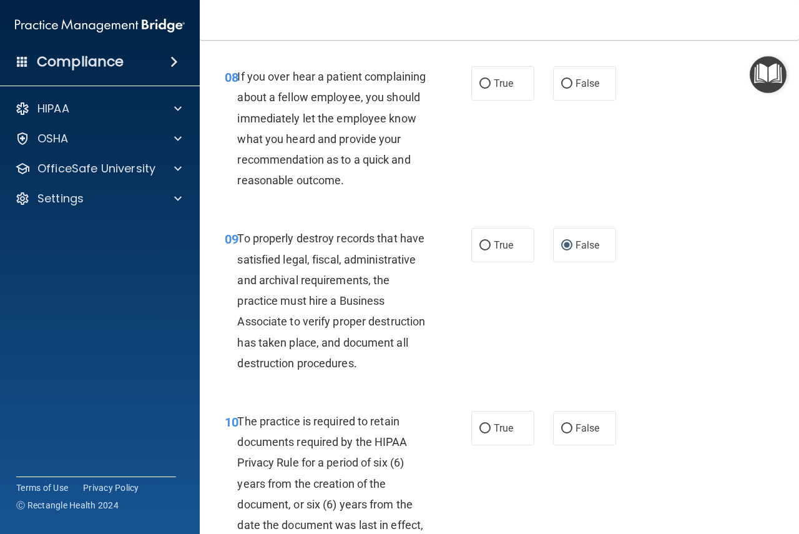
scroll to position [1155, 0]
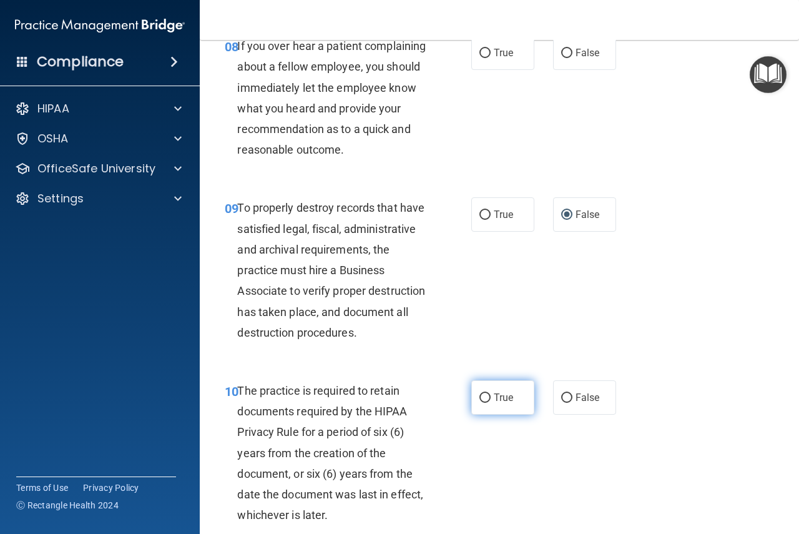
click at [480, 403] on input "True" at bounding box center [485, 397] width 11 height 9
radio input "true"
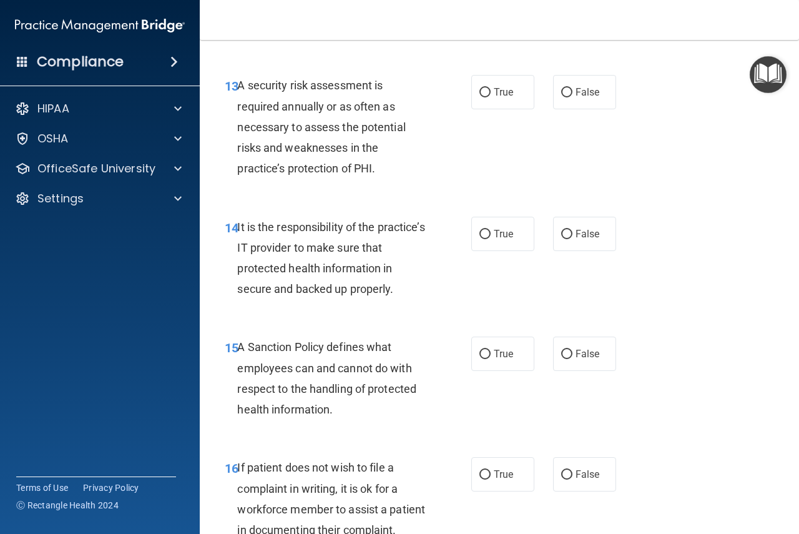
scroll to position [1936, 0]
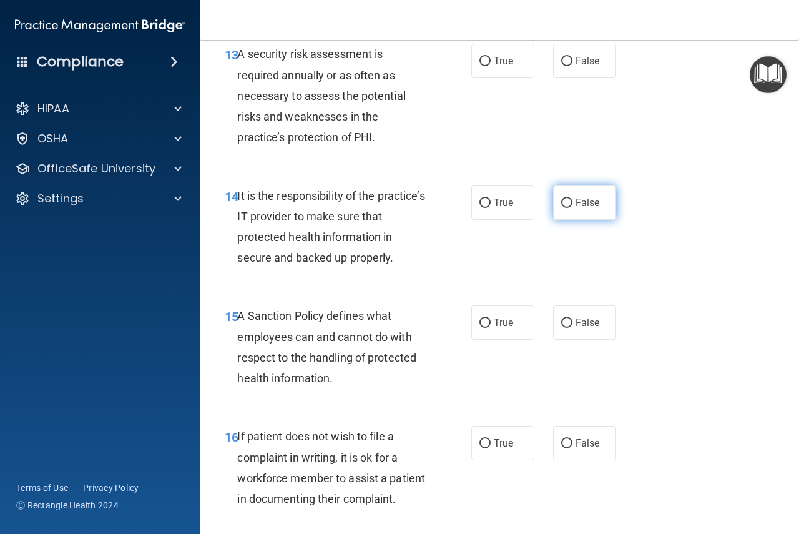
click at [569, 220] on label "False" at bounding box center [584, 202] width 63 height 34
click at [569, 208] on input "False" at bounding box center [566, 203] width 11 height 9
radio input "true"
click at [566, 340] on label "False" at bounding box center [584, 322] width 63 height 34
click at [566, 328] on input "False" at bounding box center [566, 322] width 11 height 9
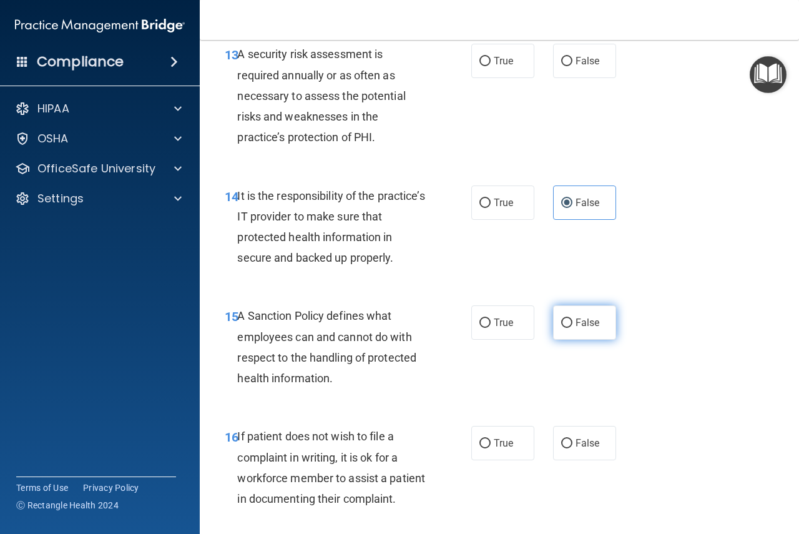
radio input "true"
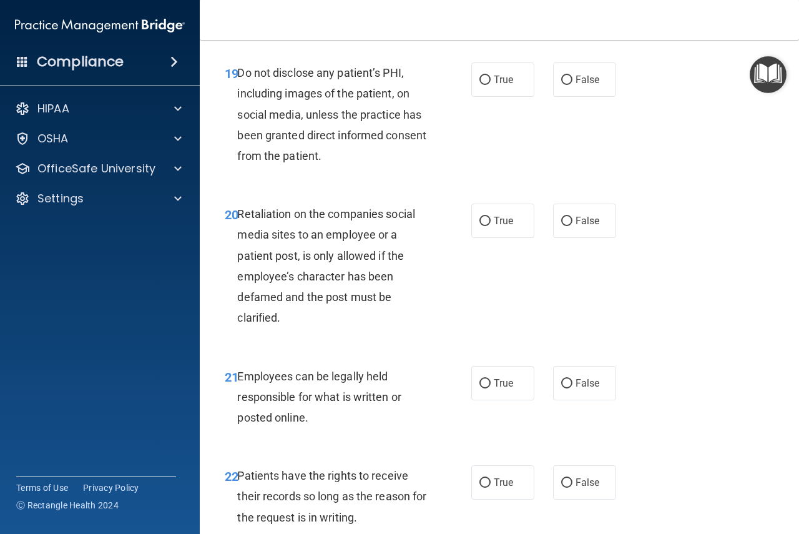
scroll to position [2685, 0]
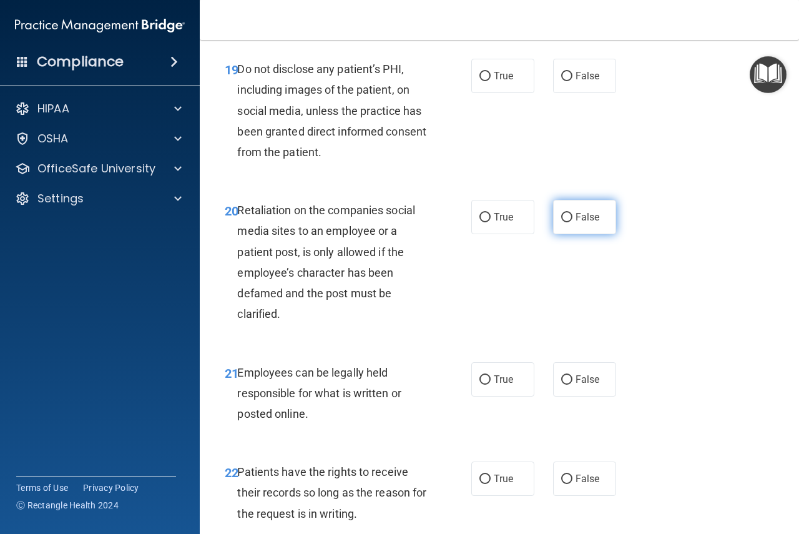
click at [561, 222] on input "False" at bounding box center [566, 217] width 11 height 9
radio input "true"
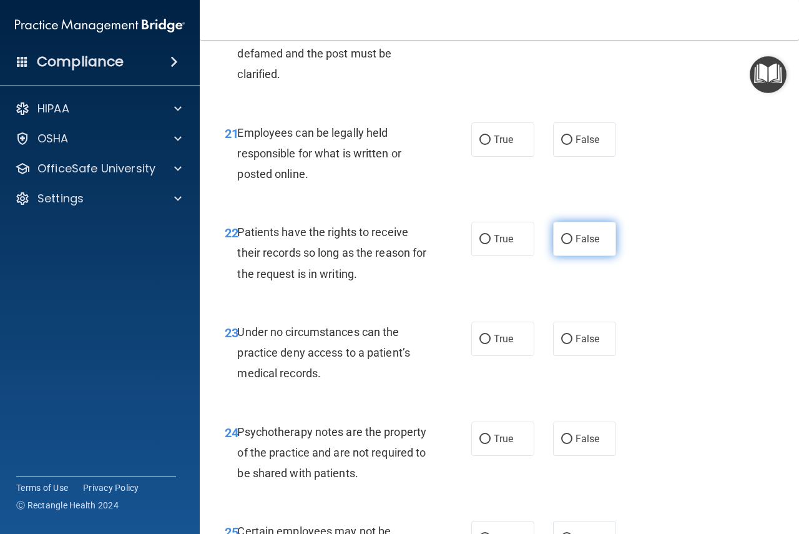
scroll to position [2935, 0]
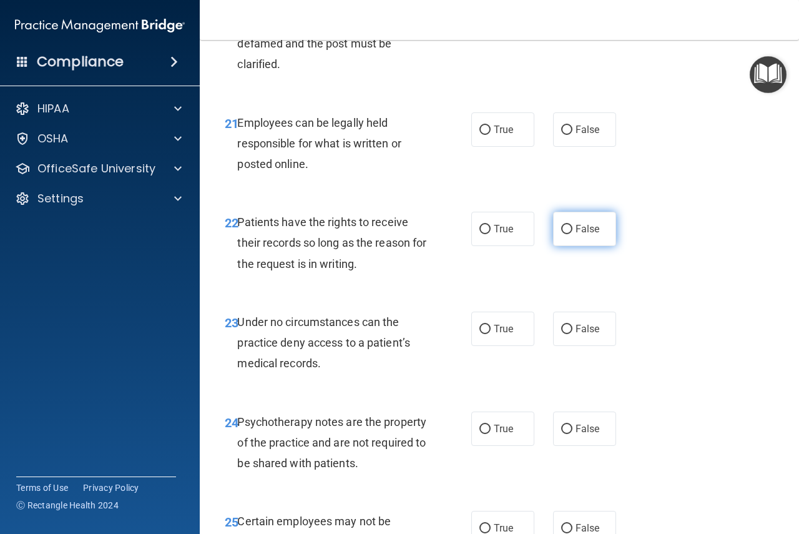
click at [561, 234] on input "False" at bounding box center [566, 229] width 11 height 9
radio input "true"
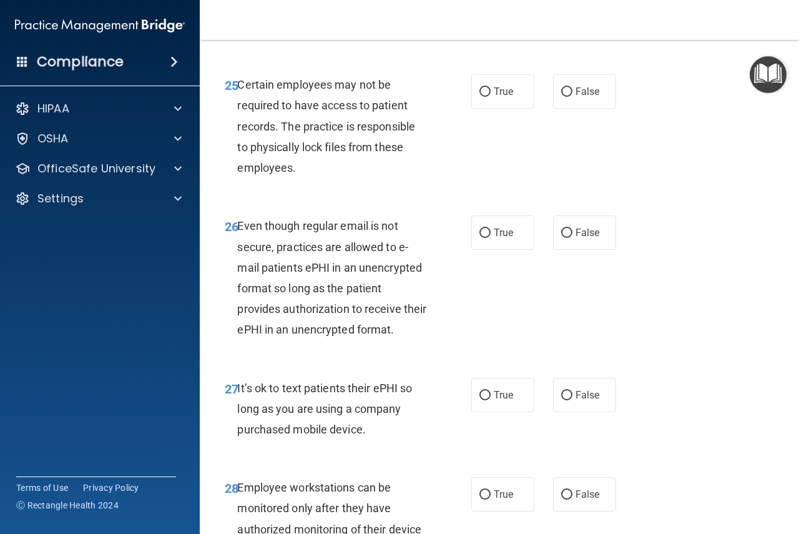
scroll to position [3372, 0]
click at [482, 237] on input "True" at bounding box center [485, 232] width 11 height 9
radio input "true"
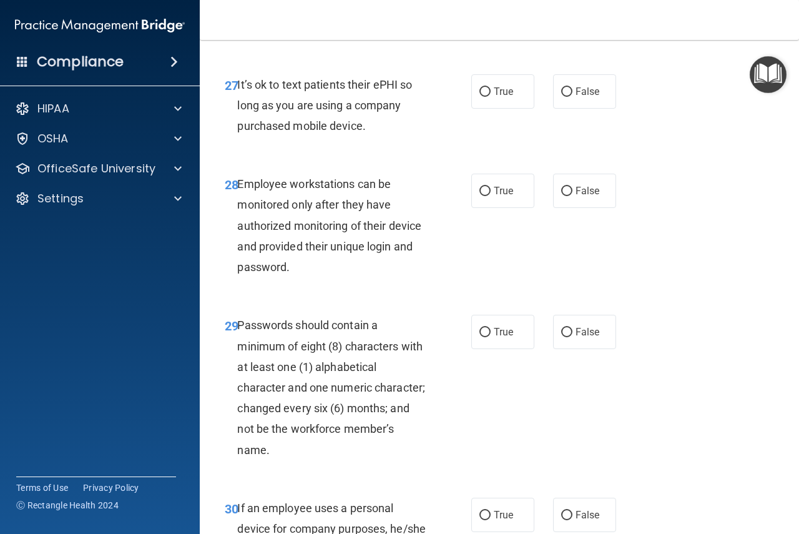
scroll to position [3684, 0]
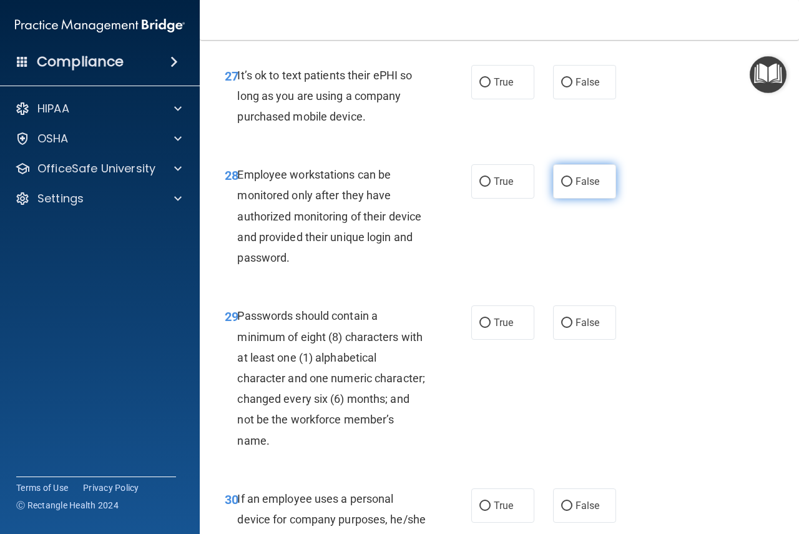
click at [566, 187] on input "False" at bounding box center [566, 181] width 11 height 9
radio input "true"
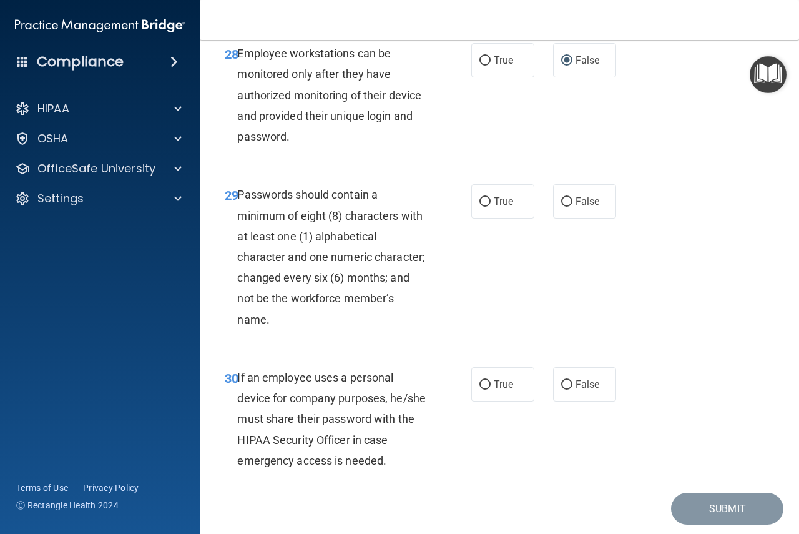
scroll to position [3809, 0]
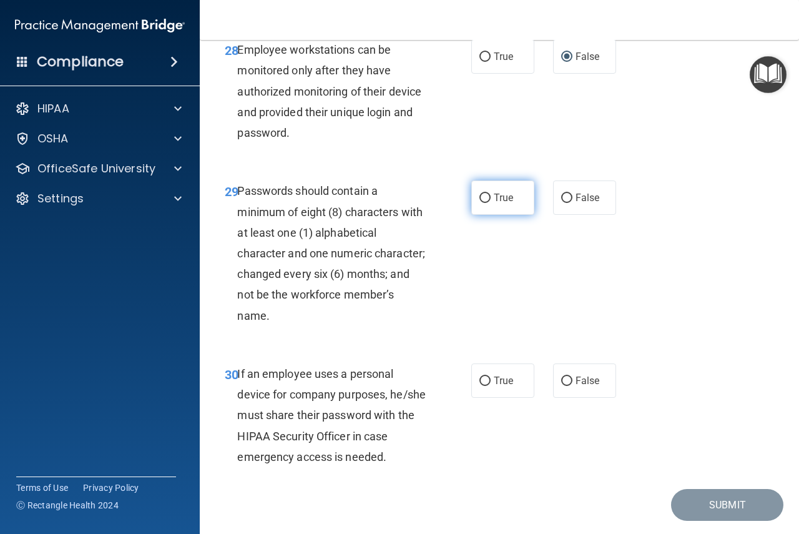
click at [486, 215] on label "True" at bounding box center [502, 197] width 63 height 34
click at [486, 203] on input "True" at bounding box center [485, 198] width 11 height 9
radio input "true"
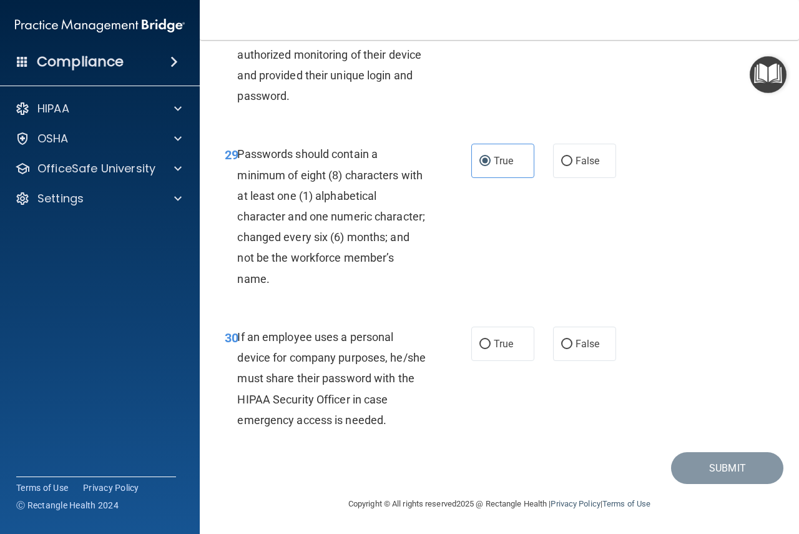
scroll to position [3929, 0]
click at [561, 344] on input "False" at bounding box center [566, 344] width 11 height 9
radio input "true"
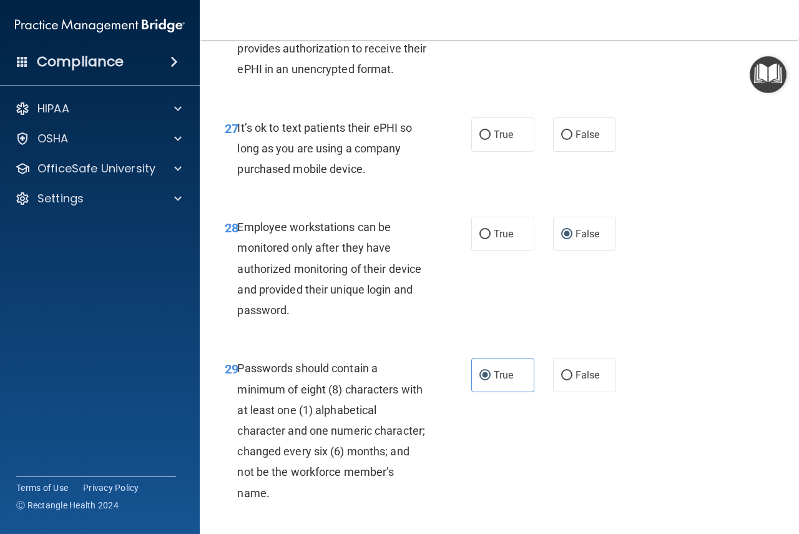
scroll to position [3616, 0]
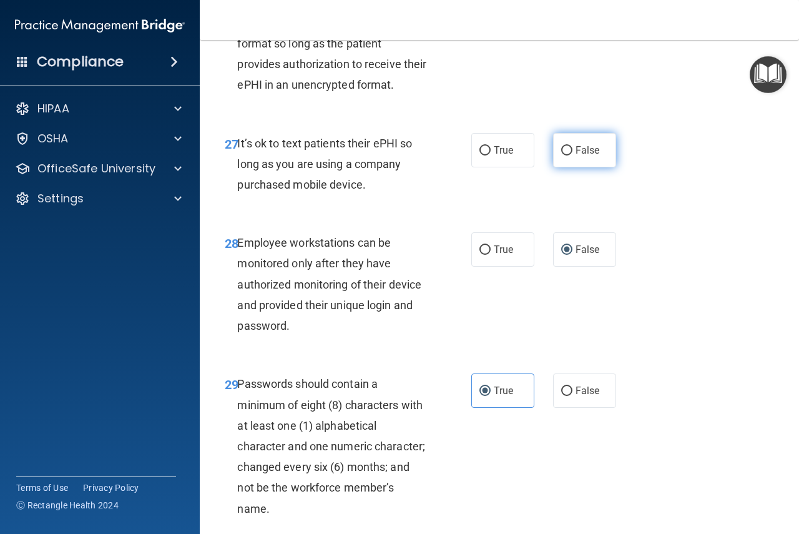
click at [561, 155] on input "False" at bounding box center [566, 150] width 11 height 9
radio input "true"
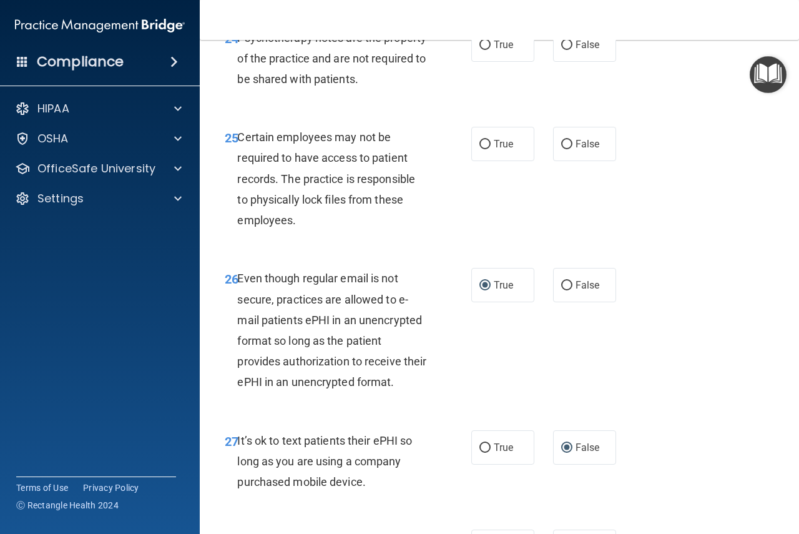
scroll to position [3304, 0]
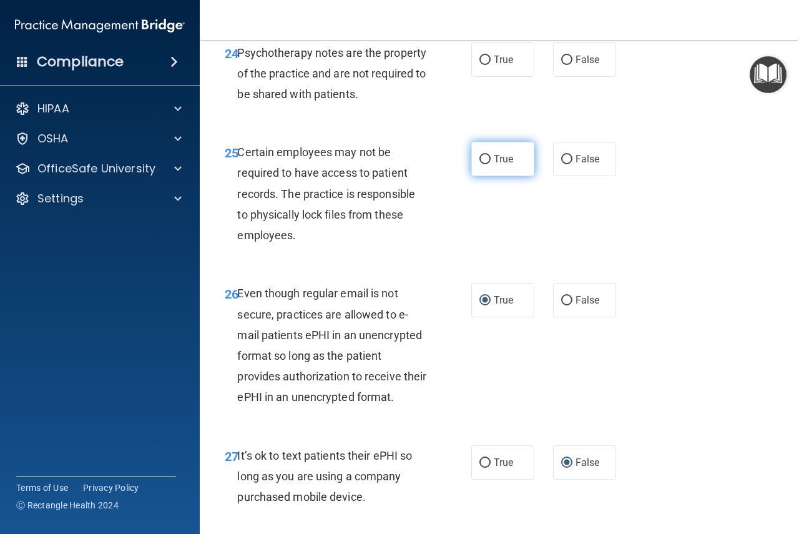
click at [480, 164] on input "True" at bounding box center [485, 159] width 11 height 9
radio input "true"
click at [483, 65] on input "True" at bounding box center [485, 60] width 11 height 9
radio input "true"
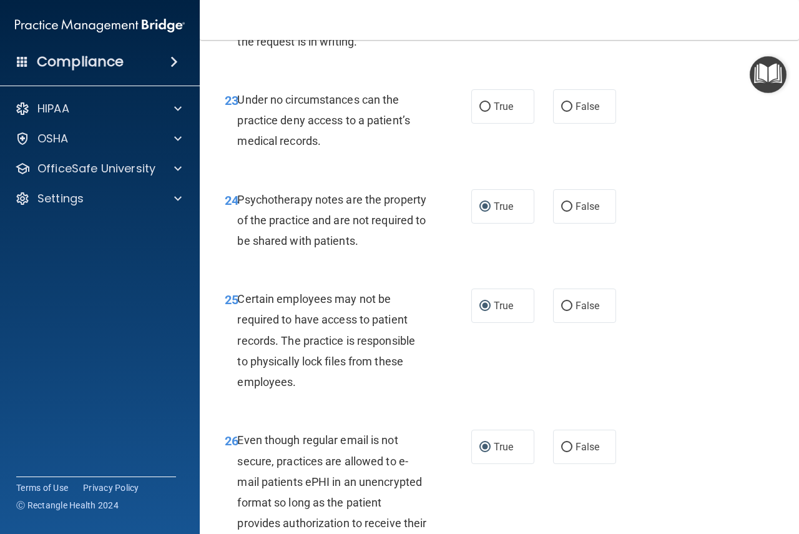
scroll to position [3148, 0]
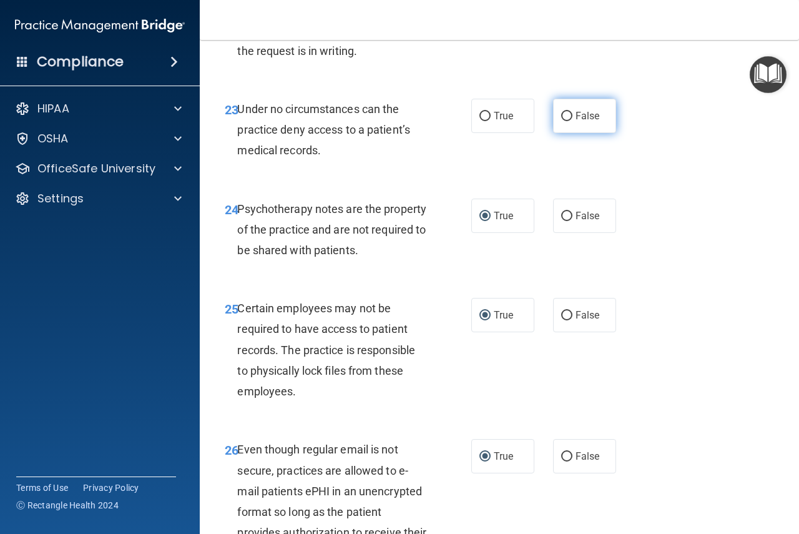
click at [561, 121] on input "False" at bounding box center [566, 116] width 11 height 9
radio input "true"
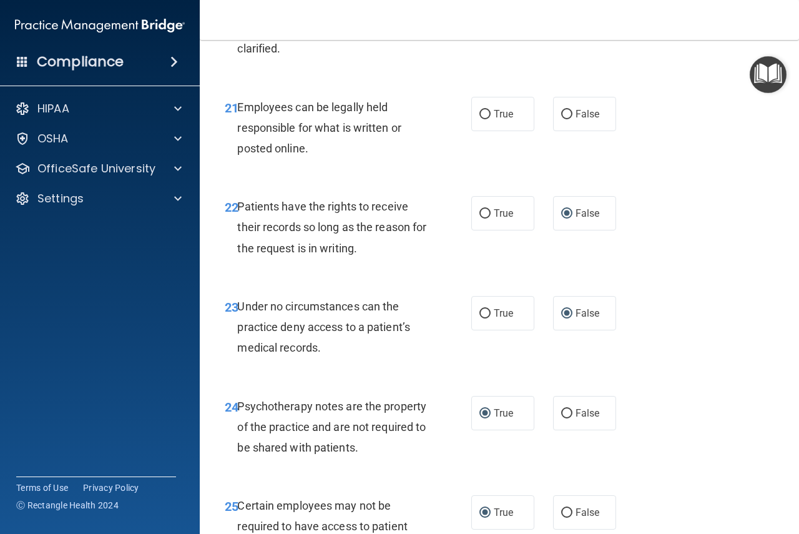
scroll to position [2945, 0]
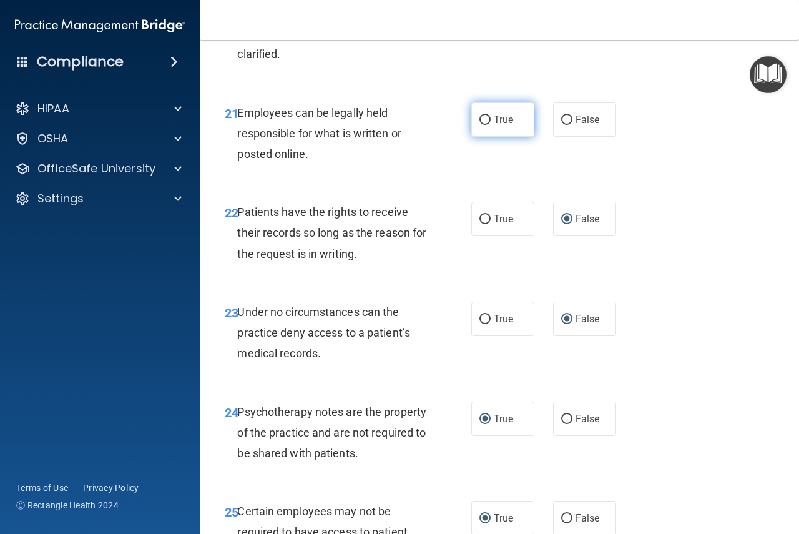
click at [494, 126] on span "True" at bounding box center [503, 120] width 19 height 12
click at [491, 125] on input "True" at bounding box center [485, 120] width 11 height 9
radio input "true"
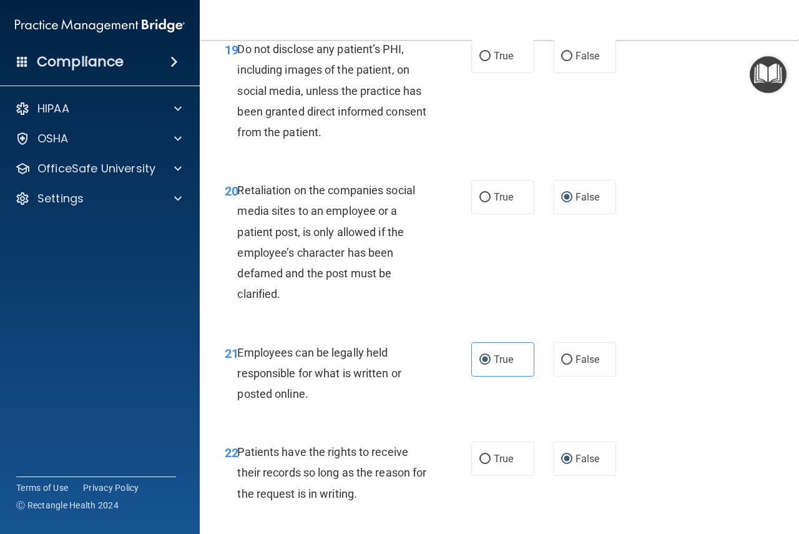
scroll to position [2695, 0]
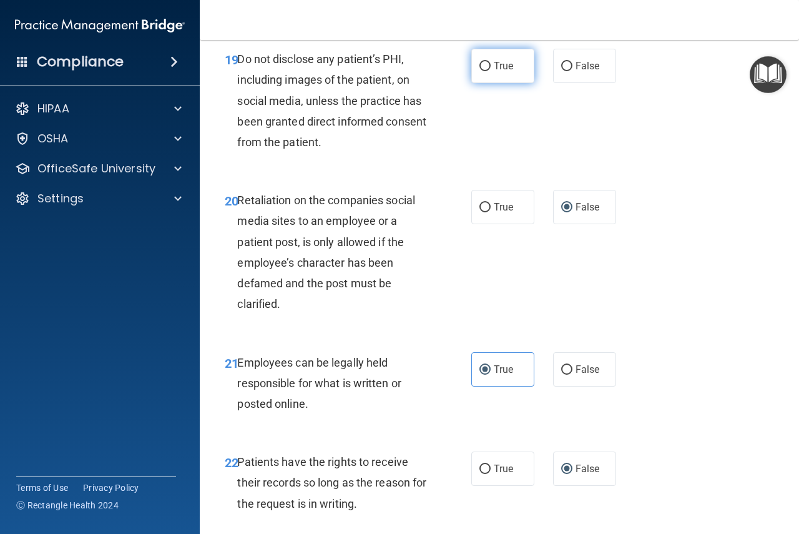
click at [483, 71] on input "True" at bounding box center [485, 66] width 11 height 9
radio input "true"
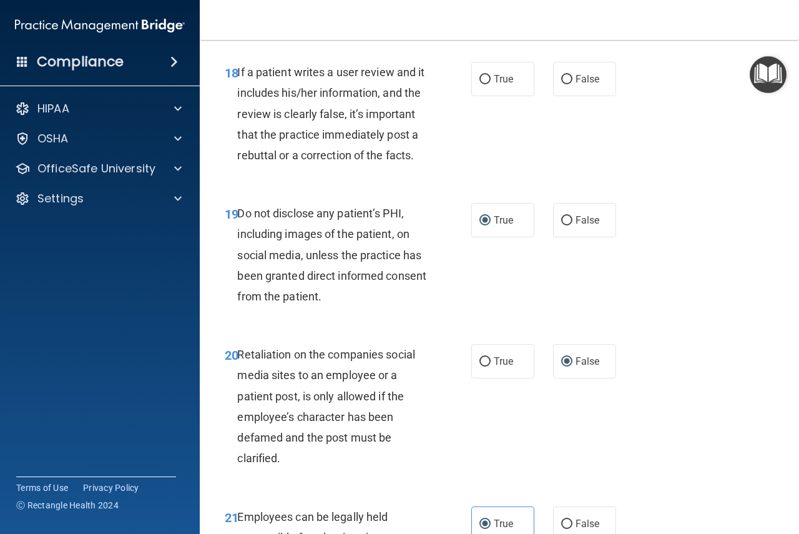
scroll to position [2539, 0]
